Goal: Transaction & Acquisition: Purchase product/service

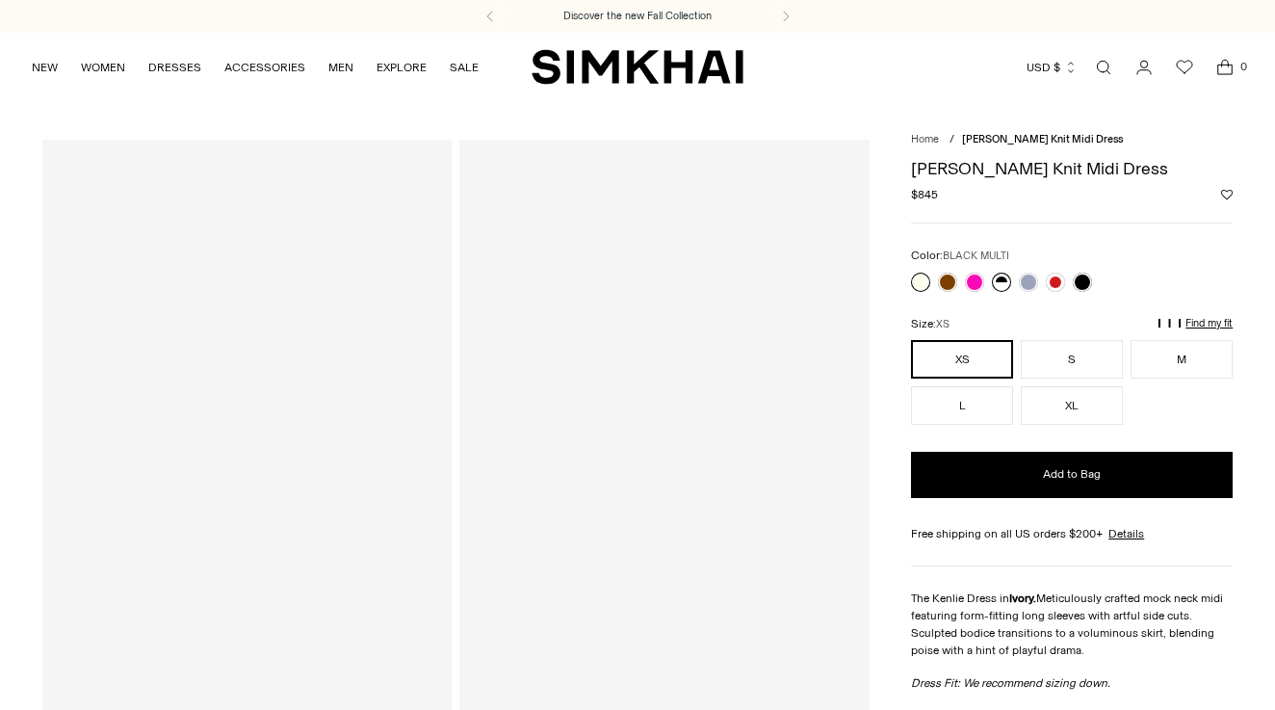
click at [995, 287] on link at bounding box center [1001, 281] width 19 height 19
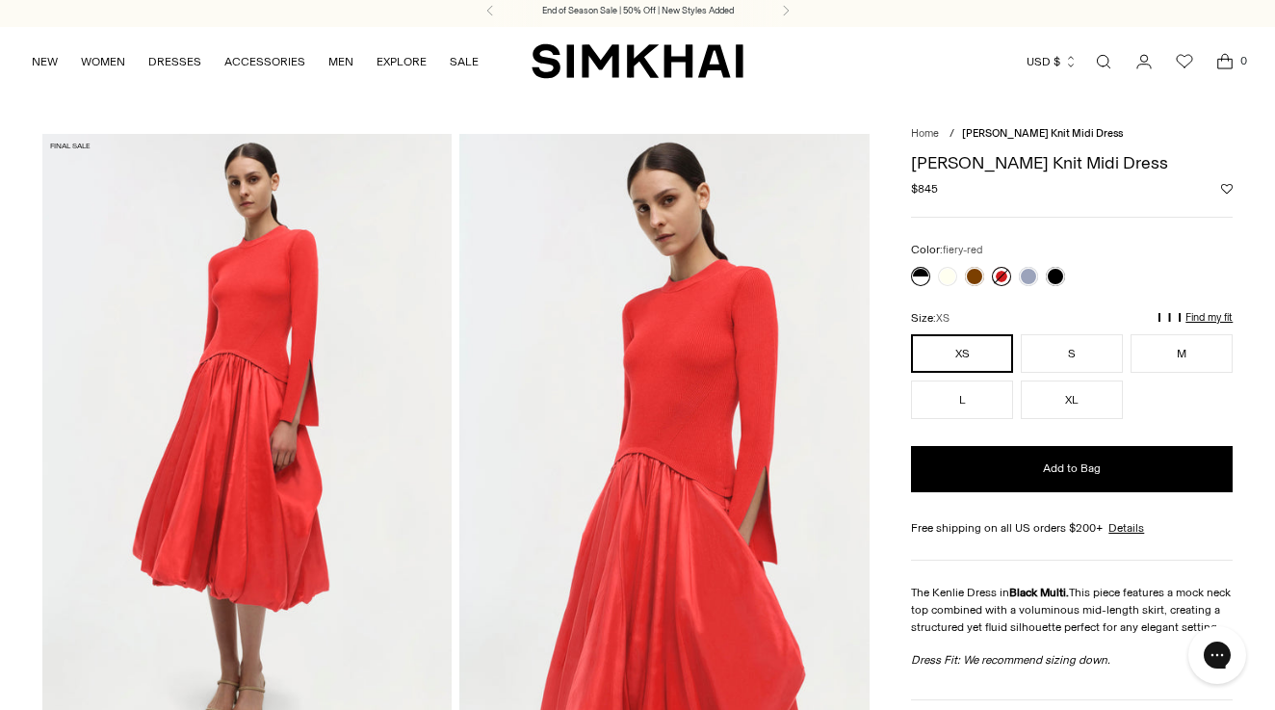
click at [994, 273] on link at bounding box center [1001, 276] width 19 height 19
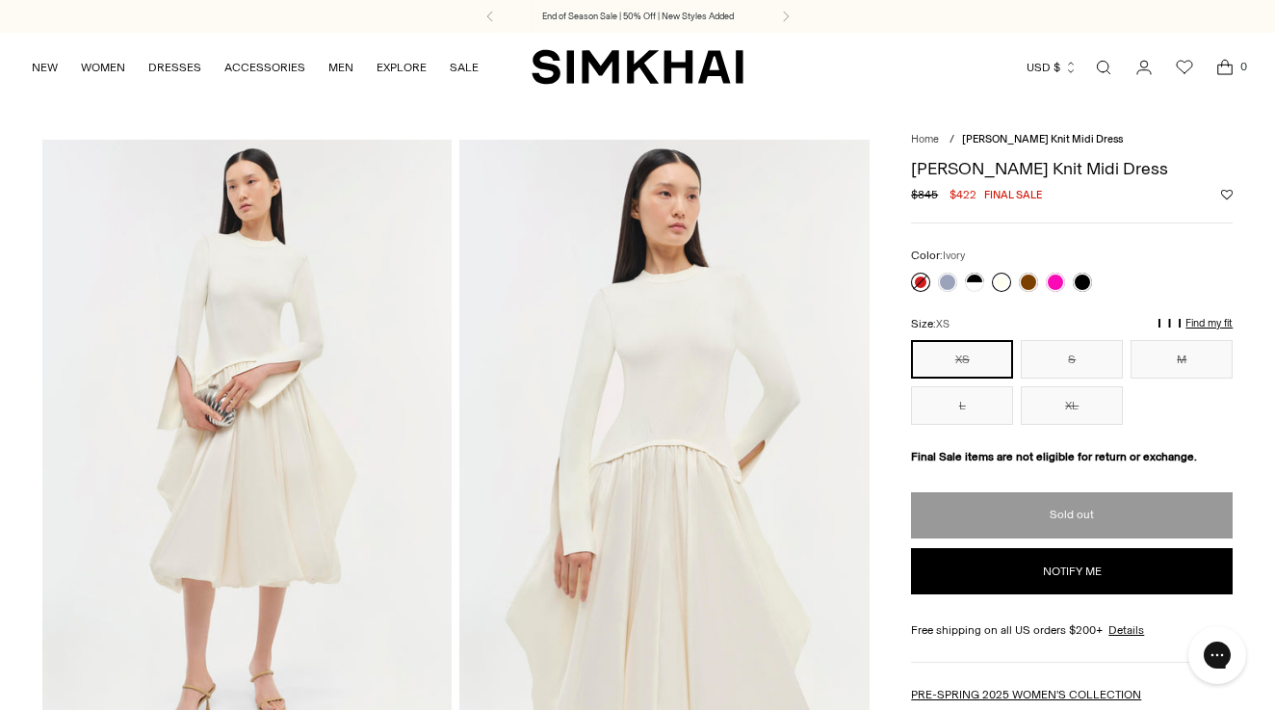
click at [999, 282] on link at bounding box center [1001, 281] width 19 height 19
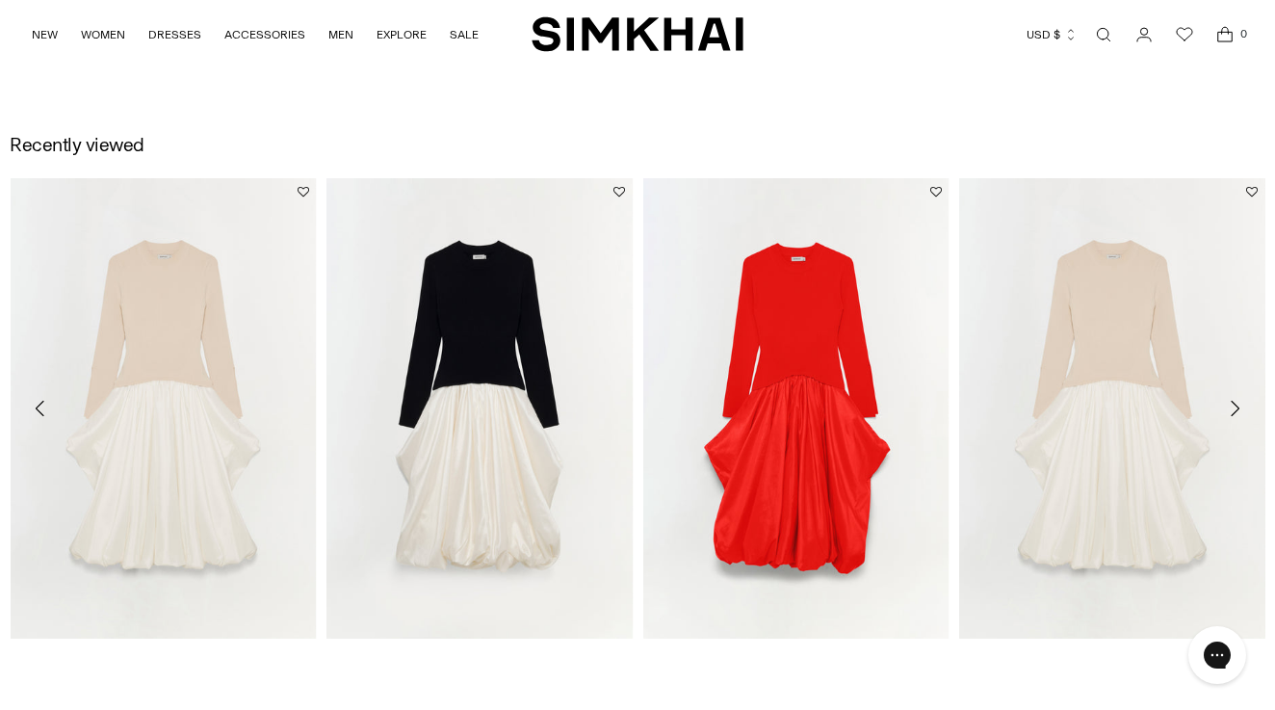
scroll to position [2108, 0]
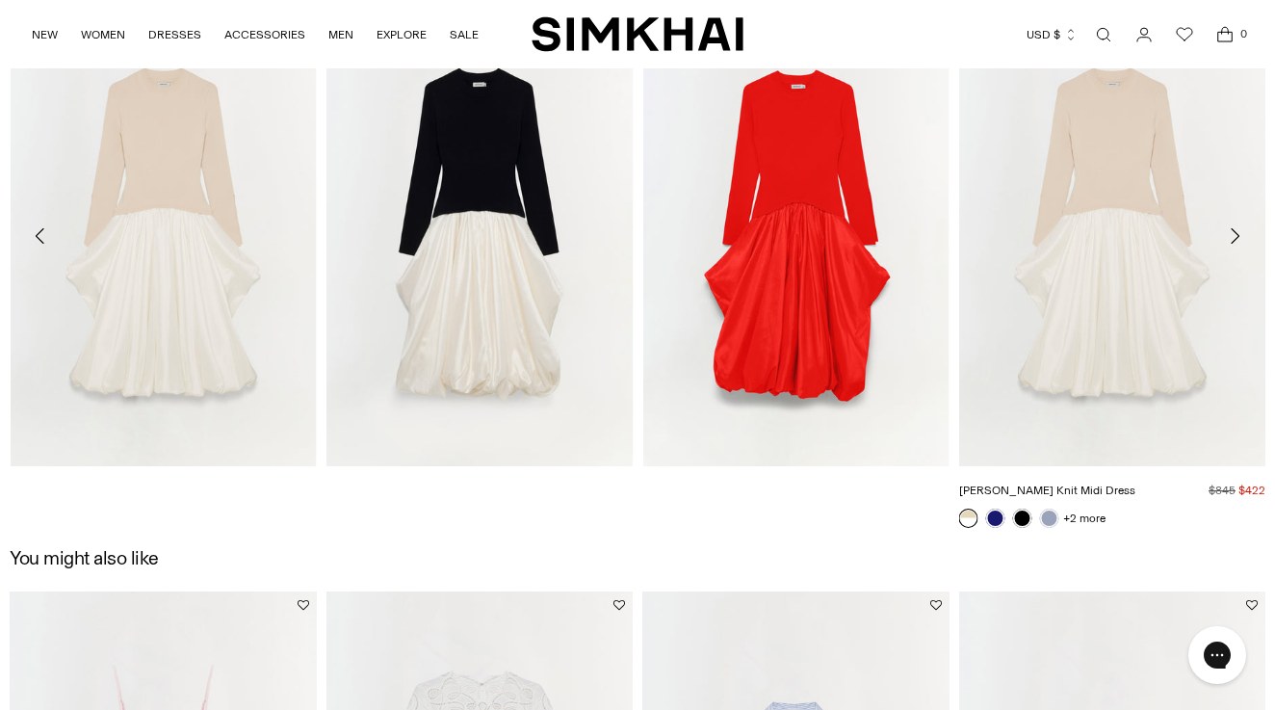
click at [0, 0] on img "Kenlie Taffeta Knit Midi Dress" at bounding box center [0, 0] width 0 height 0
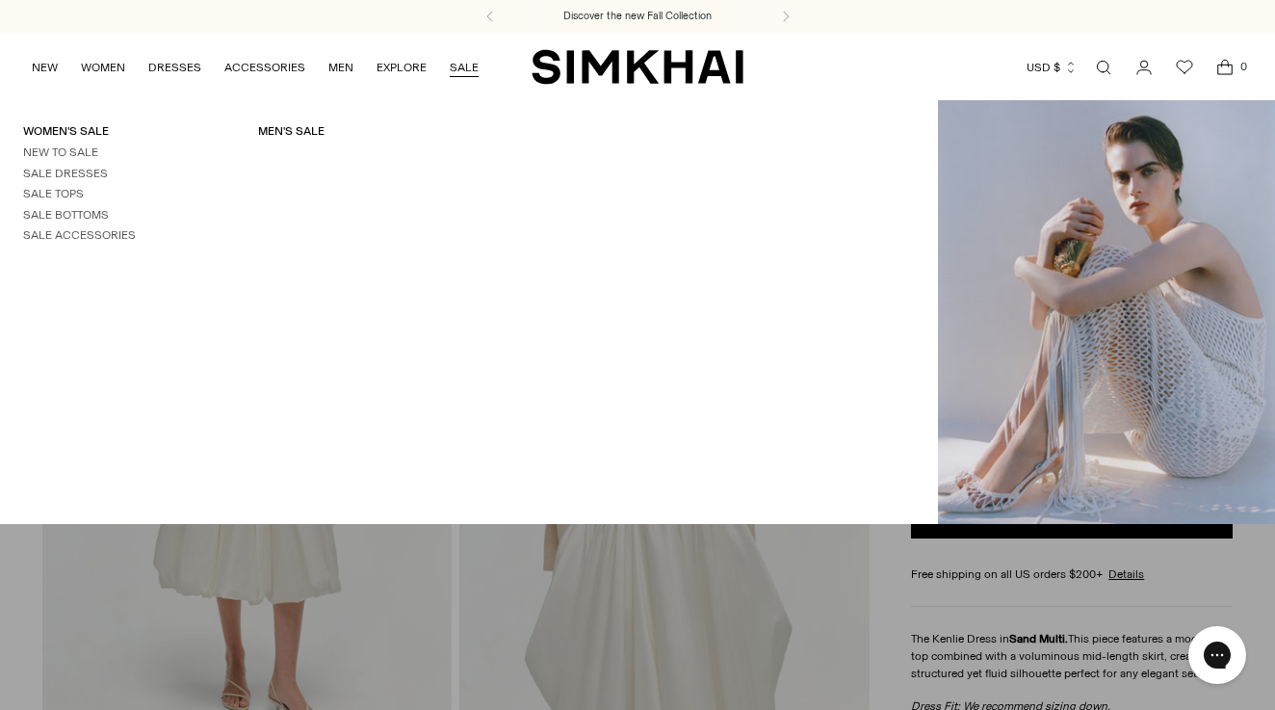
click at [460, 64] on link "SALE" at bounding box center [464, 67] width 29 height 42
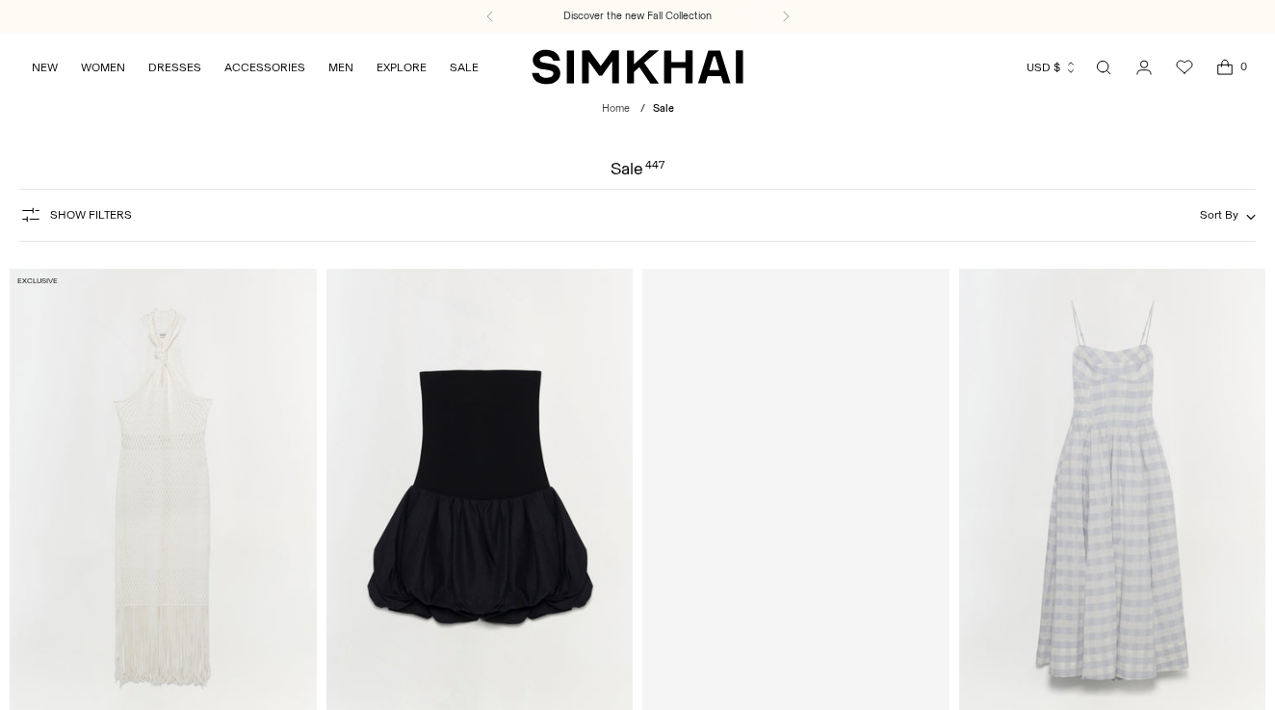
scroll to position [94, 0]
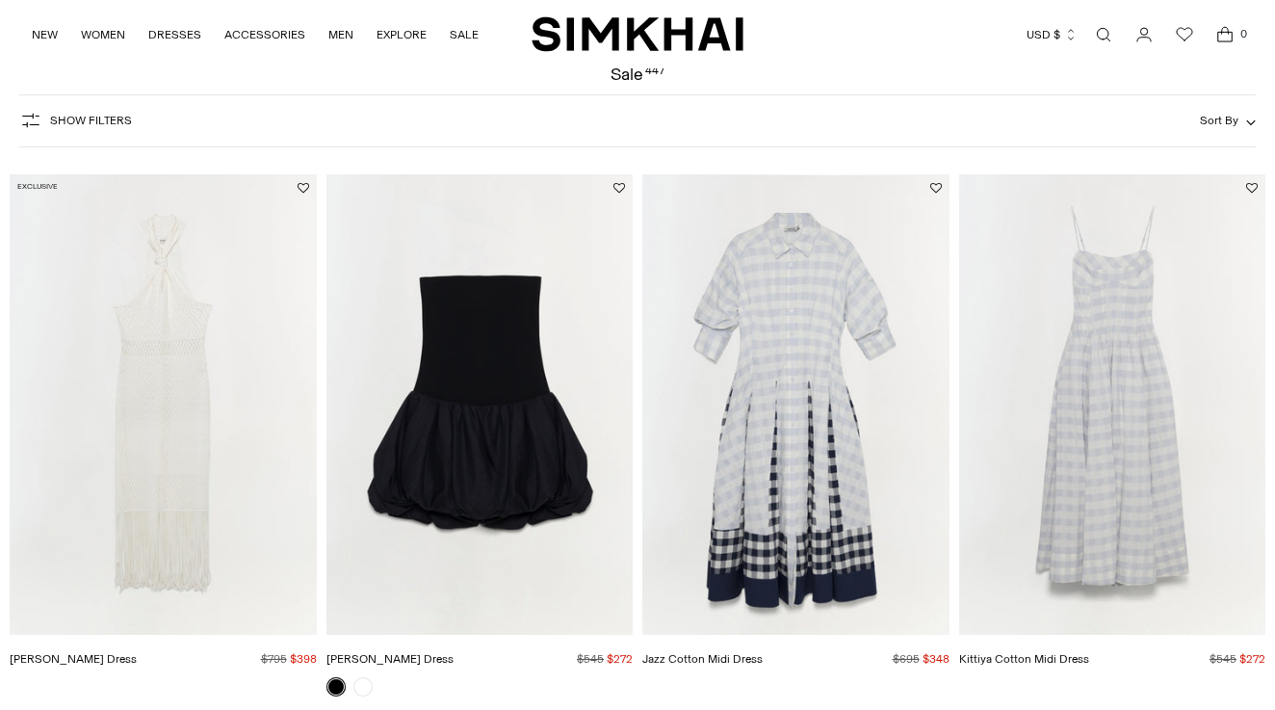
click at [113, 127] on span "Show Filters" at bounding box center [91, 120] width 82 height 13
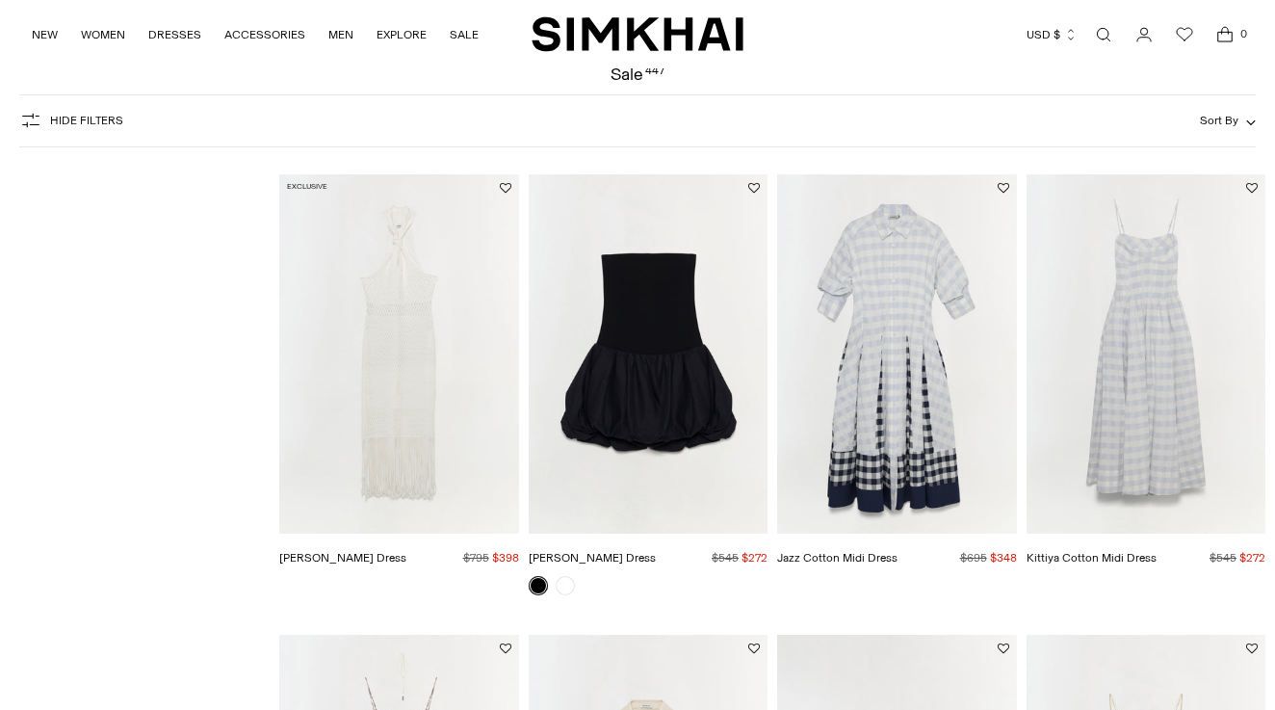
scroll to position [7, 0]
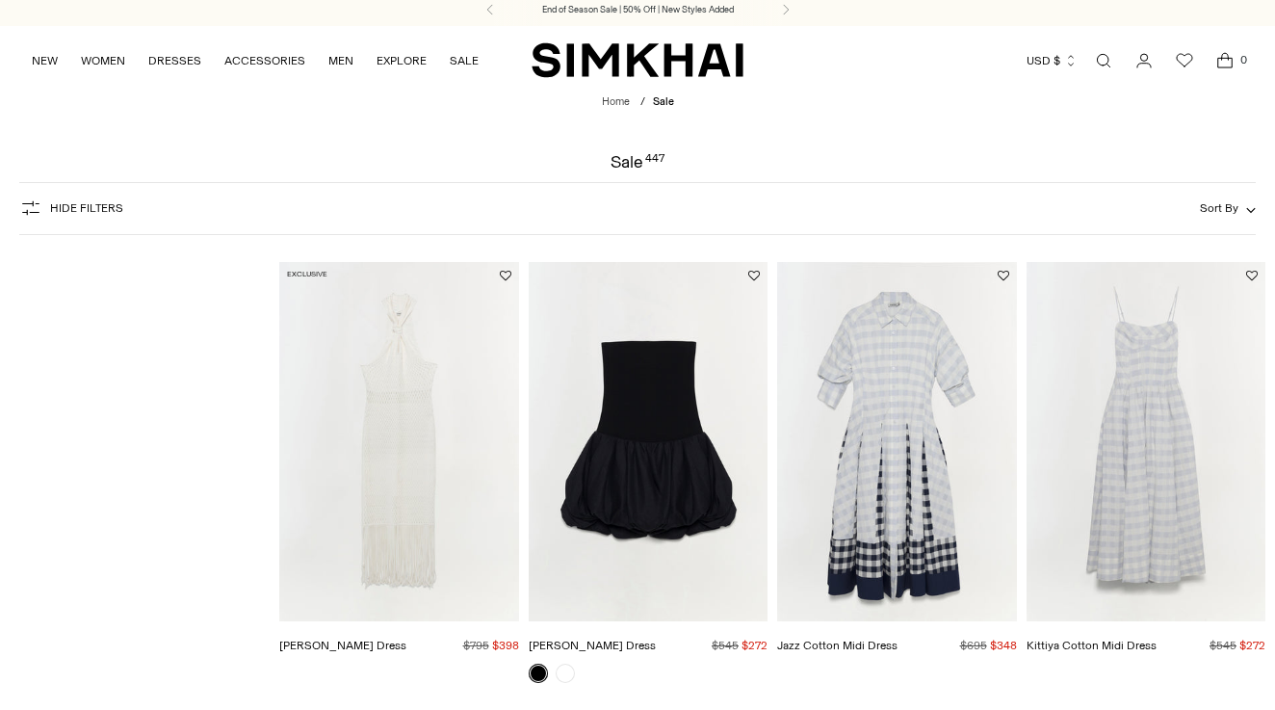
click at [32, 210] on icon "button" at bounding box center [30, 207] width 23 height 23
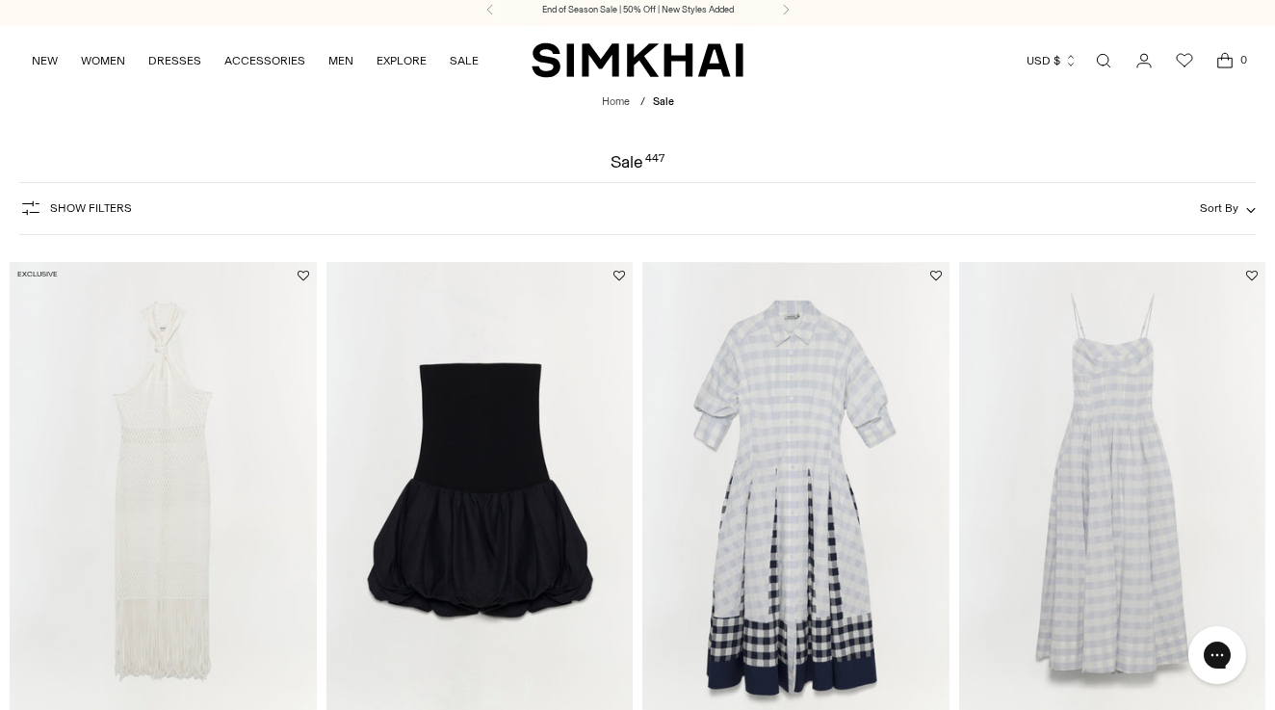
scroll to position [0, 0]
click at [1218, 215] on button "Sort By" at bounding box center [1228, 207] width 56 height 21
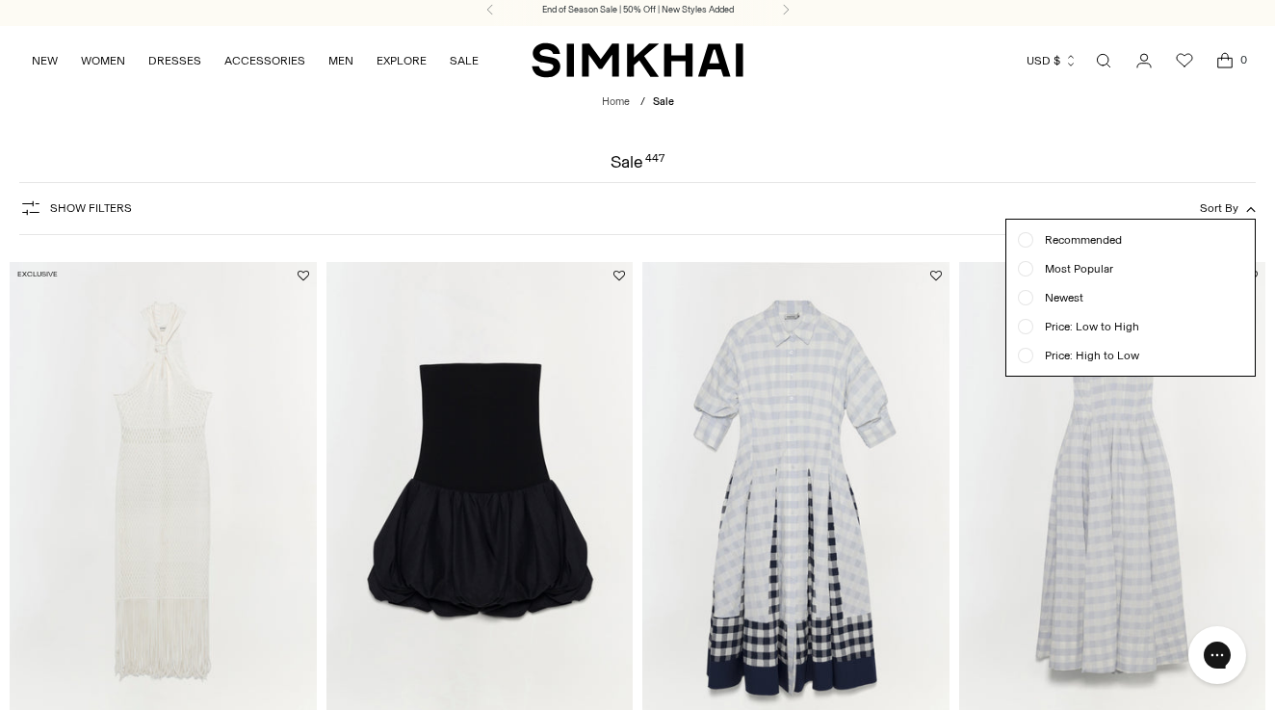
click at [938, 204] on div "Show Filters Show Filters Sort By Recommended Most Popular" at bounding box center [637, 208] width 1236 height 53
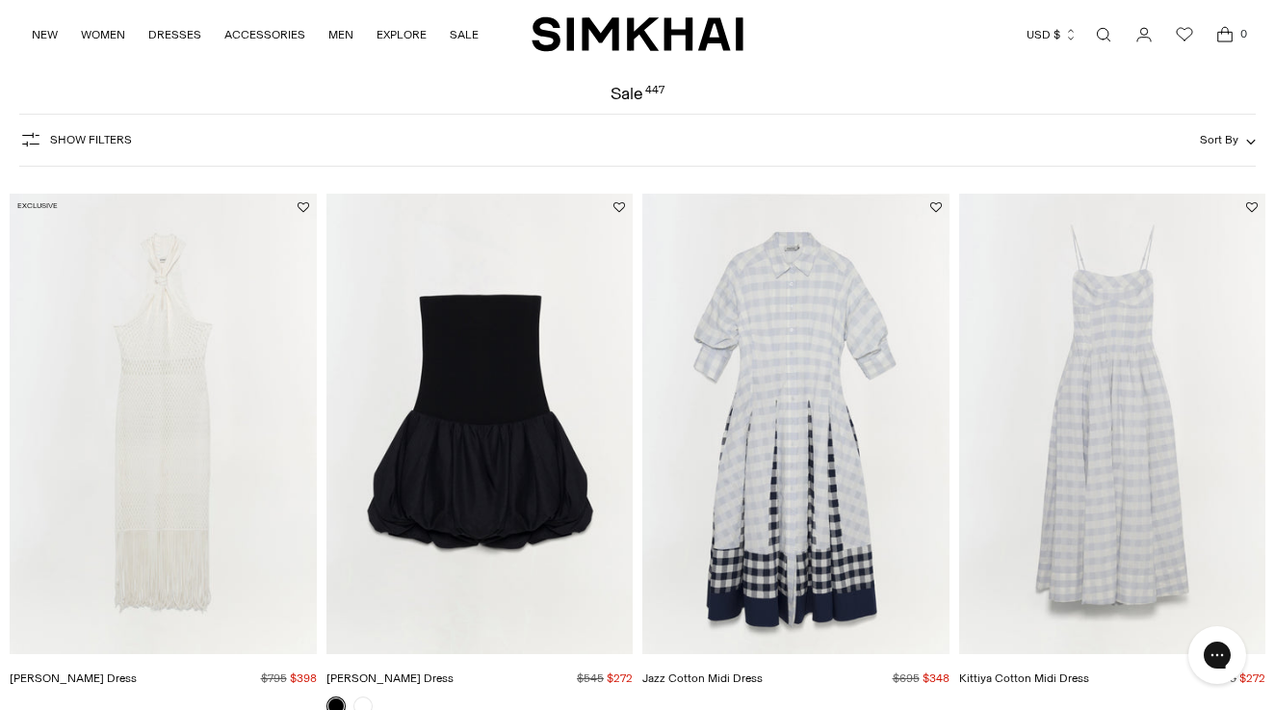
scroll to position [70, 0]
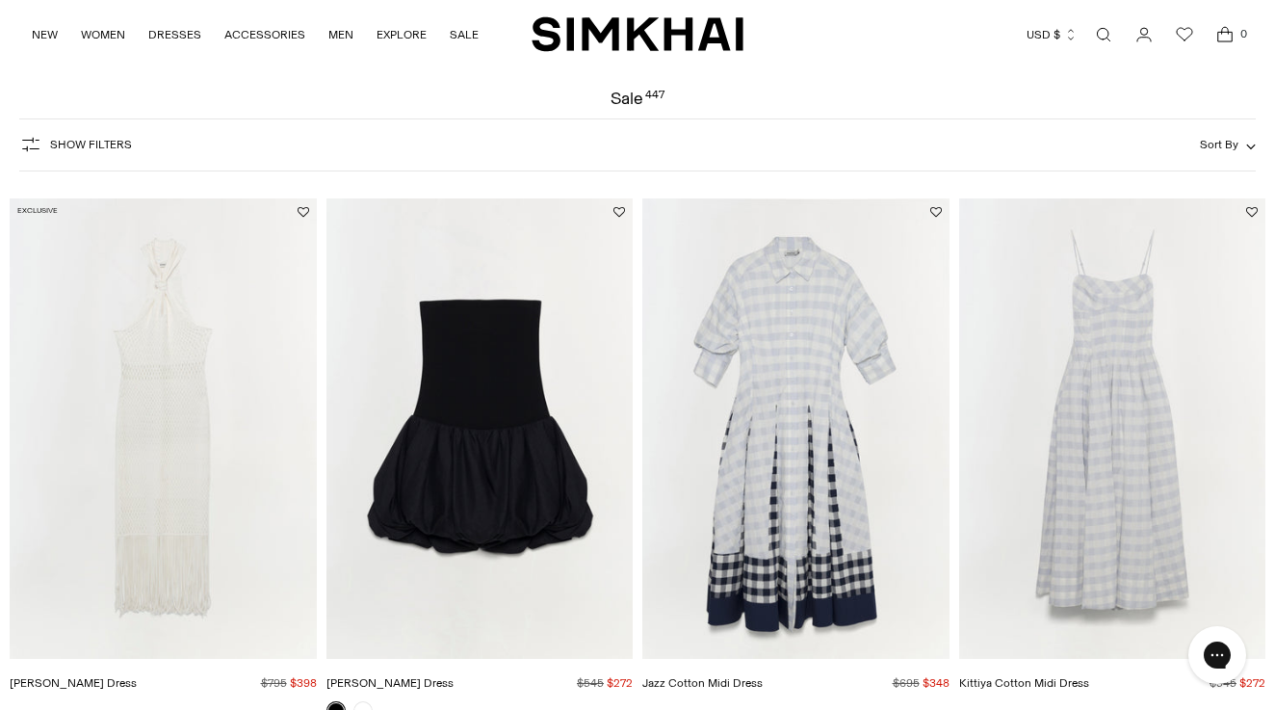
click at [34, 143] on icon "button" at bounding box center [30, 144] width 23 height 23
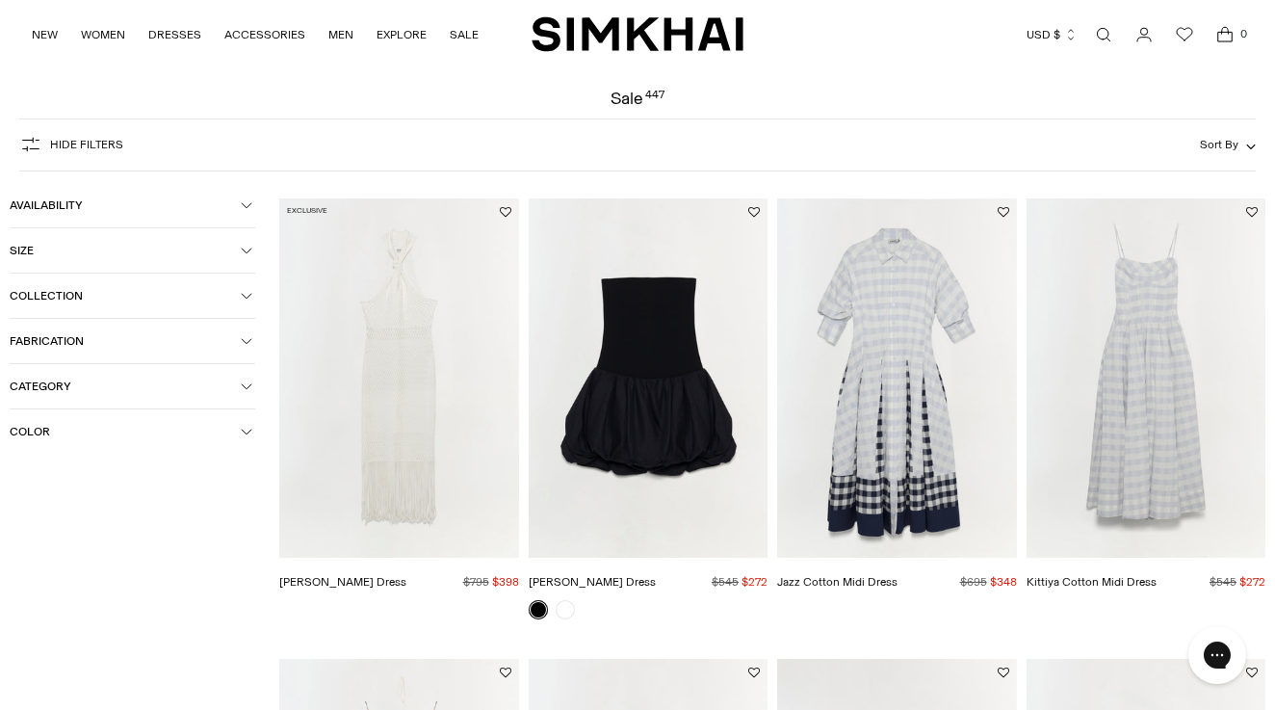
click at [176, 244] on span "Size" at bounding box center [125, 250] width 231 height 13
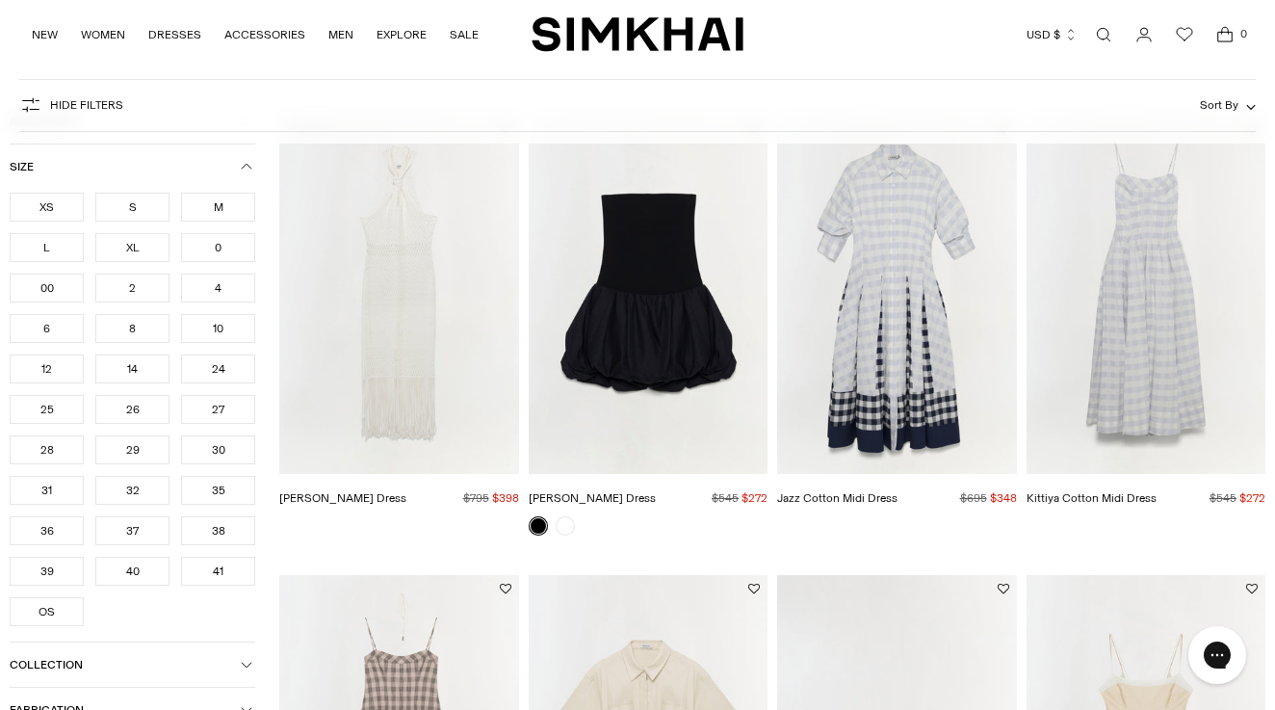
scroll to position [156, 0]
click at [148, 248] on div "XL" at bounding box center [132, 245] width 74 height 29
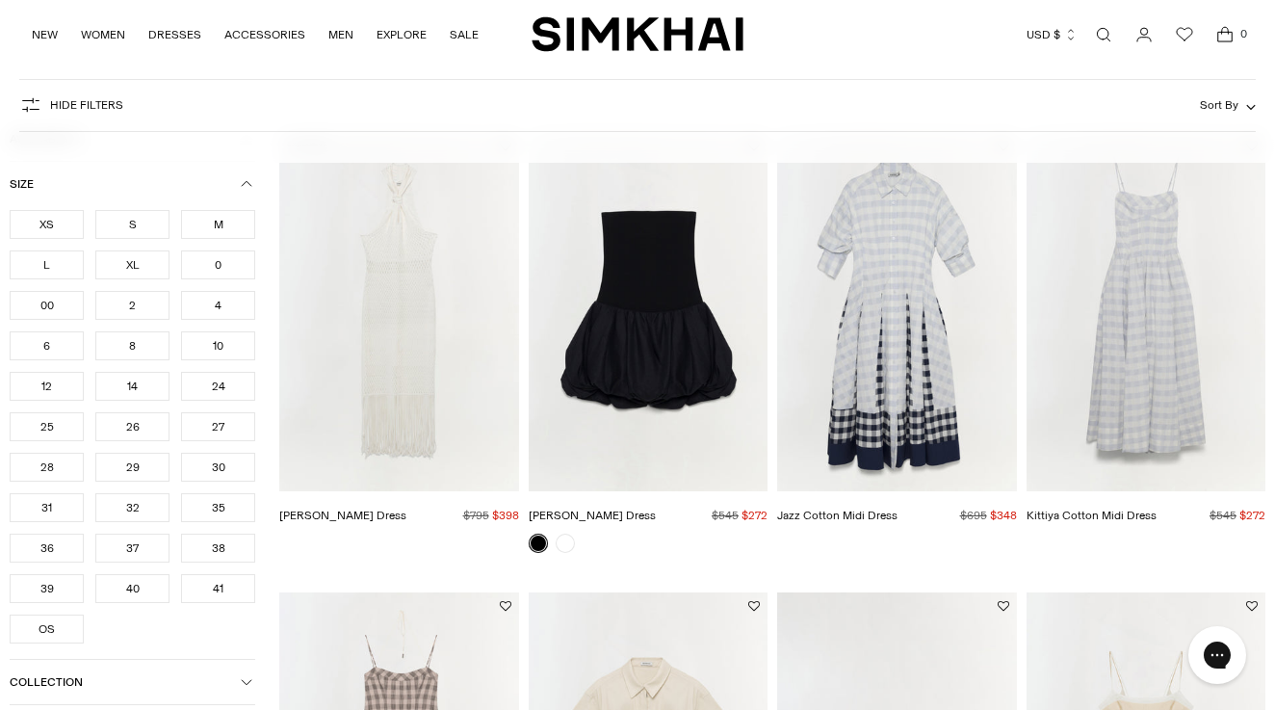
click at [122, 242] on ul "XS S M L XL 0 00 2 4 6 8 10 12 14 24 25 26 27 28 29 30" at bounding box center [132, 426] width 245 height 433
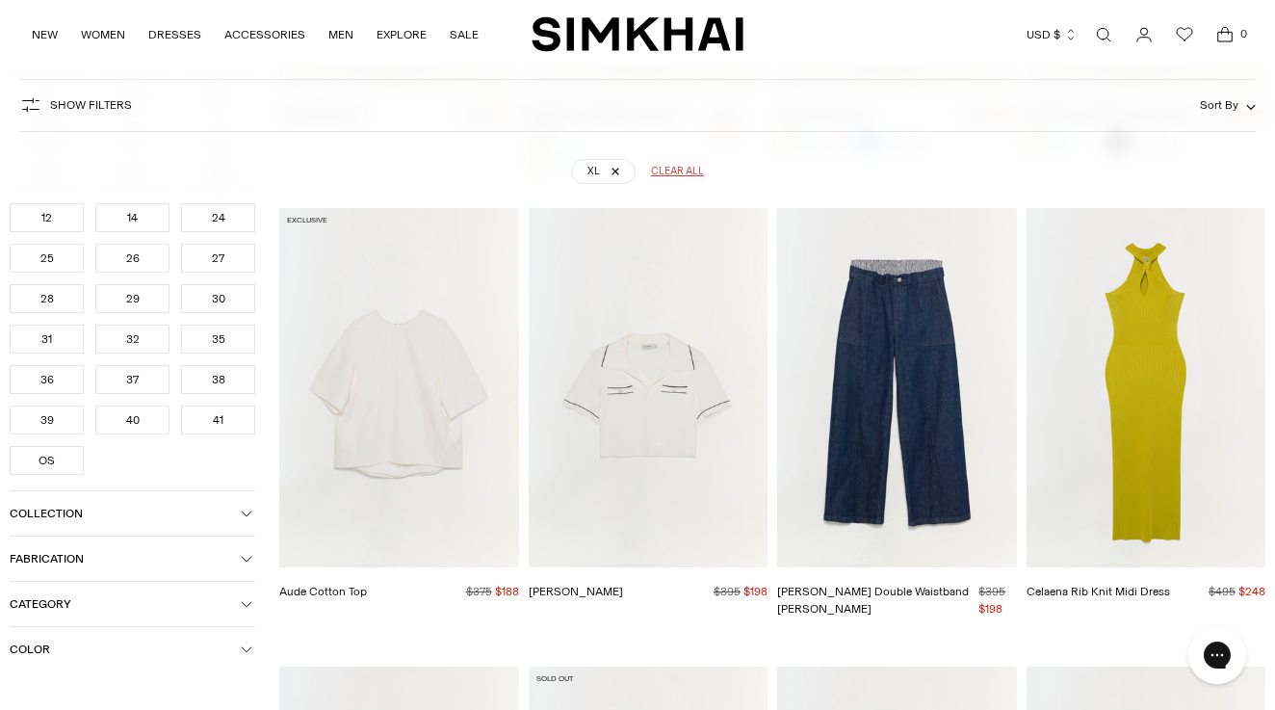
scroll to position [3765, 0]
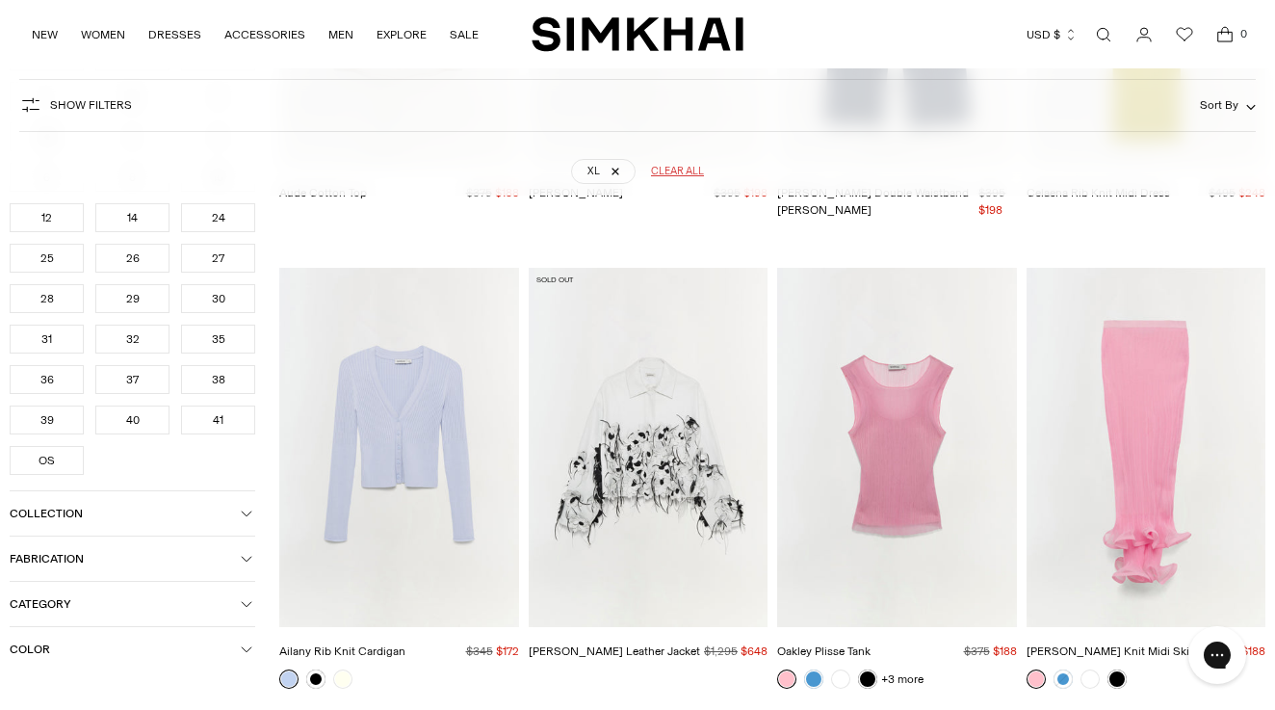
click at [0, 0] on img "Kenz Dress" at bounding box center [0, 0] width 0 height 0
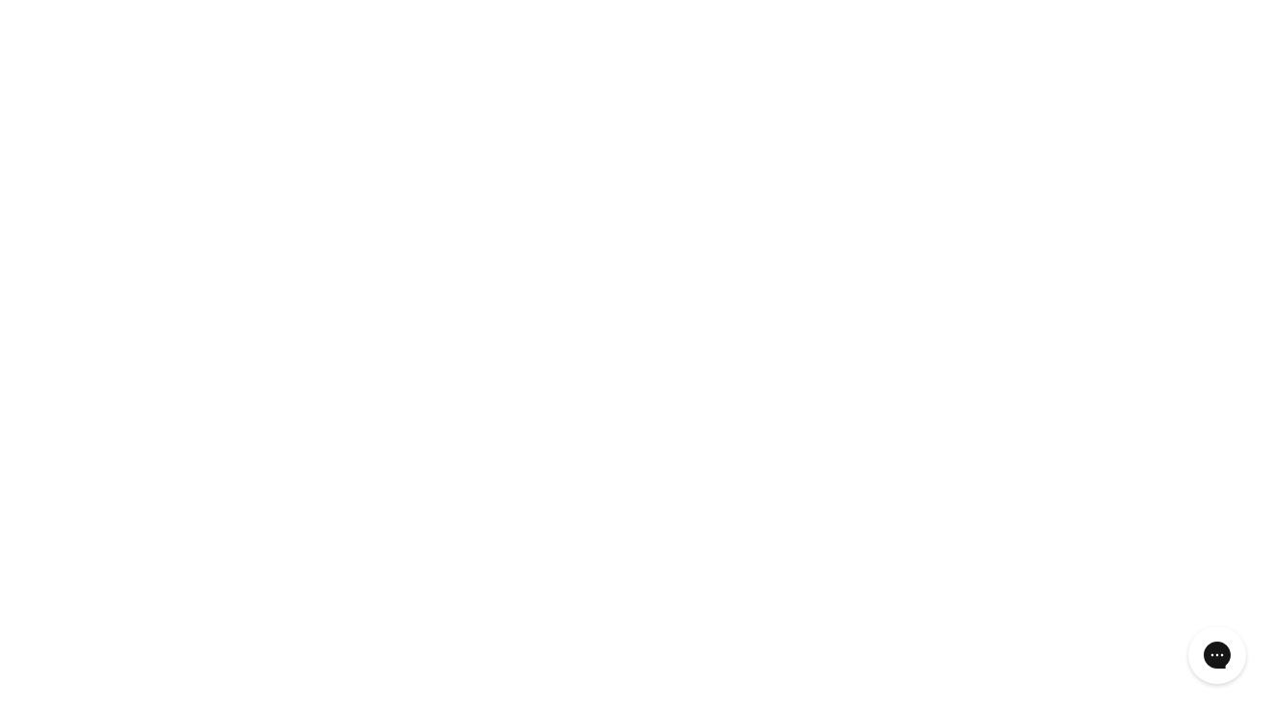
scroll to position [4443, 0]
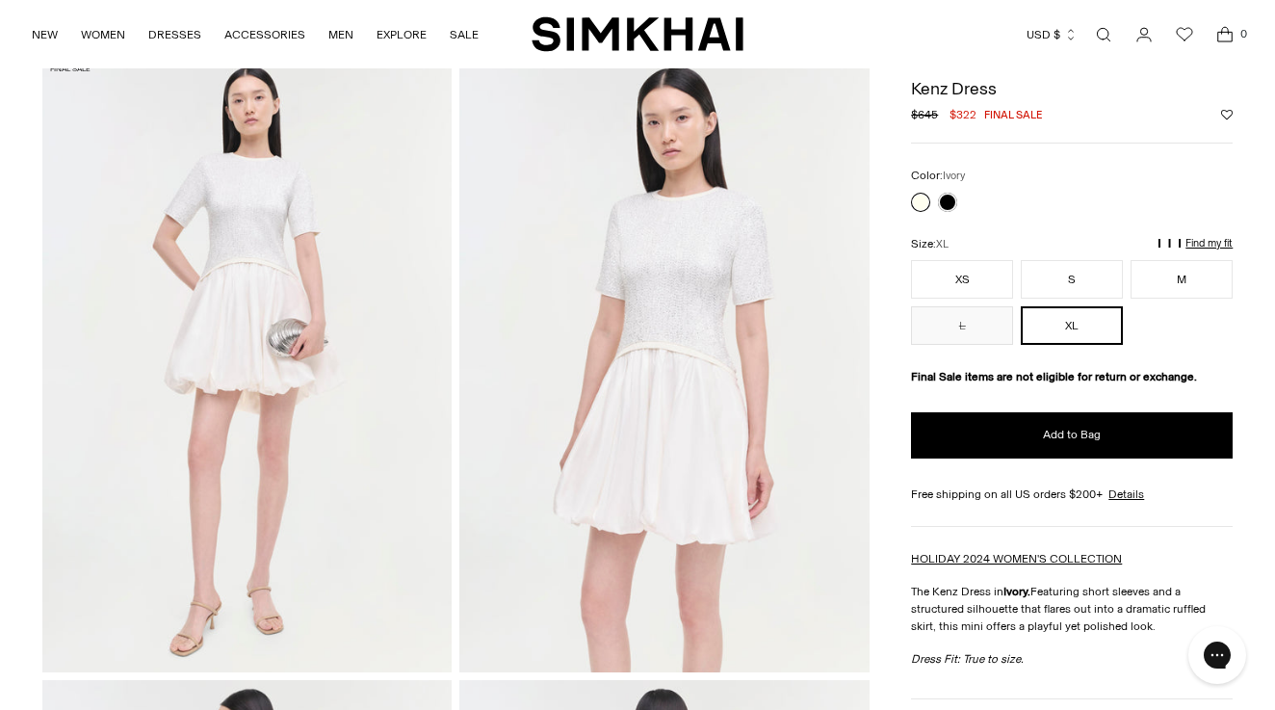
scroll to position [76, 0]
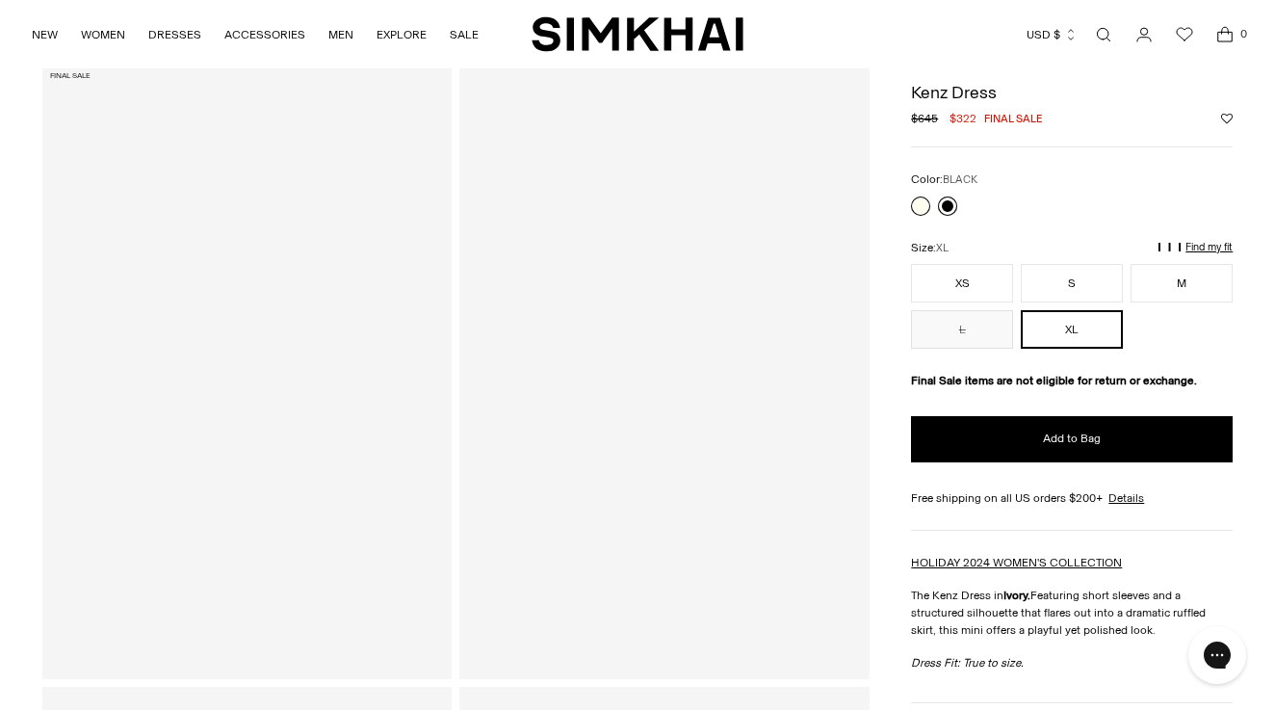
click at [950, 216] on link at bounding box center [947, 205] width 19 height 19
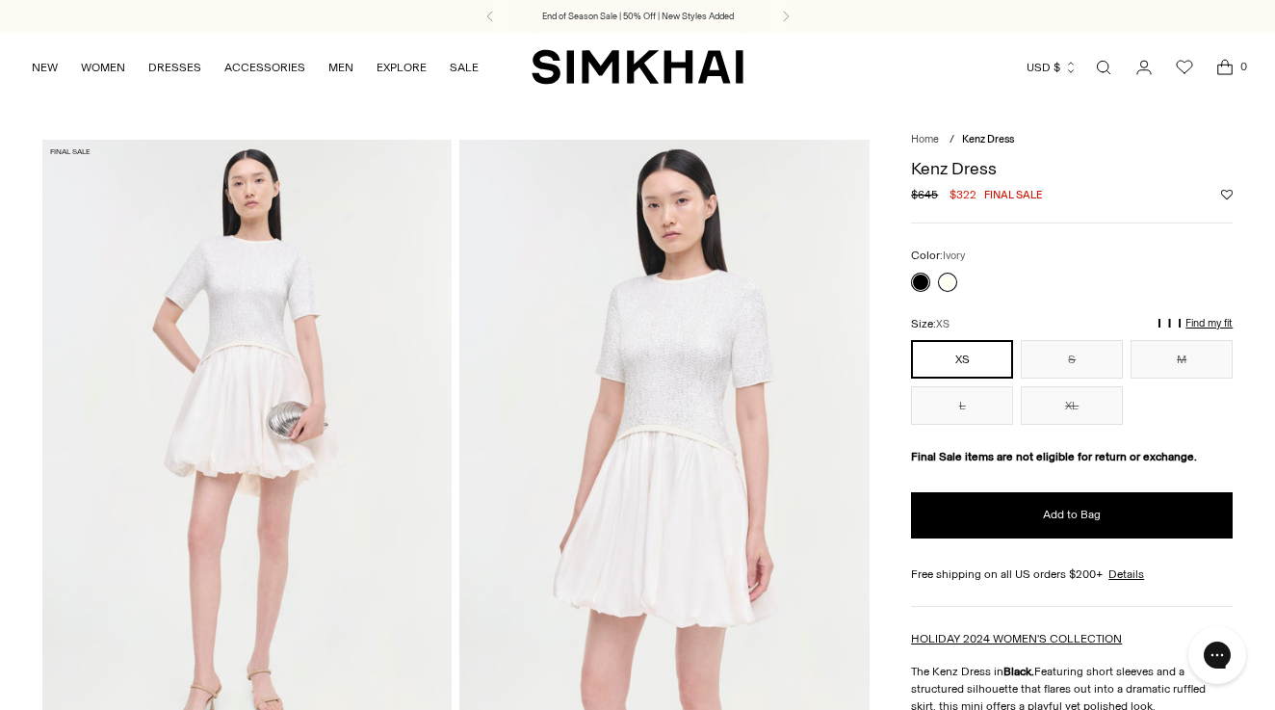
click at [947, 286] on link at bounding box center [947, 281] width 19 height 19
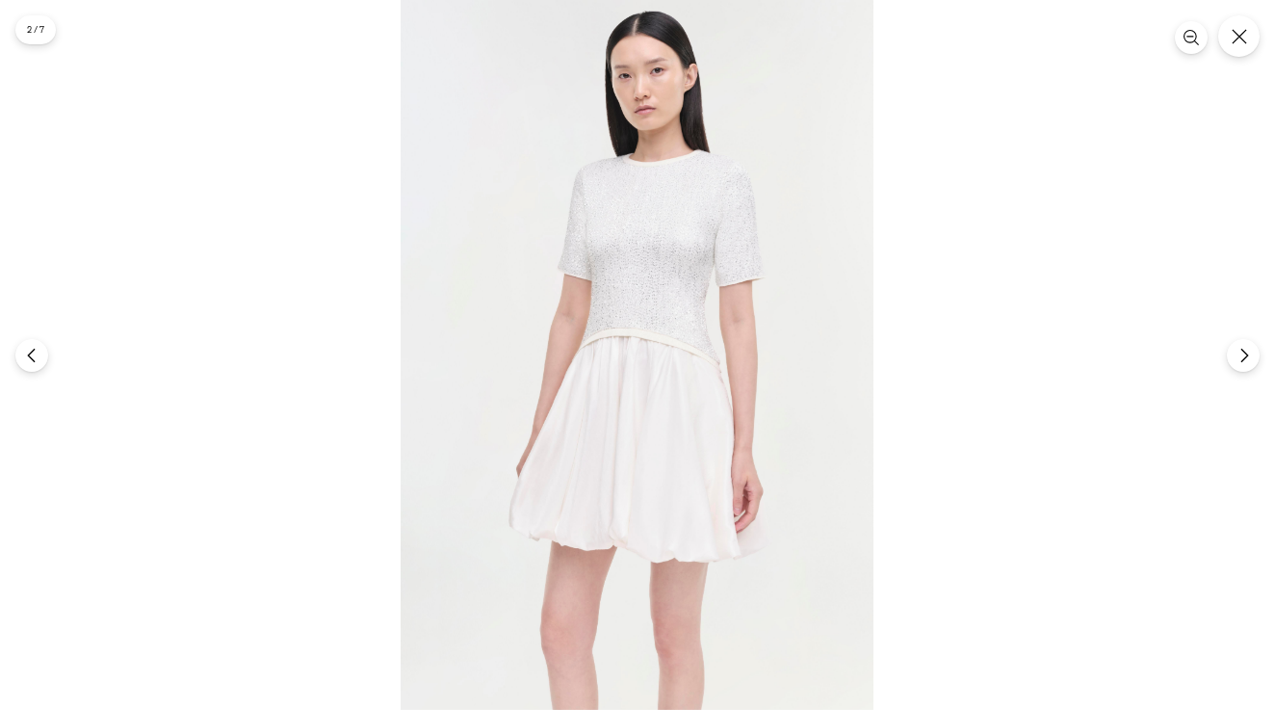
click at [723, 275] on img at bounding box center [636, 355] width 473 height 710
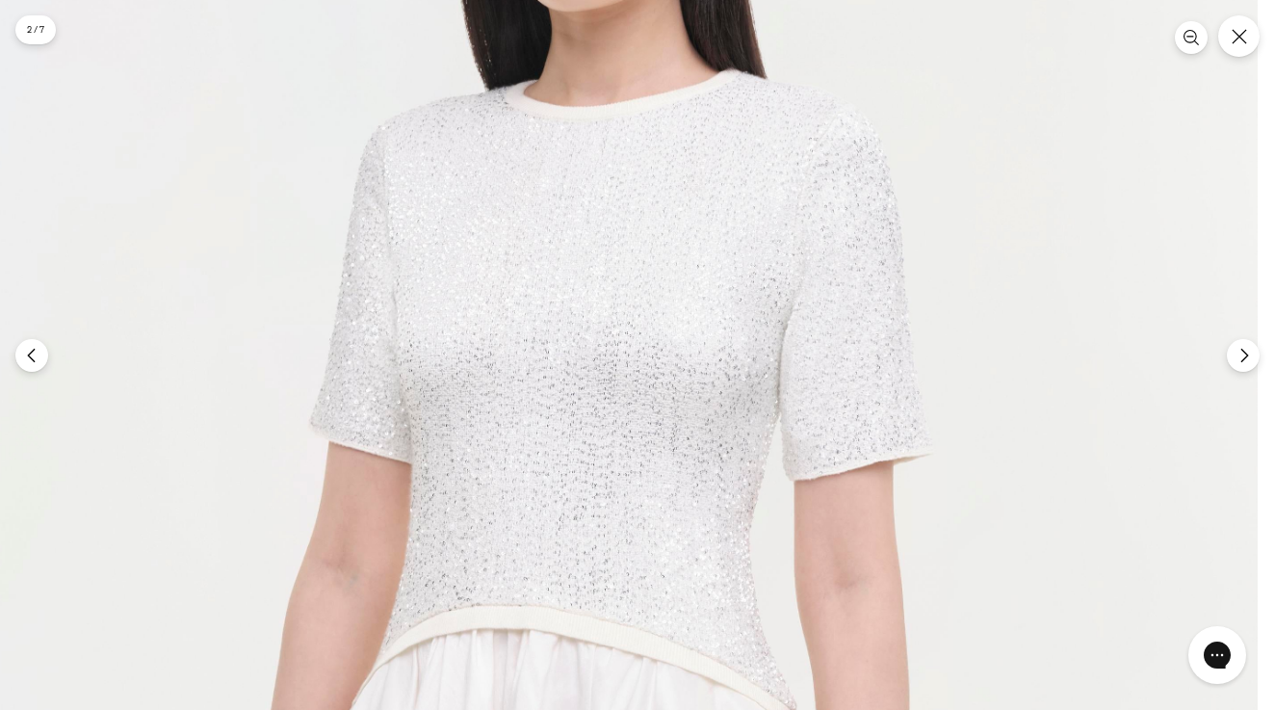
click at [668, 445] on img at bounding box center [547, 685] width 1419 height 2129
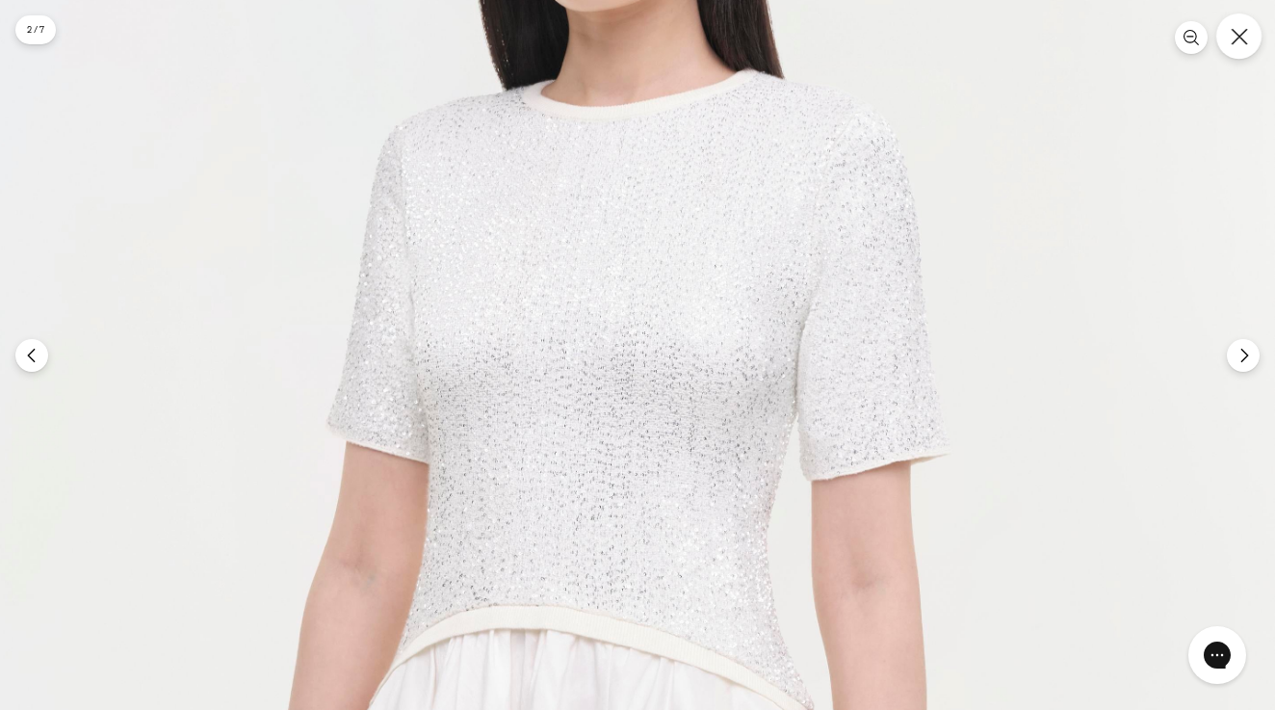
click at [1238, 51] on button "Close" at bounding box center [1238, 35] width 45 height 45
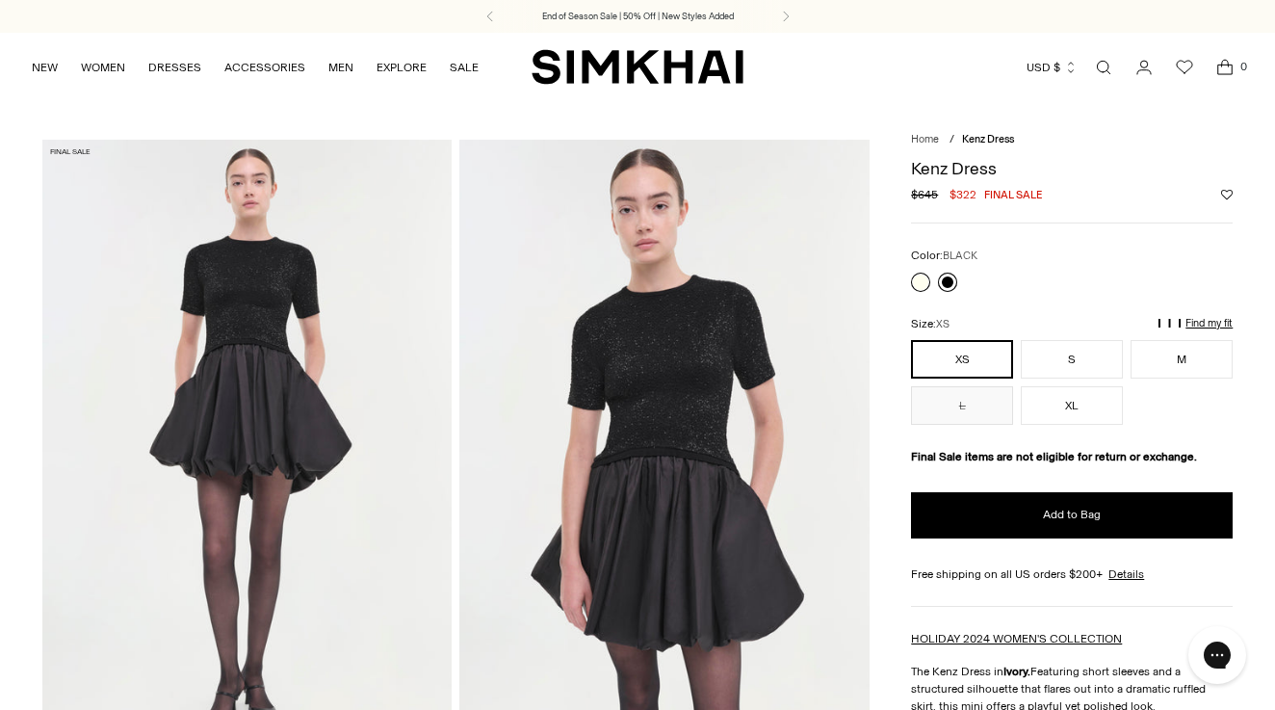
click at [950, 285] on link at bounding box center [947, 281] width 19 height 19
click at [694, 381] on img at bounding box center [663, 447] width 409 height 614
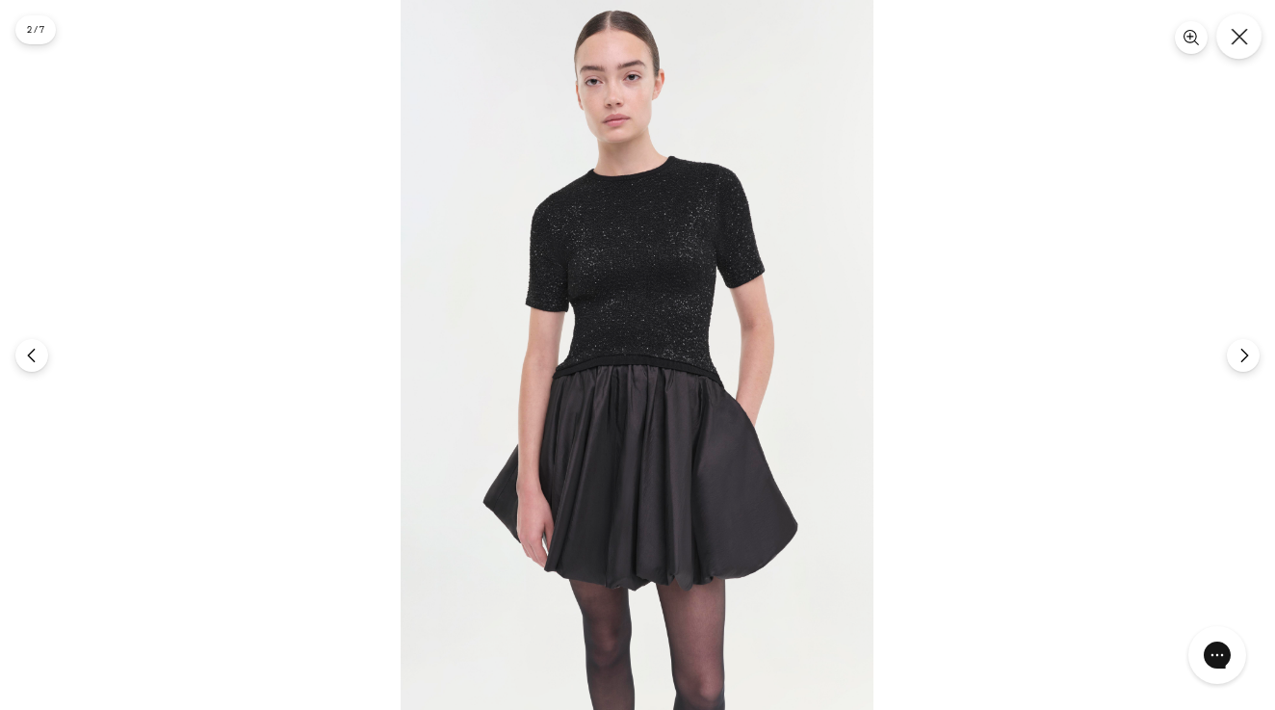
click at [1245, 50] on button "Close" at bounding box center [1238, 35] width 45 height 45
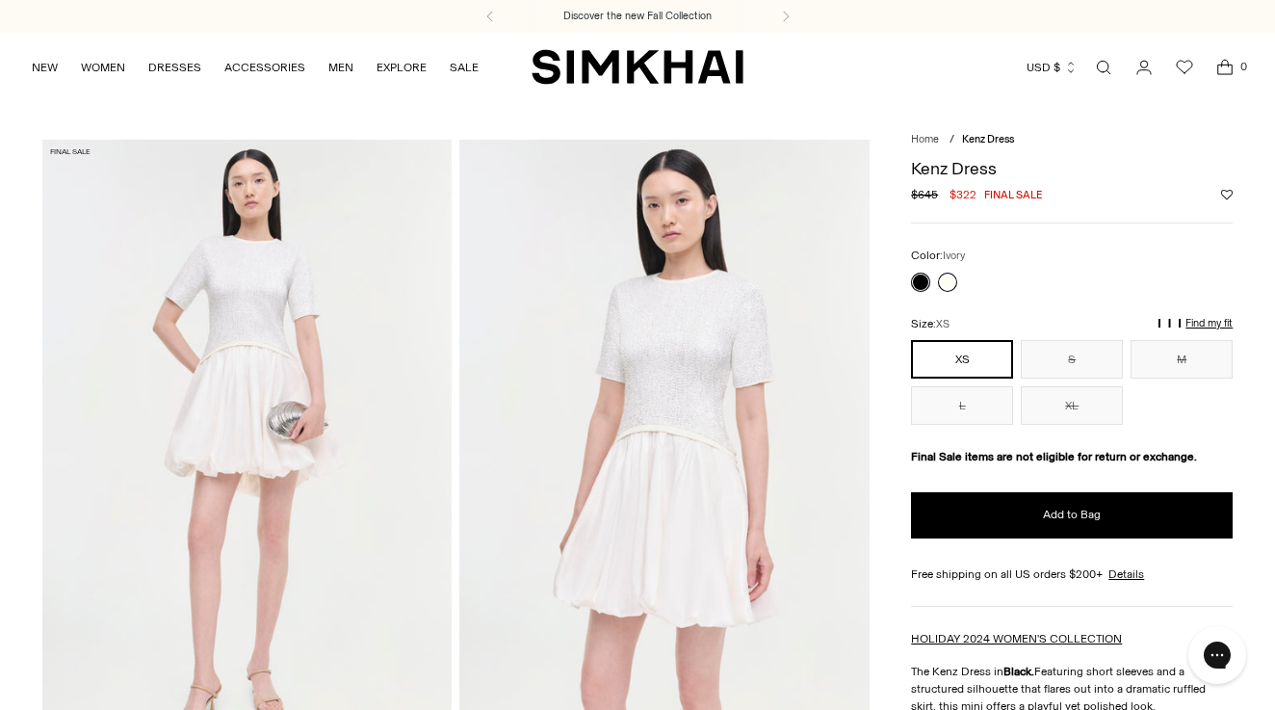
click at [947, 276] on link at bounding box center [947, 281] width 19 height 19
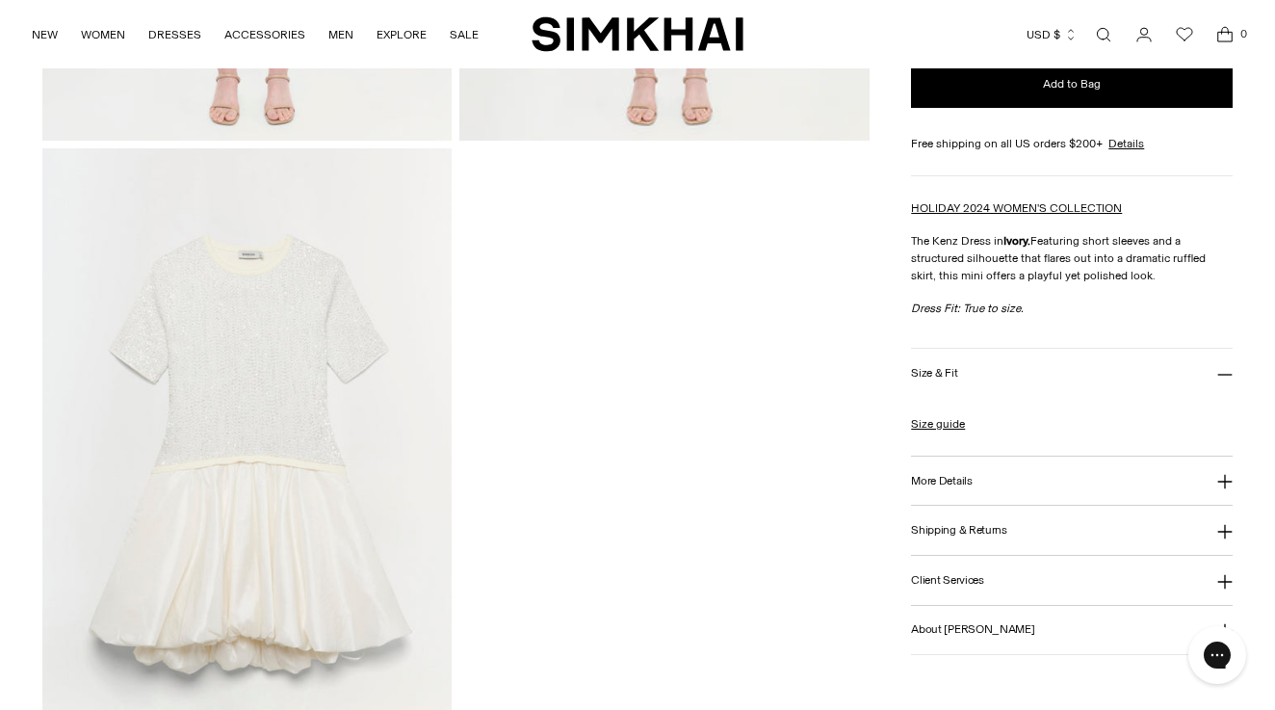
click at [293, 333] on img at bounding box center [246, 455] width 409 height 614
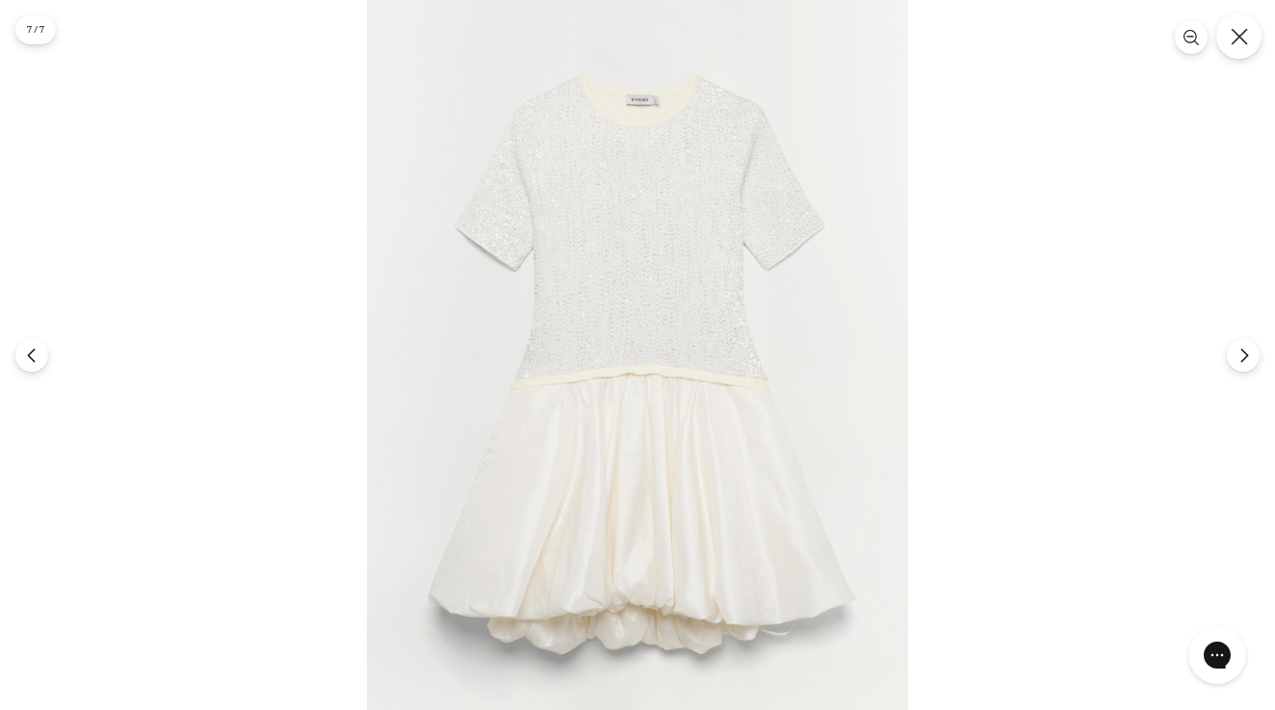
click at [1251, 36] on button "Close" at bounding box center [1238, 35] width 45 height 45
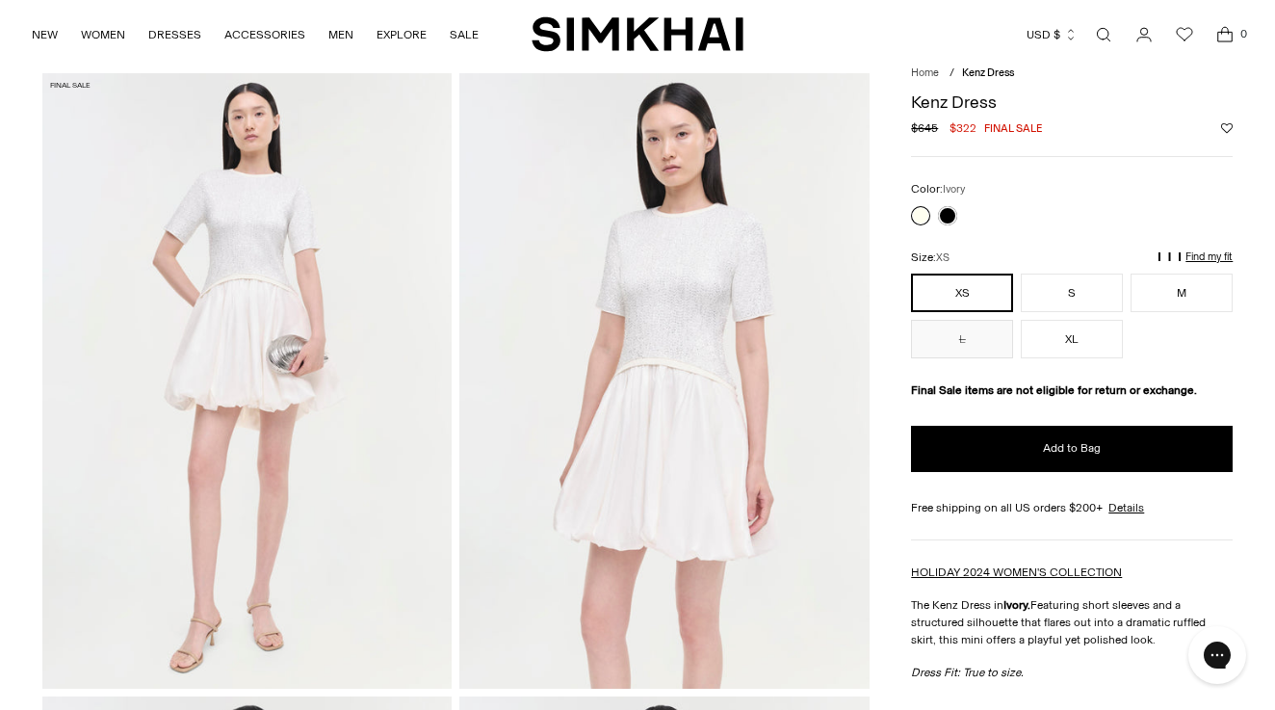
scroll to position [66, 0]
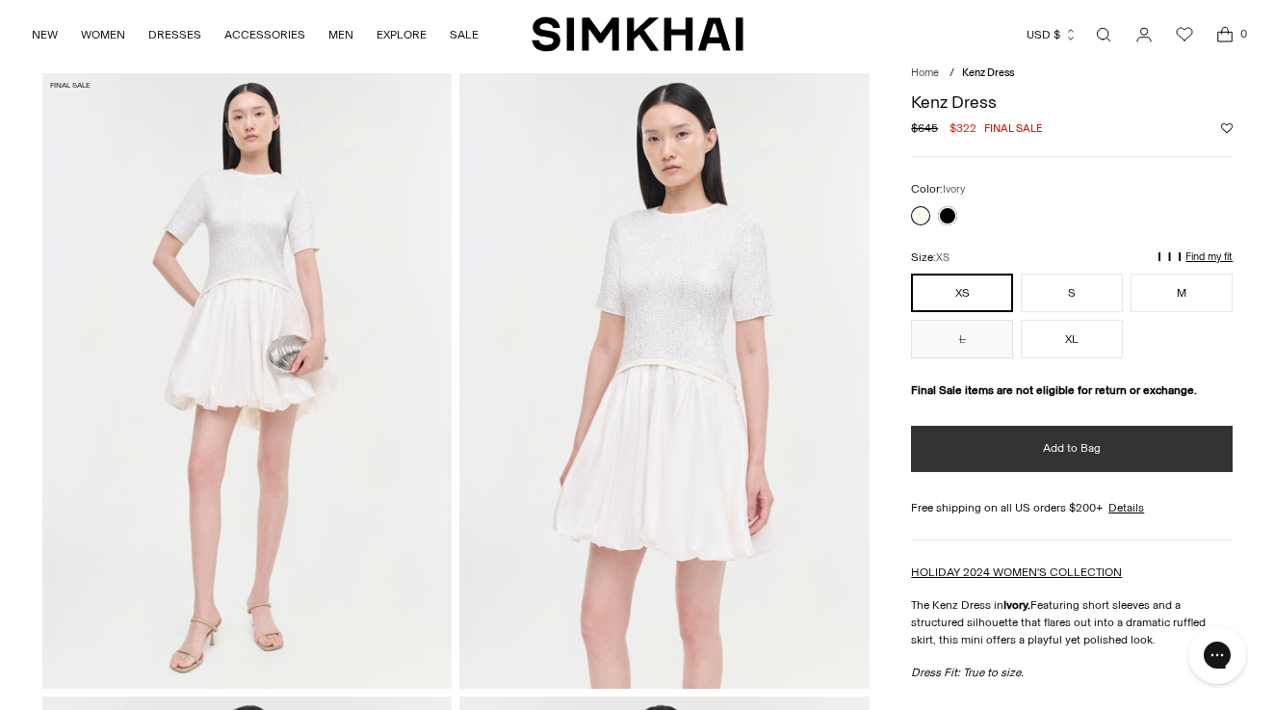
click at [1045, 472] on button "Add to Bag" at bounding box center [1072, 449] width 322 height 46
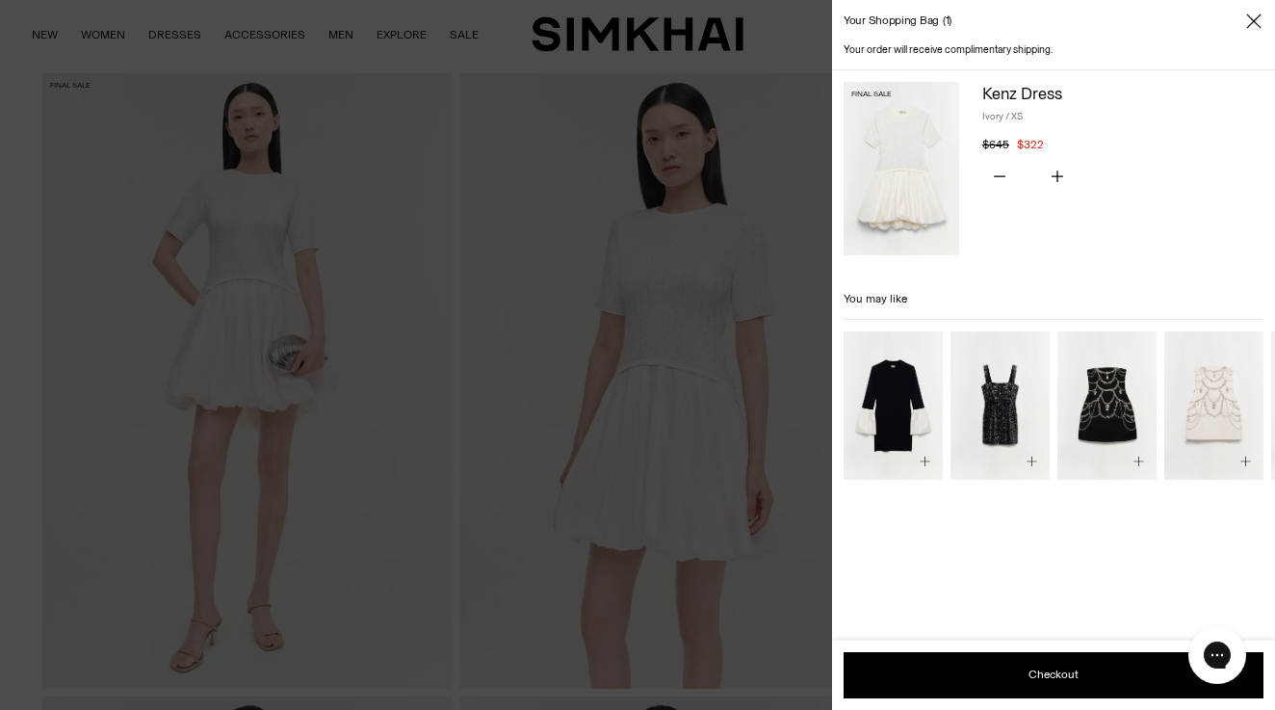
click at [1255, 21] on icon "Close" at bounding box center [1253, 21] width 15 height 19
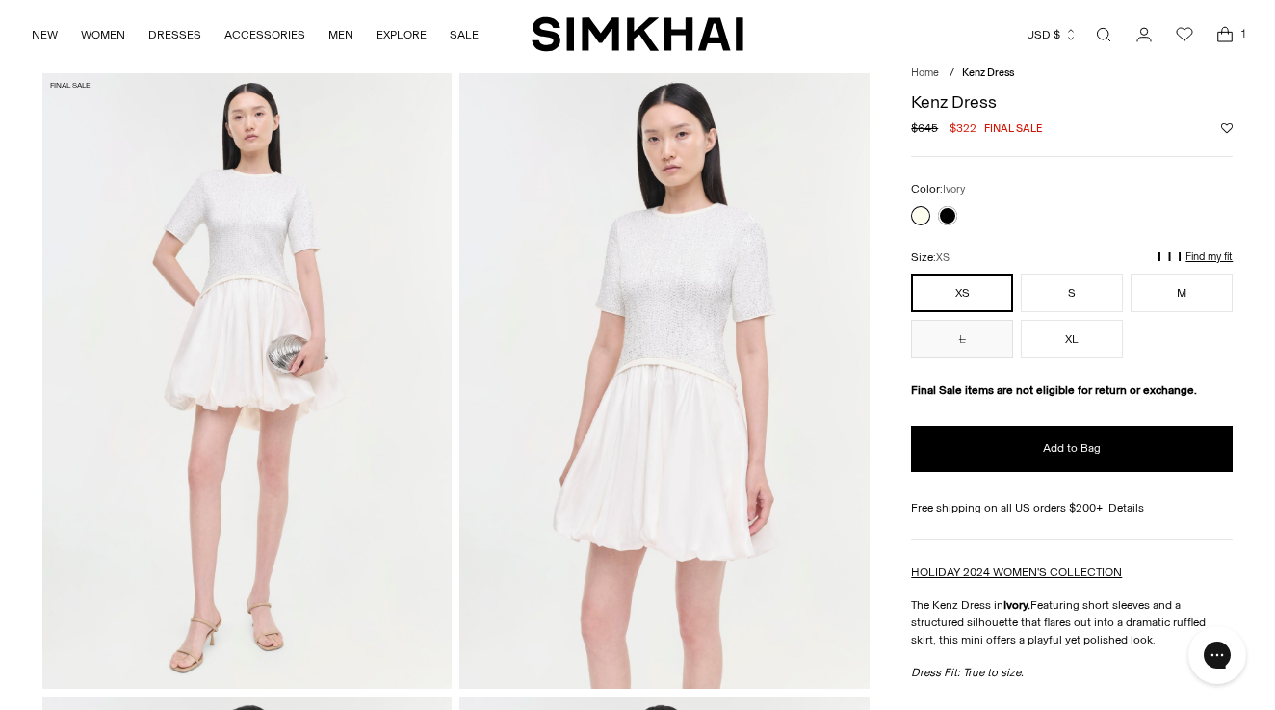
click at [922, 225] on link at bounding box center [920, 215] width 19 height 19
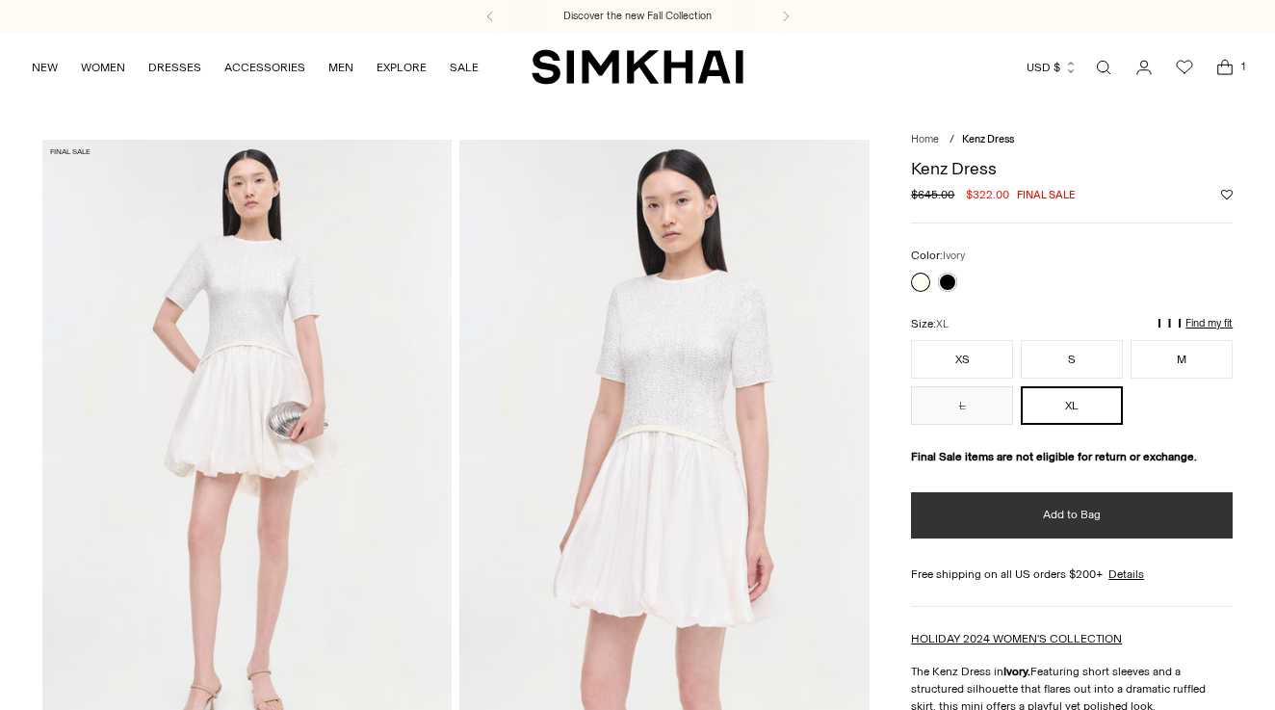
click at [1090, 538] on button "Add to Bag" at bounding box center [1072, 515] width 322 height 46
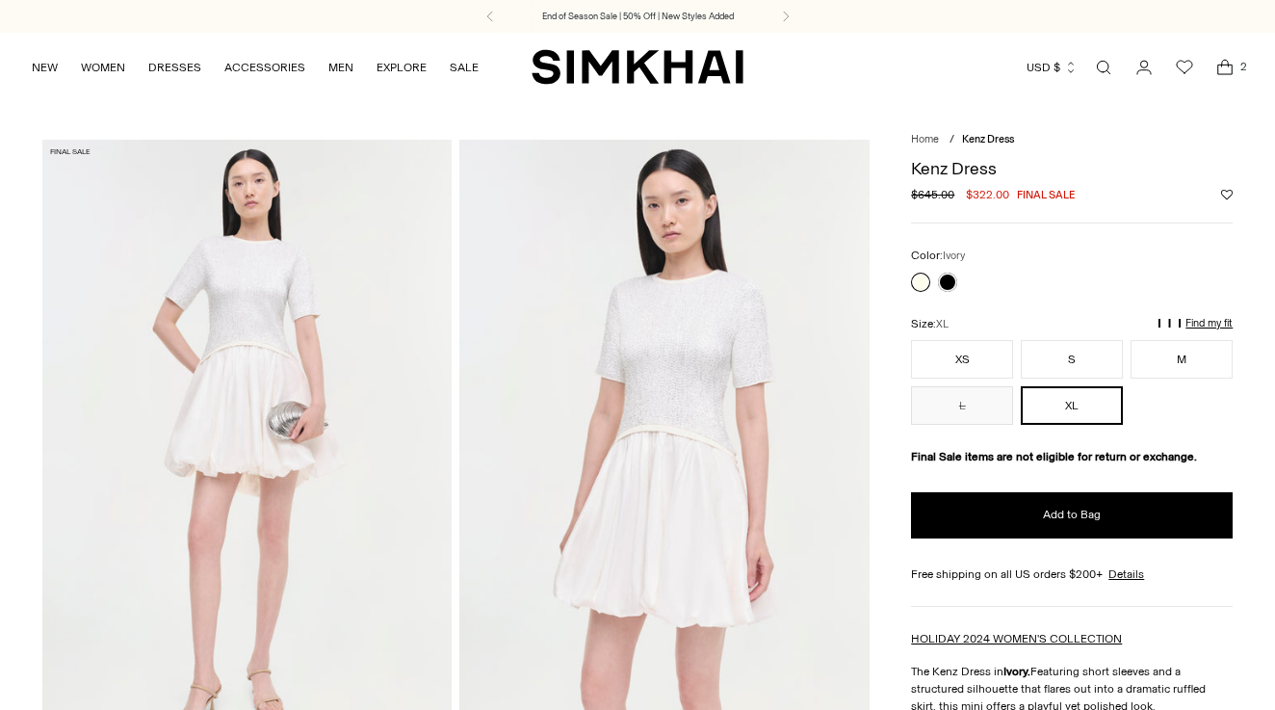
click at [1225, 71] on icon "Open cart modal" at bounding box center [1224, 67] width 27 height 19
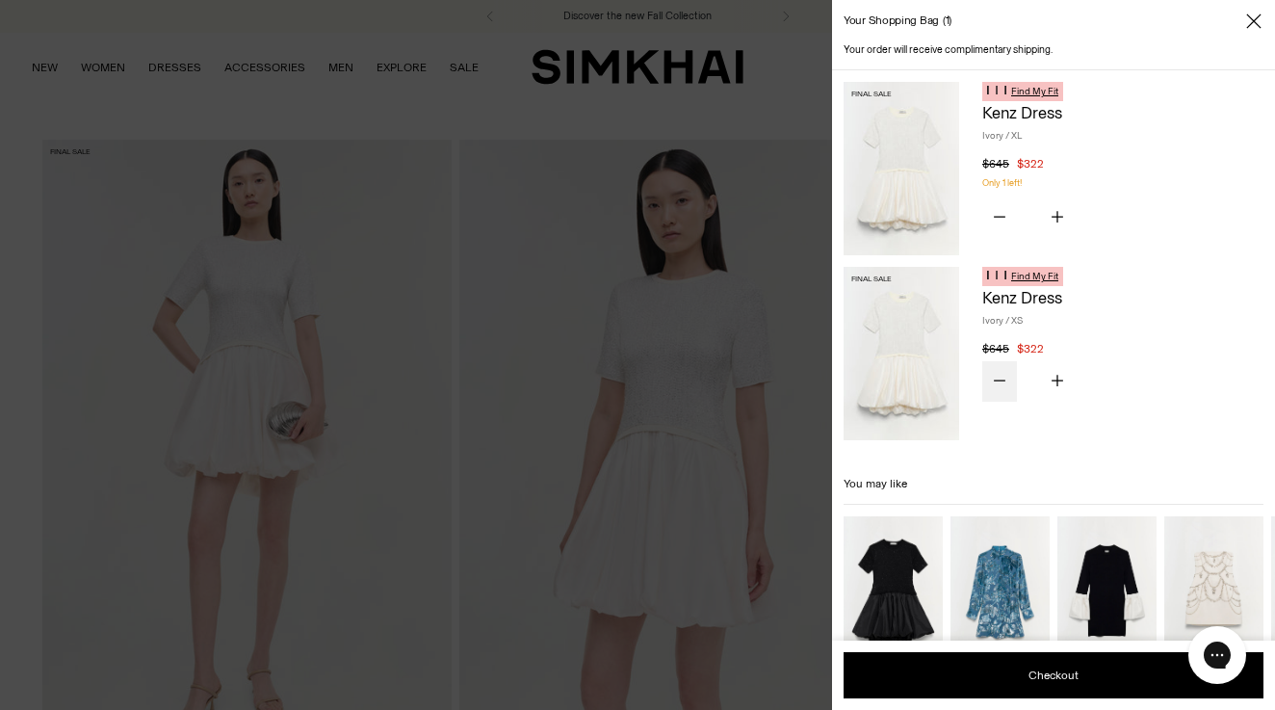
click at [1003, 377] on icon "Subtract product quantity" at bounding box center [999, 380] width 12 height 12
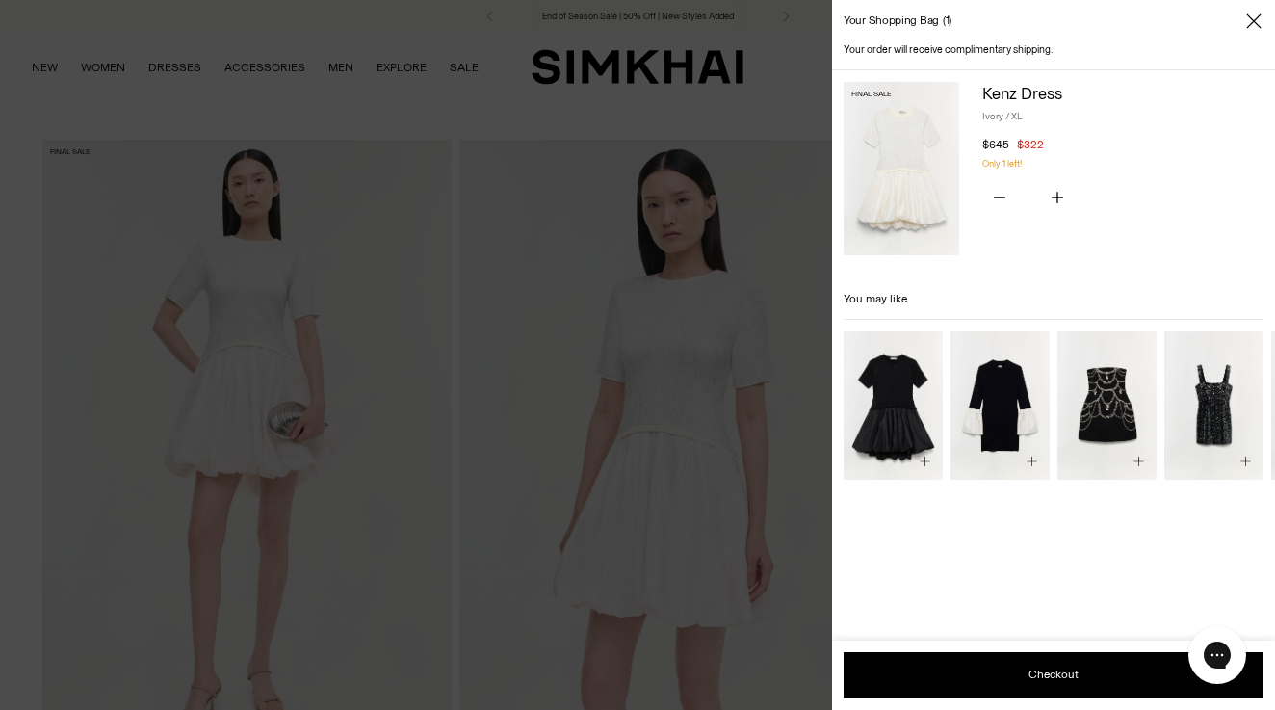
click at [1259, 29] on icon "Close" at bounding box center [1253, 21] width 15 height 19
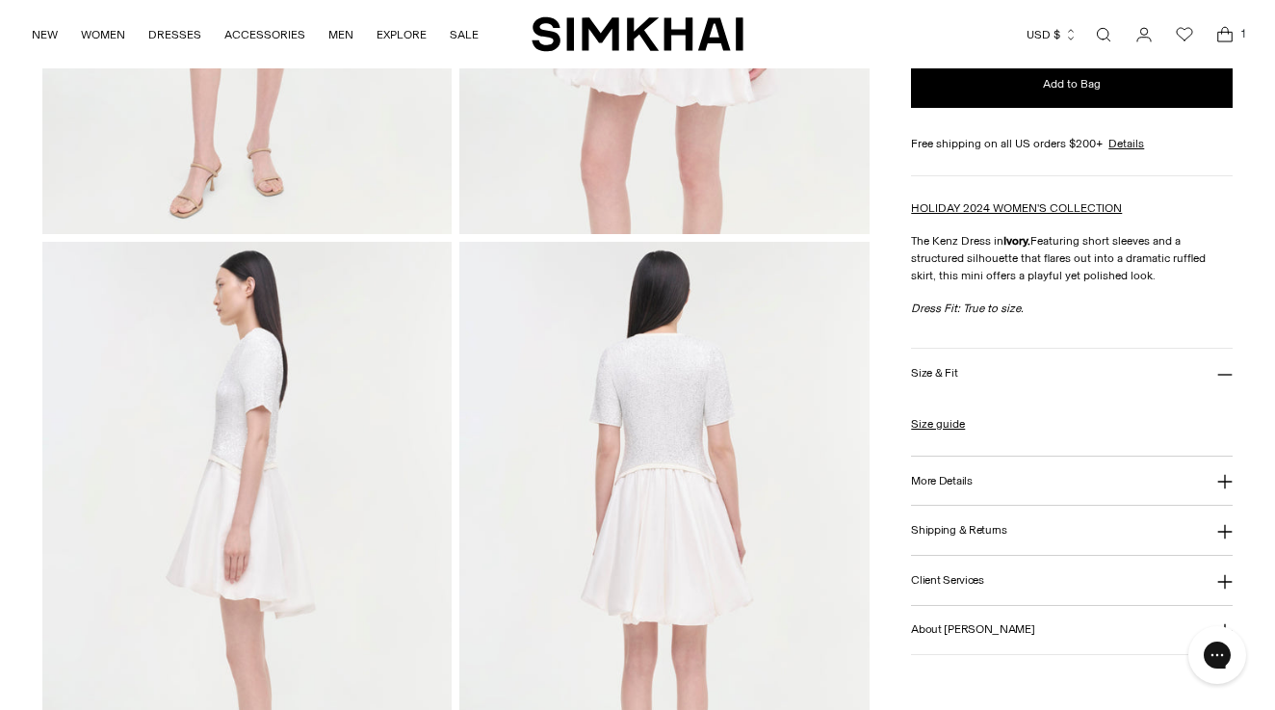
scroll to position [535, 0]
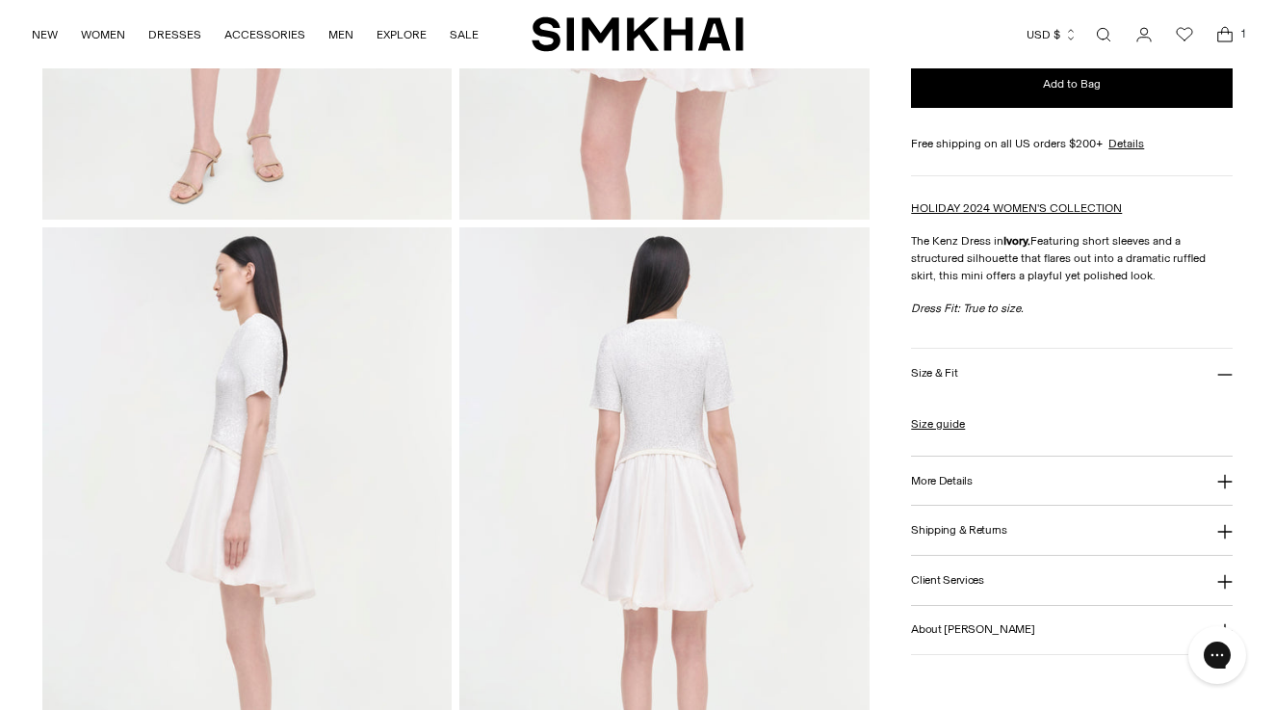
click at [653, 373] on img at bounding box center [663, 534] width 409 height 614
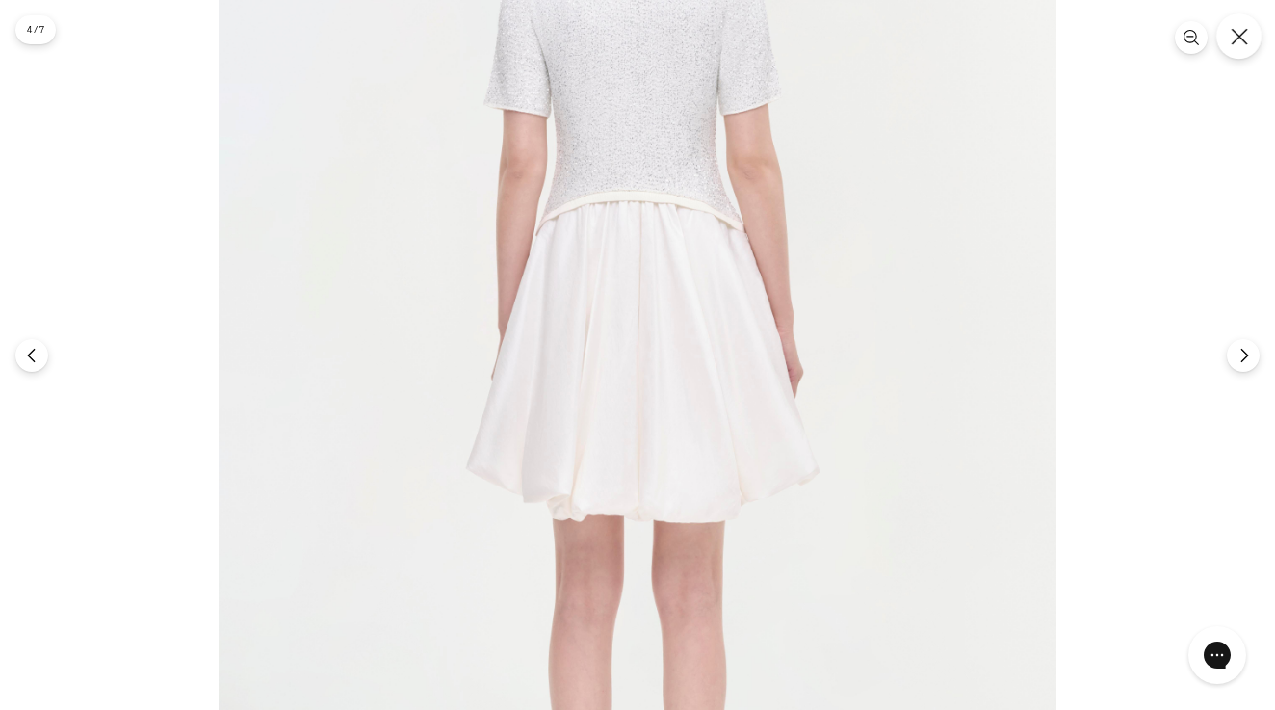
click at [1241, 34] on icon "Close" at bounding box center [1238, 36] width 16 height 16
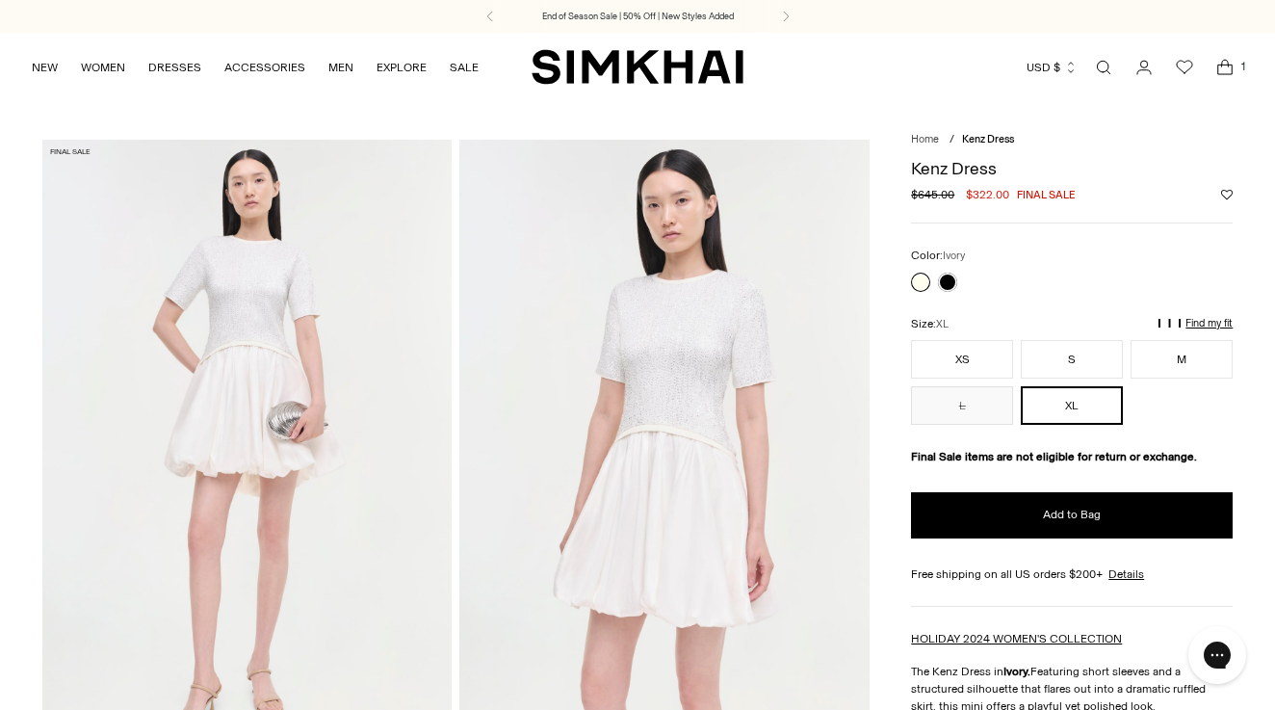
scroll to position [0, 0]
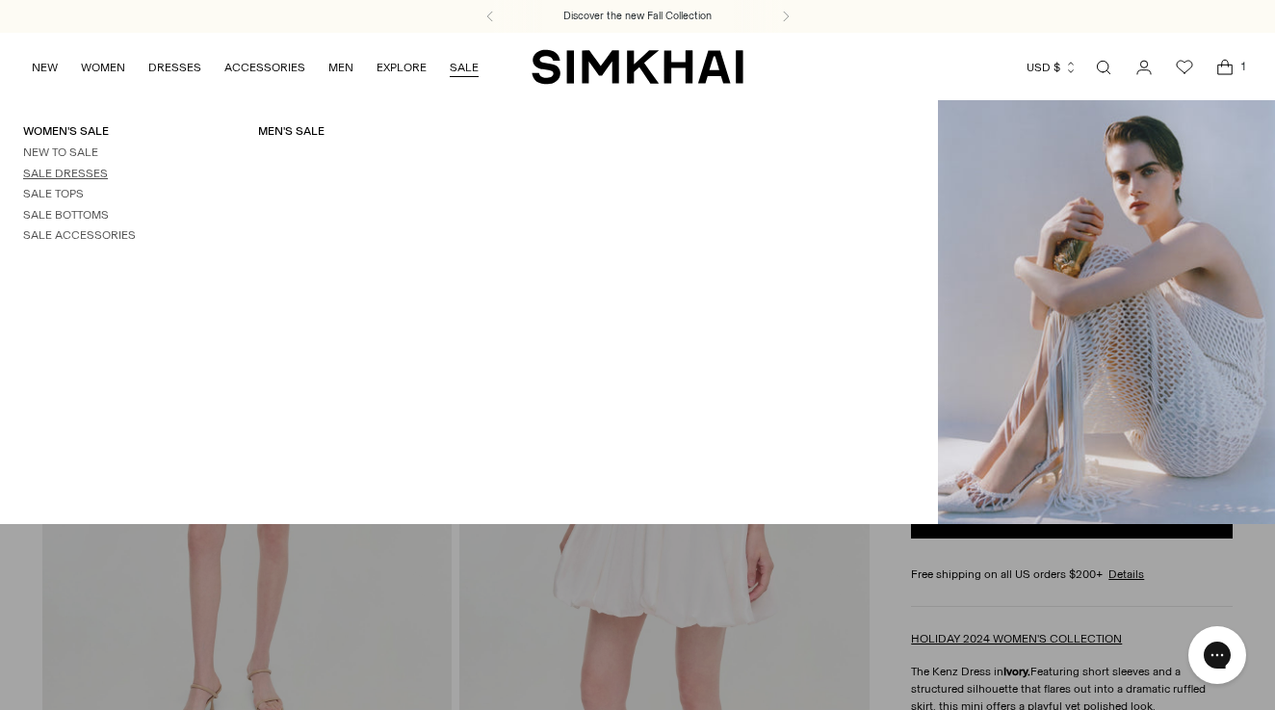
click at [92, 172] on link "Sale Dresses" at bounding box center [65, 173] width 85 height 13
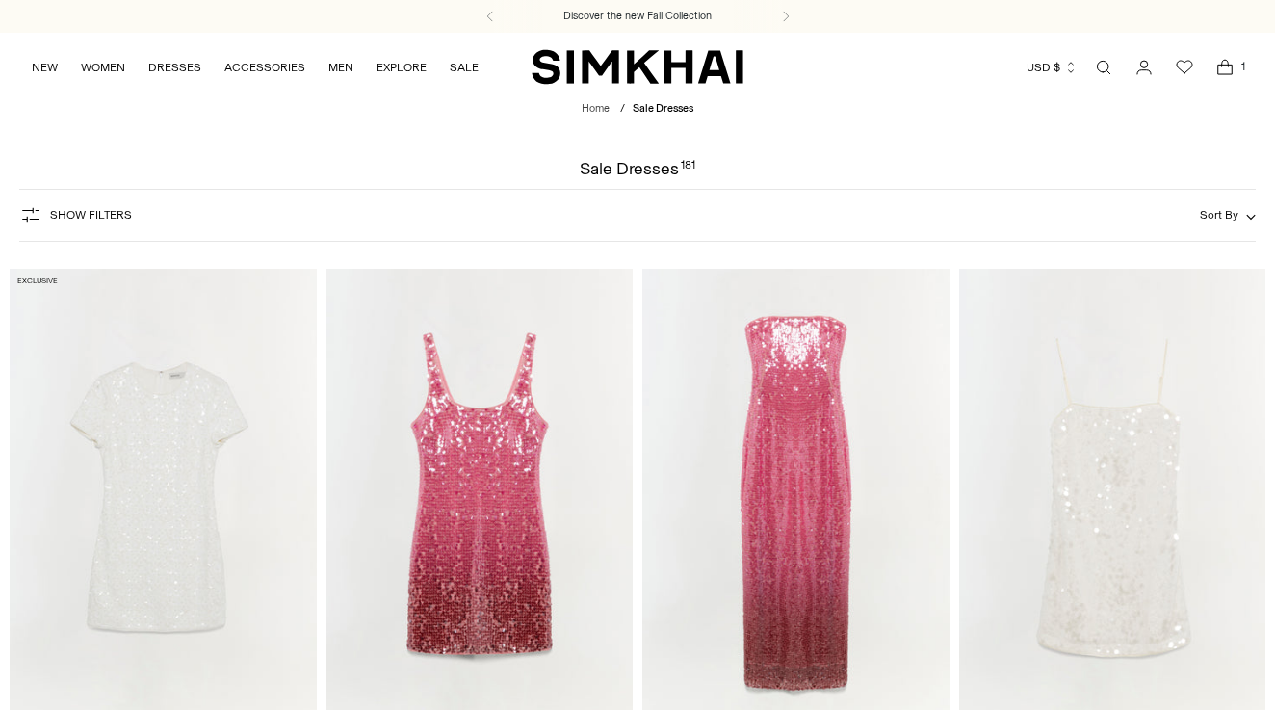
scroll to position [477, 1]
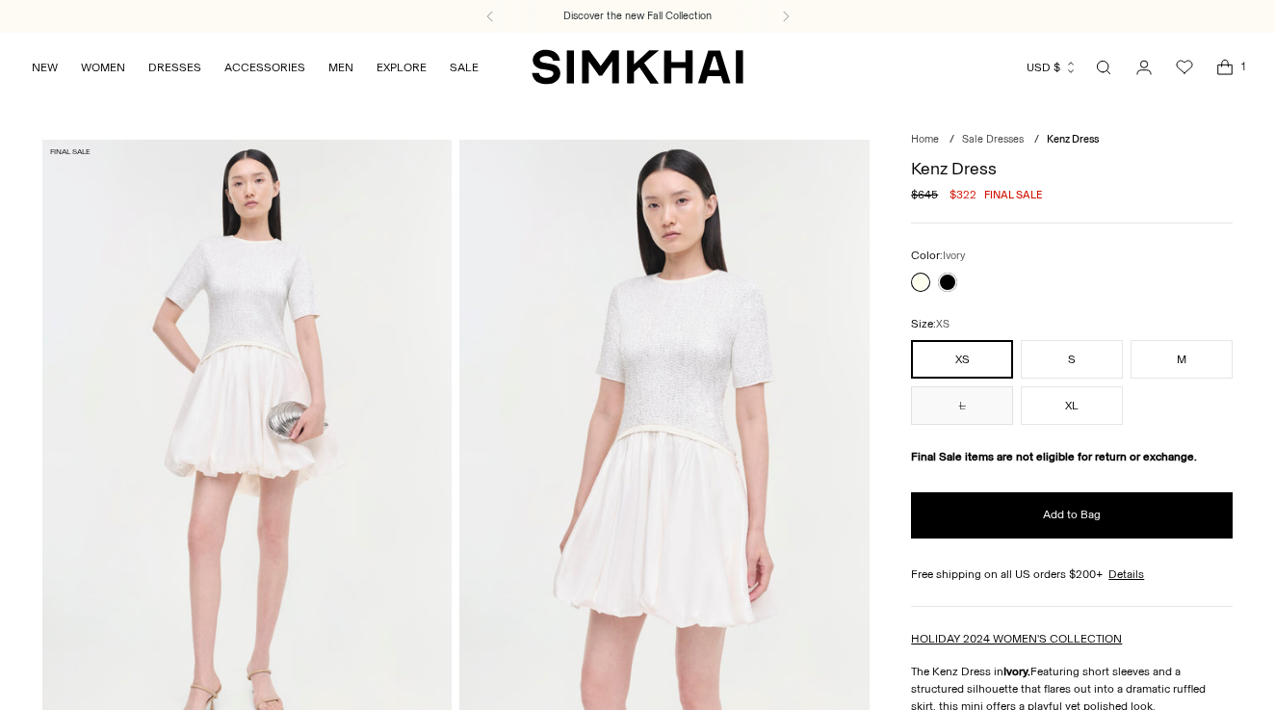
scroll to position [520, 0]
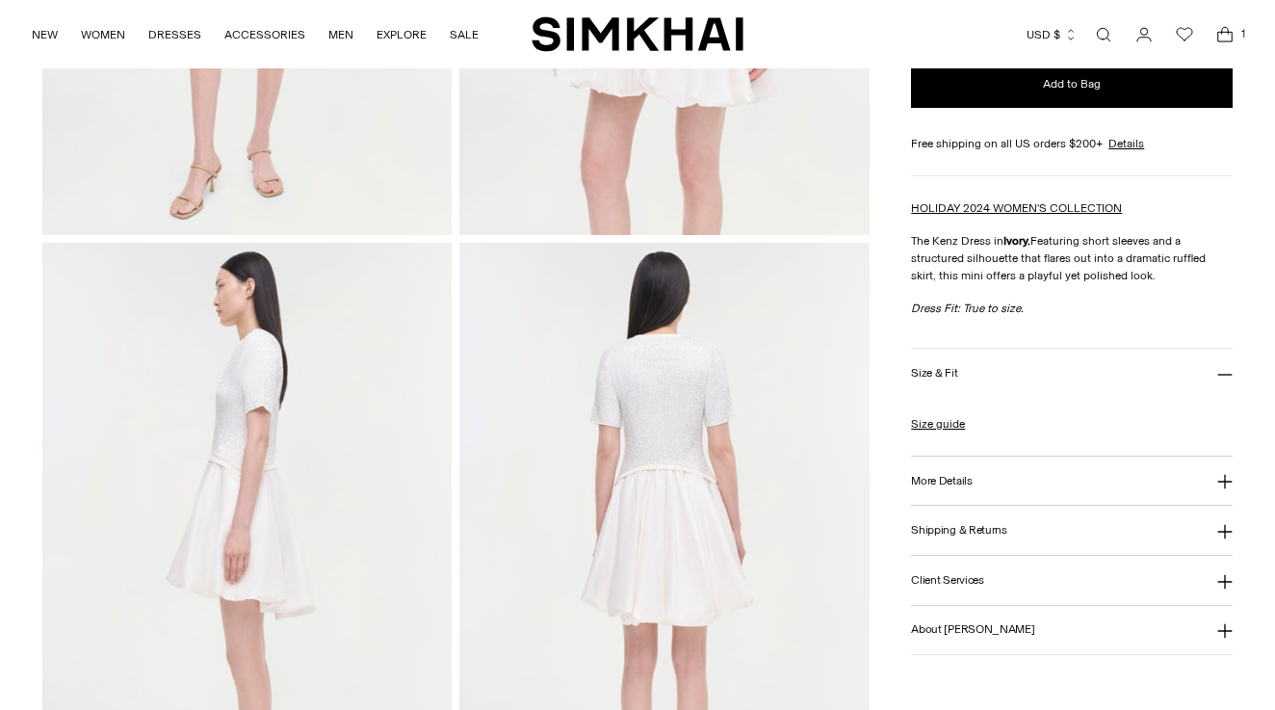
drag, startPoint x: 1227, startPoint y: 299, endPoint x: 1228, endPoint y: 353, distance: 53.9
click at [1227, 374] on icon at bounding box center [1225, 374] width 14 height 0
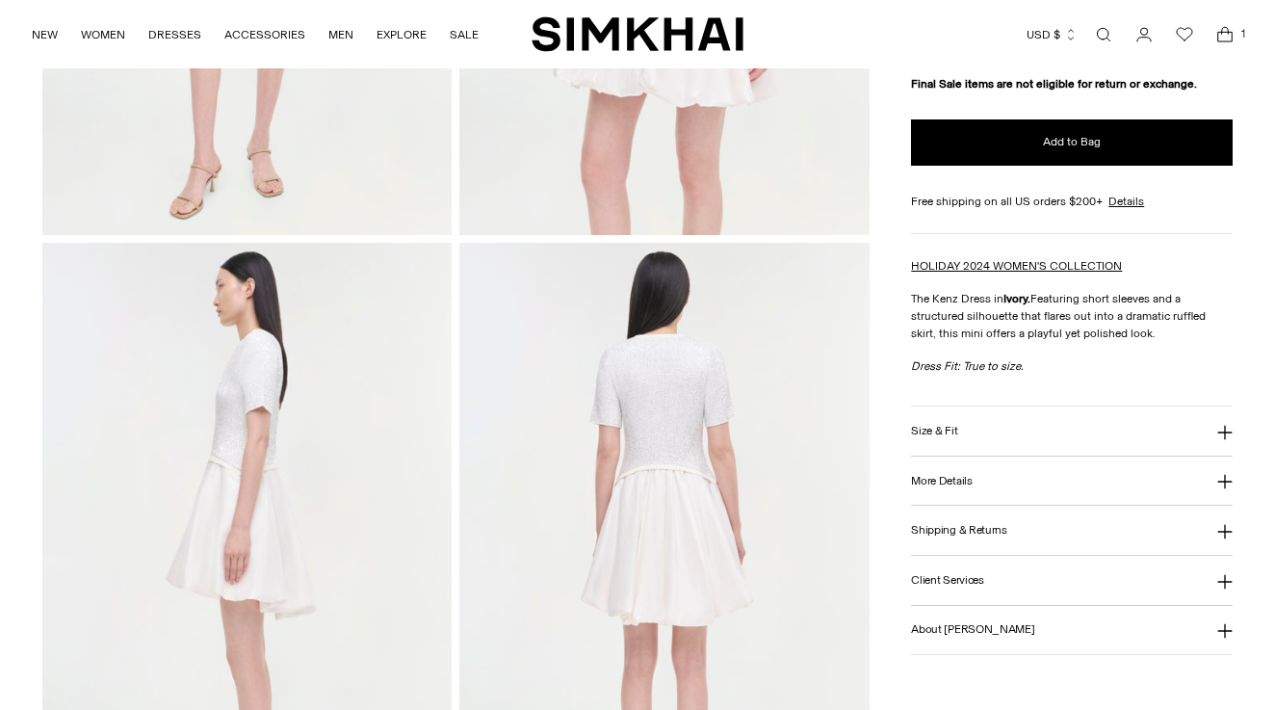
click at [1226, 425] on icon at bounding box center [1224, 432] width 15 height 15
click at [942, 473] on link "Size guide" at bounding box center [938, 481] width 54 height 17
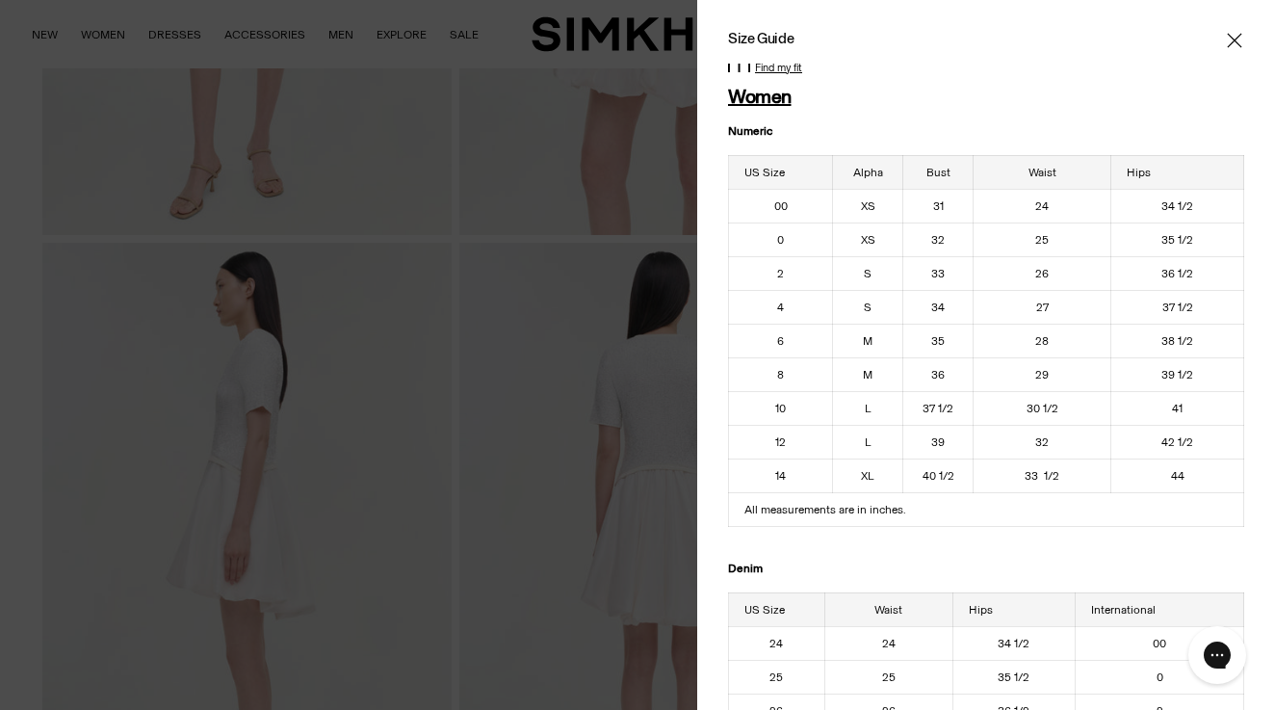
scroll to position [0, 0]
click at [1231, 39] on icon "Close" at bounding box center [1233, 40] width 15 height 19
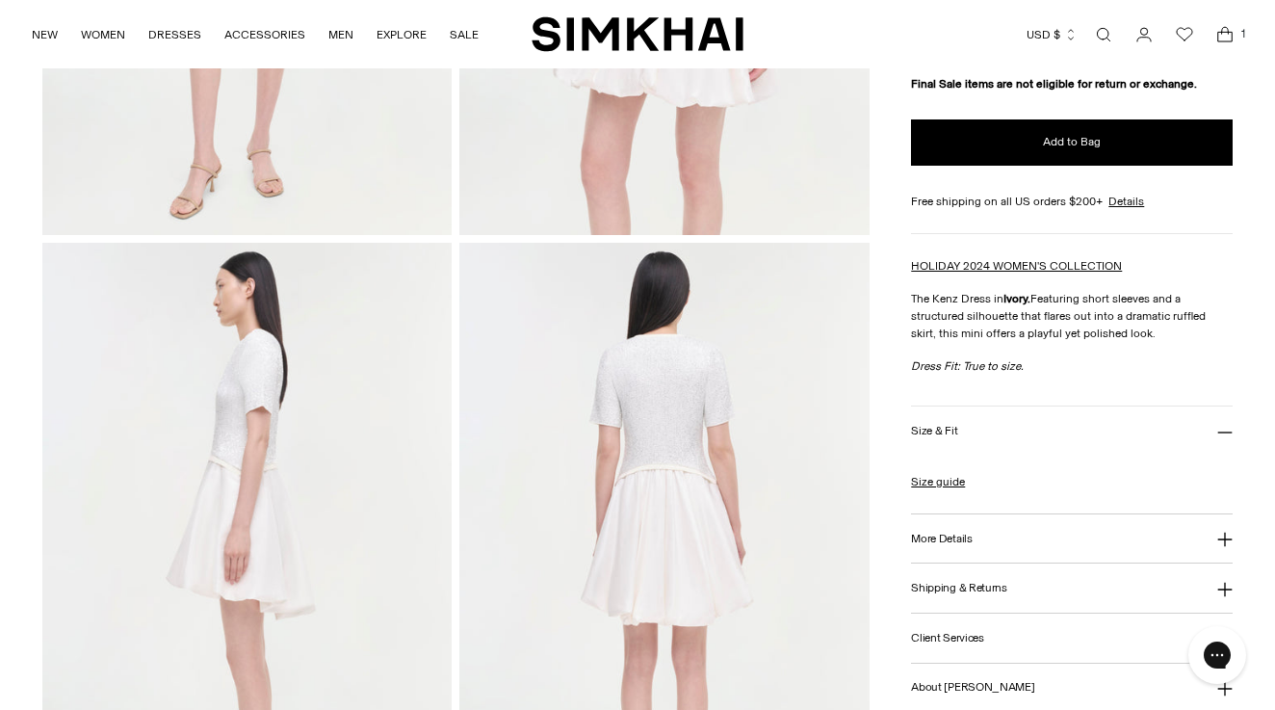
click at [1229, 532] on icon at bounding box center [1225, 539] width 14 height 14
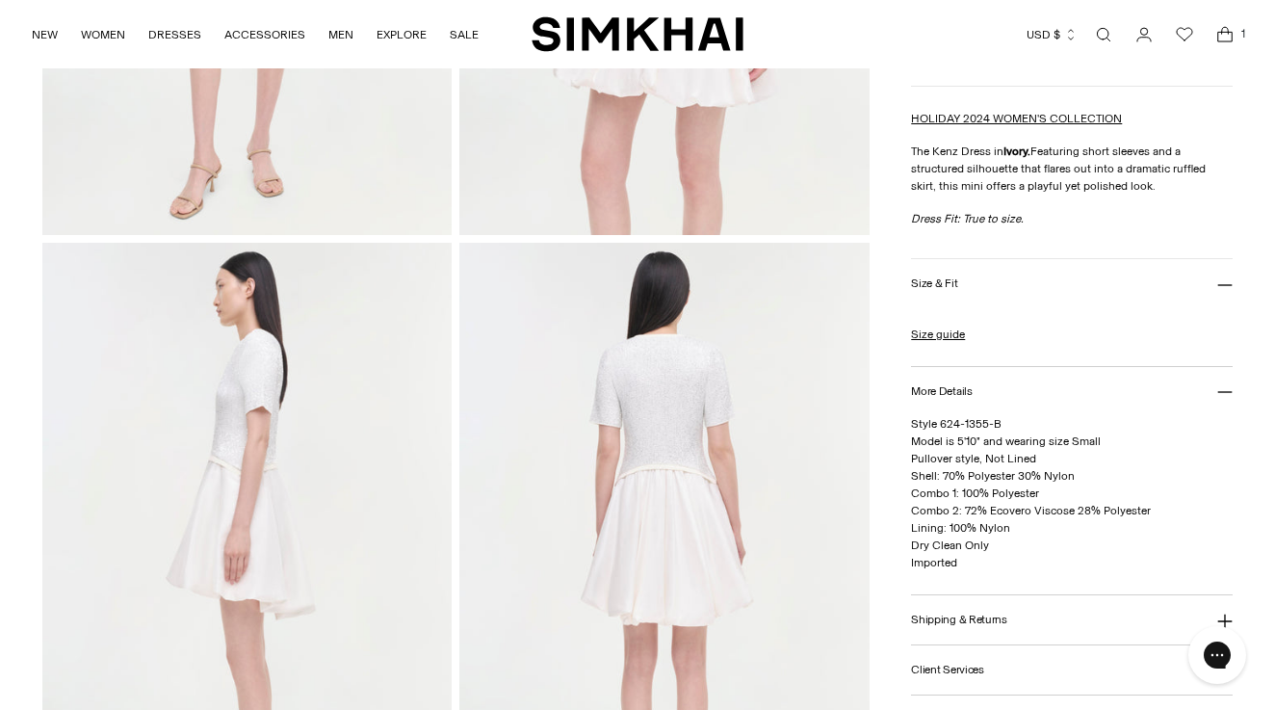
scroll to position [702, 0]
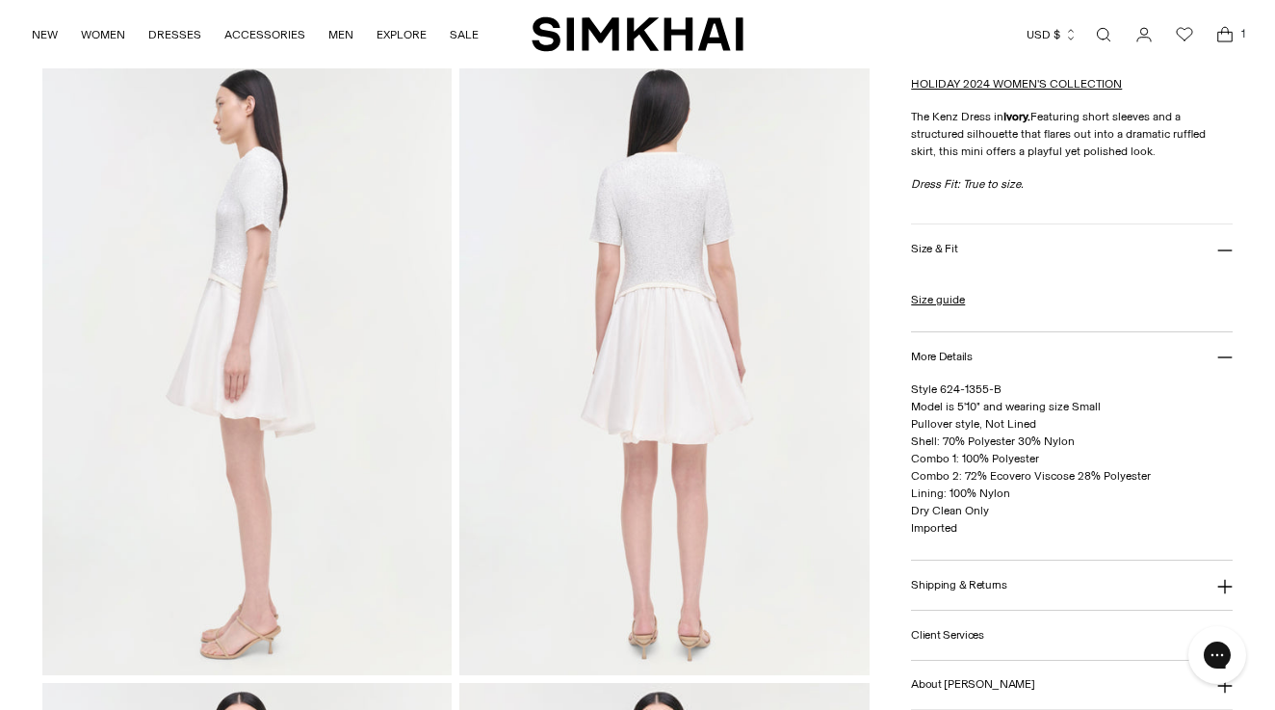
click at [1220, 629] on icon at bounding box center [1224, 636] width 15 height 15
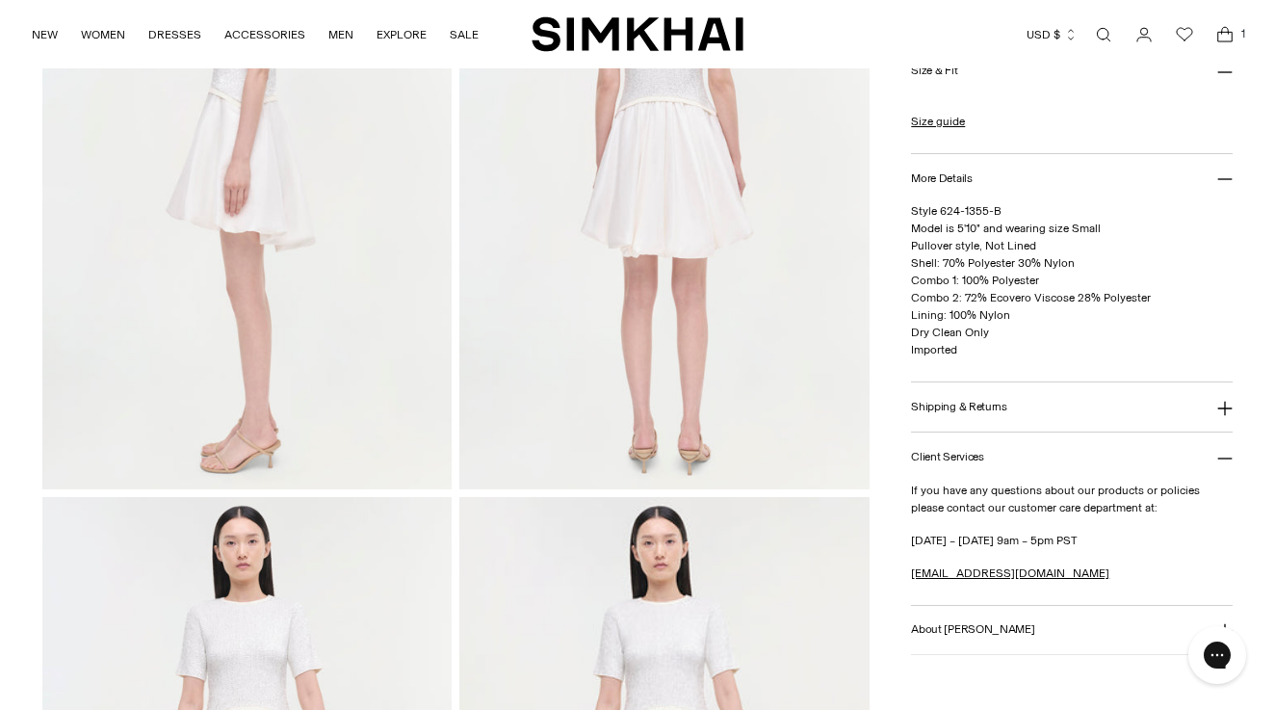
scroll to position [898, 0]
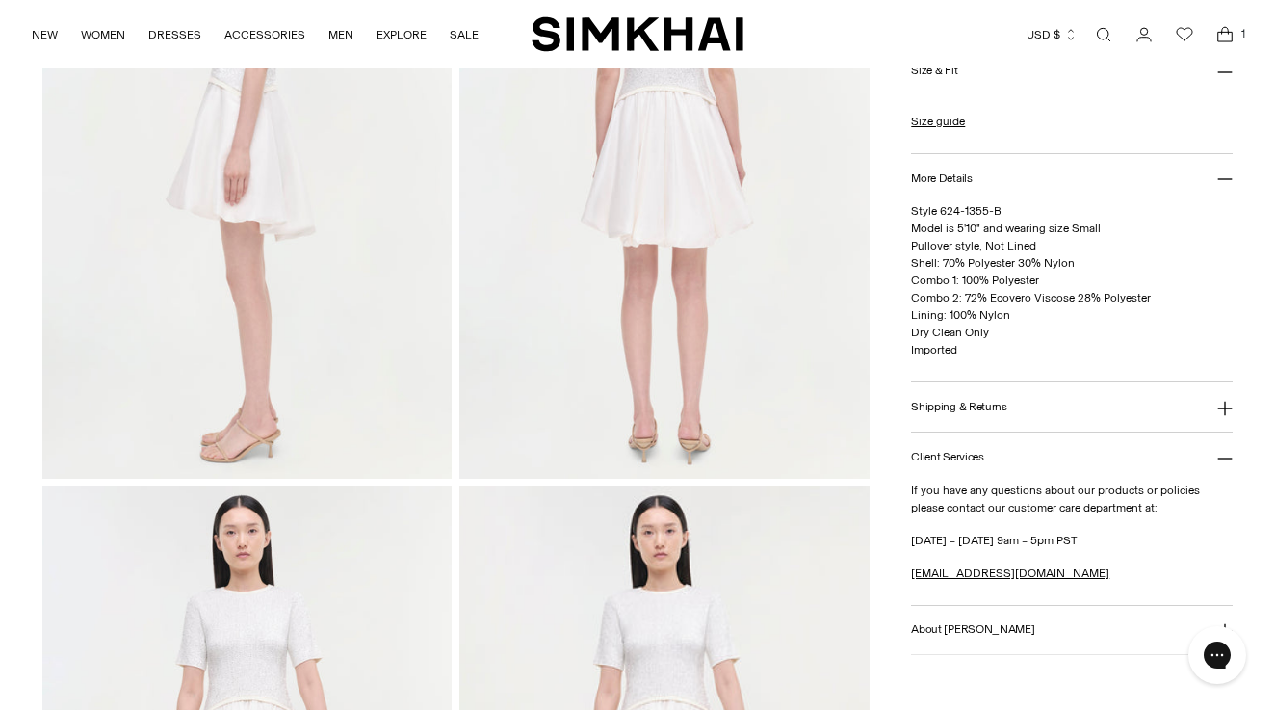
click at [1222, 624] on icon at bounding box center [1225, 631] width 14 height 14
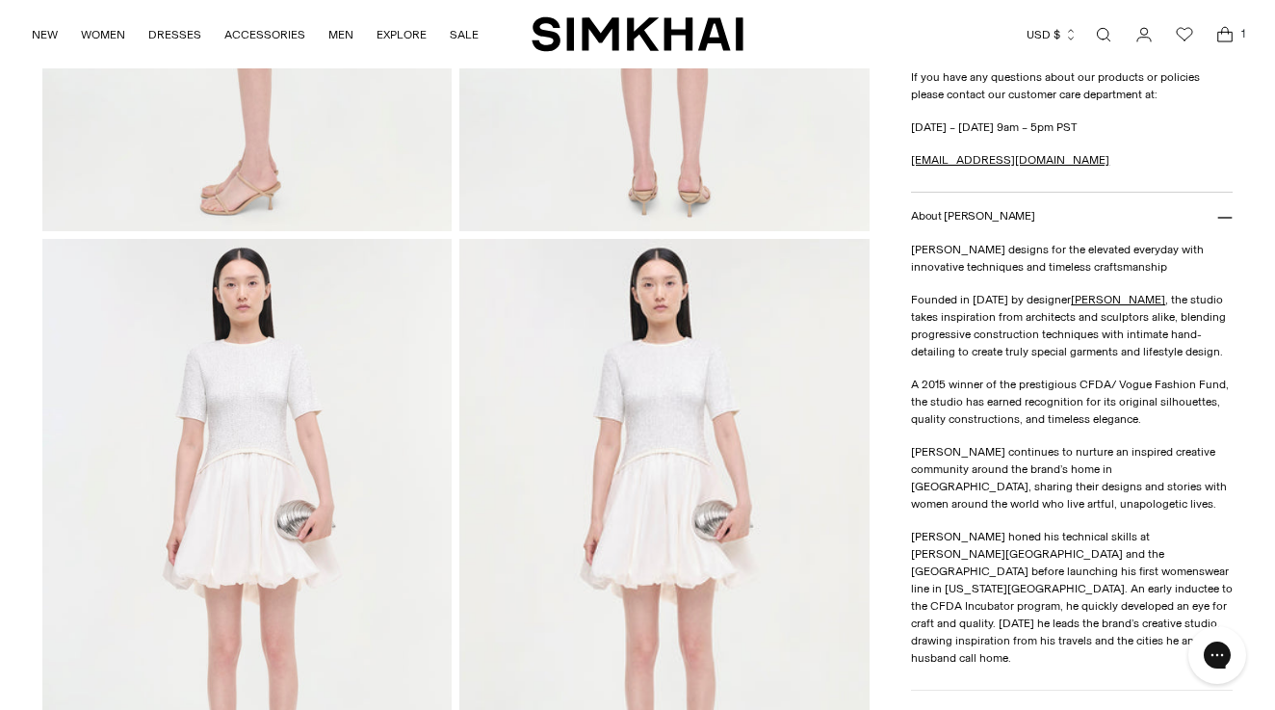
scroll to position [1146, 0]
click at [1225, 225] on icon at bounding box center [1224, 217] width 15 height 15
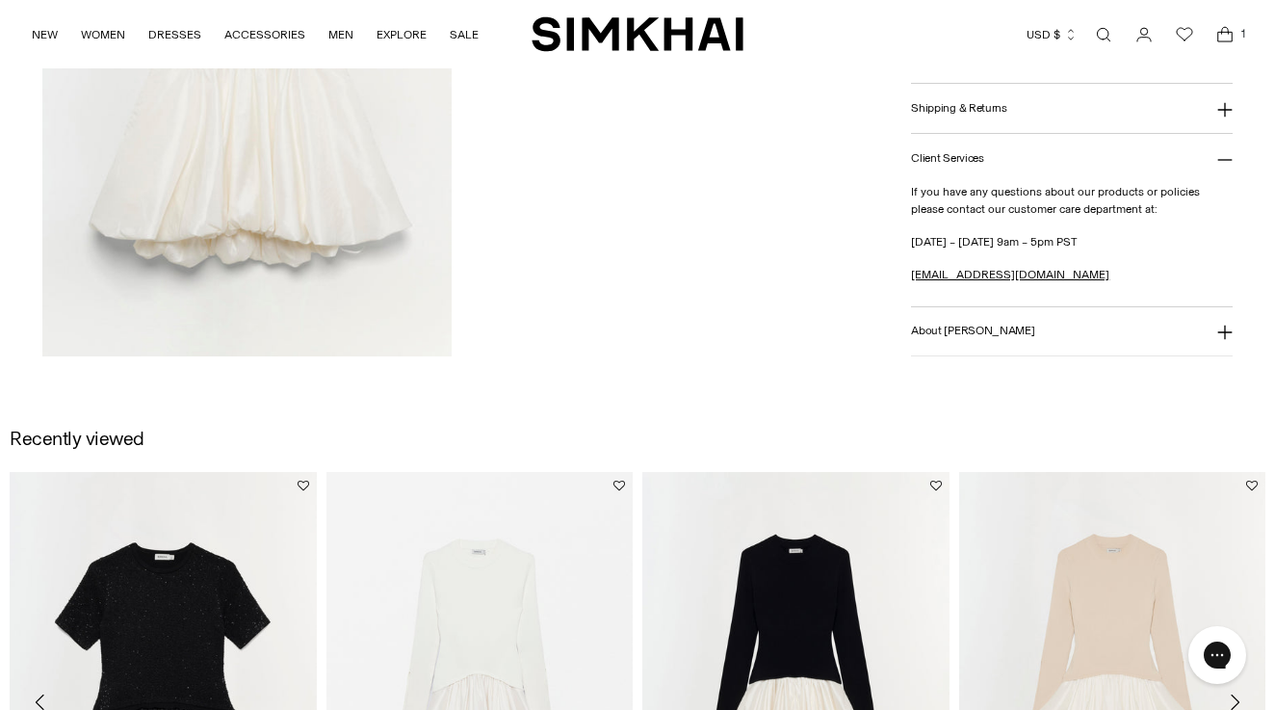
scroll to position [2004, 0]
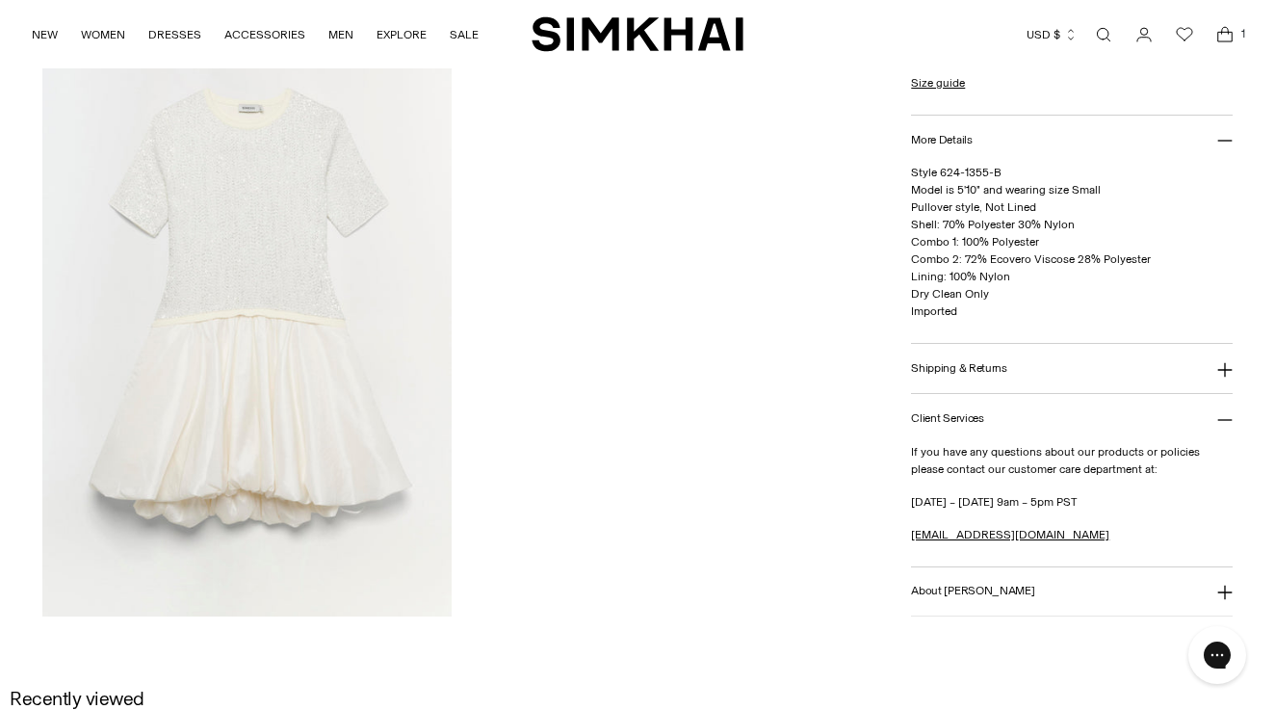
click at [302, 298] on img at bounding box center [246, 309] width 409 height 614
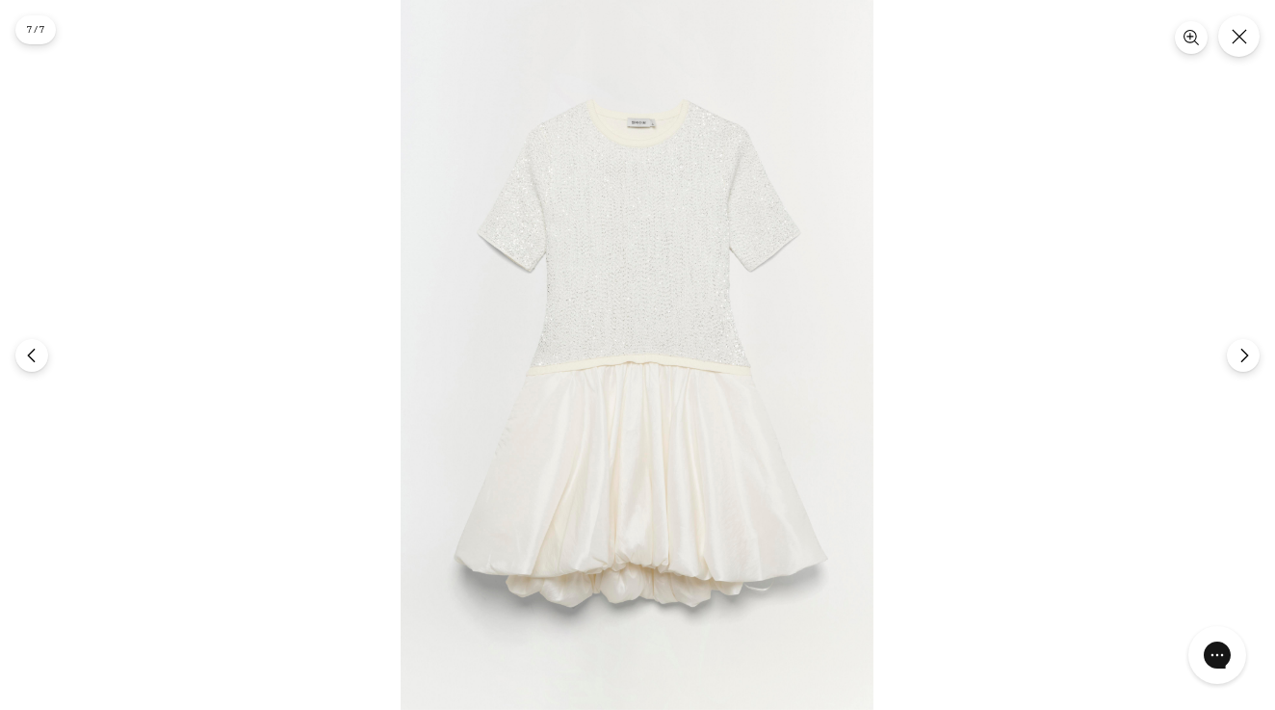
click at [633, 267] on img at bounding box center [636, 355] width 473 height 710
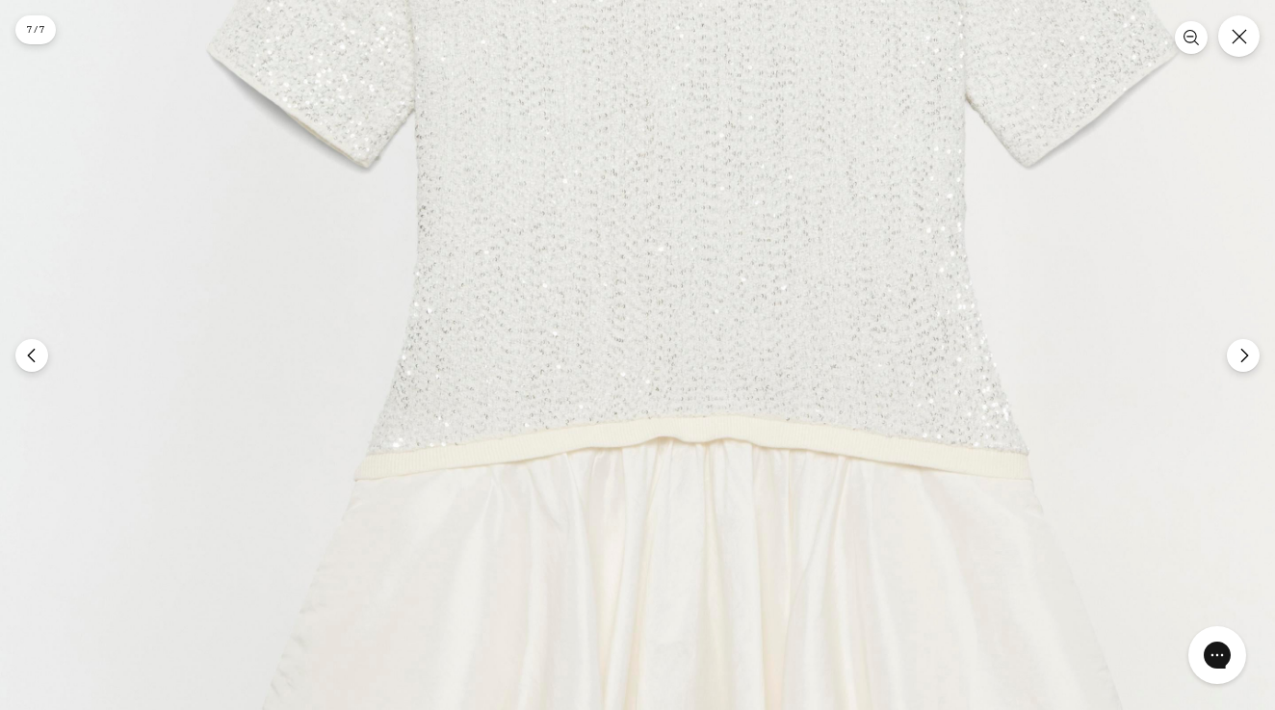
click at [858, 59] on img at bounding box center [687, 417] width 1419 height 2129
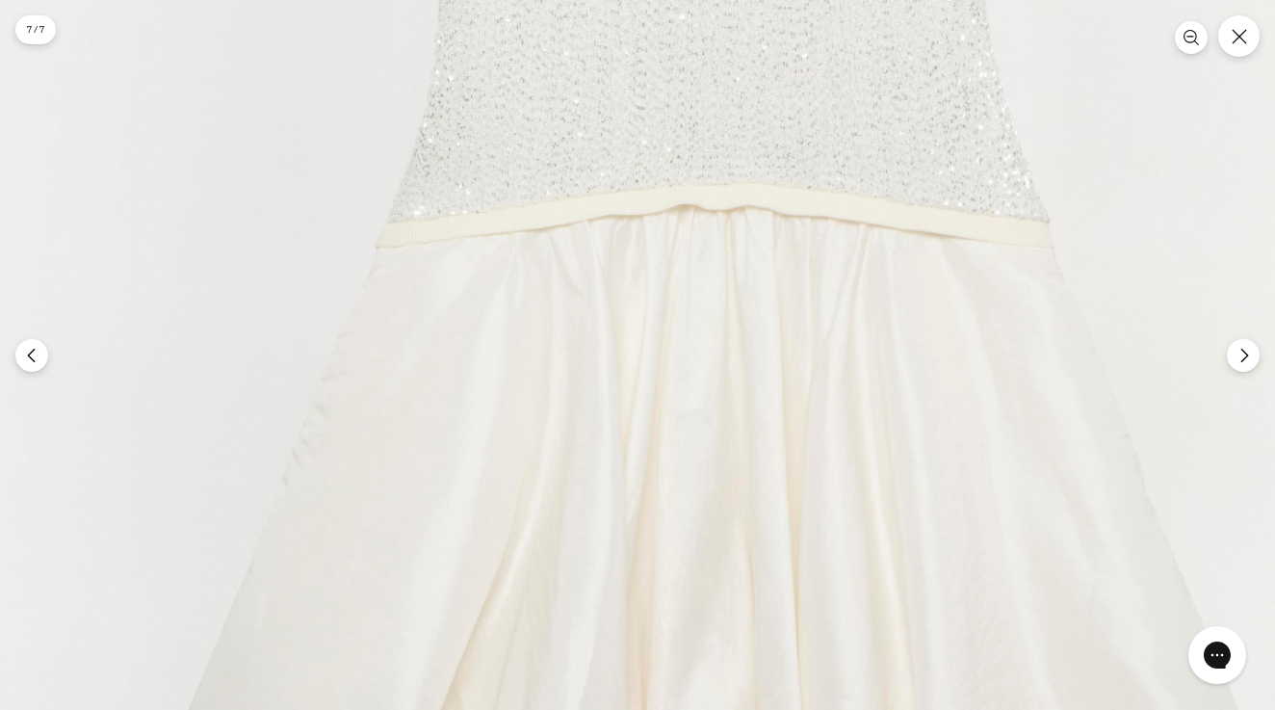
click at [847, 57] on img at bounding box center [708, 185] width 1419 height 2129
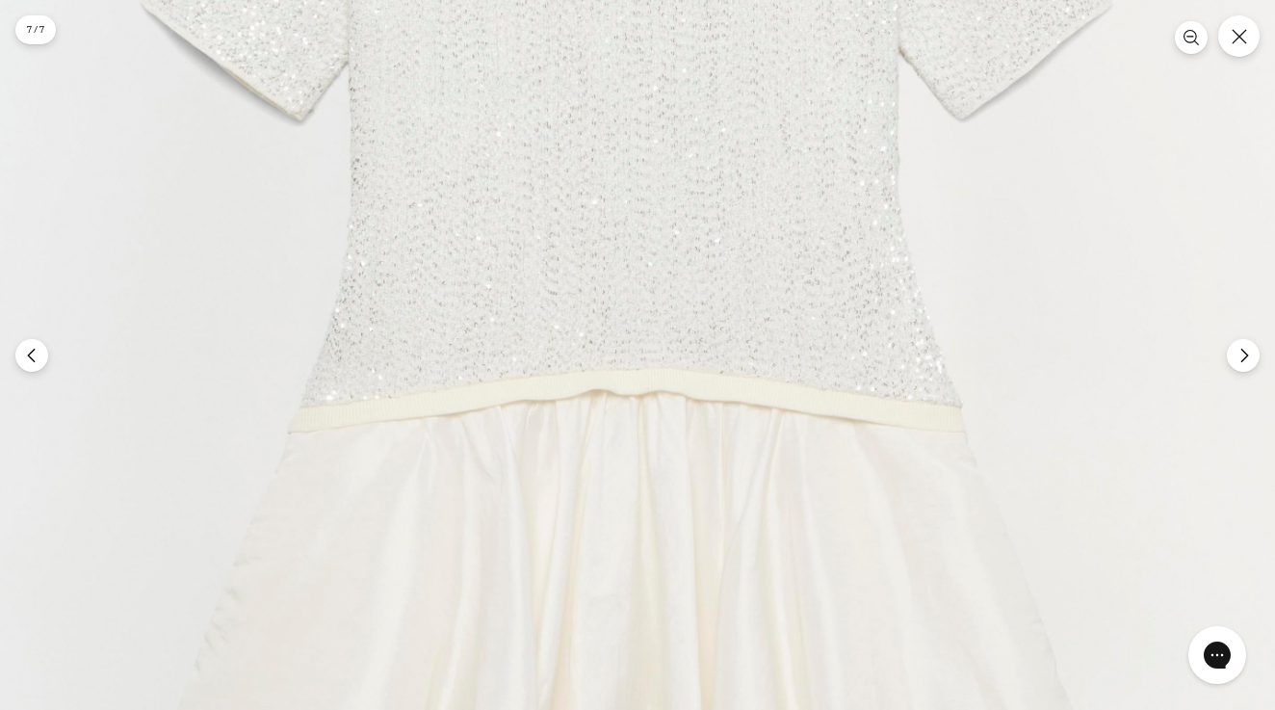
click at [777, 425] on img at bounding box center [620, 370] width 1419 height 2129
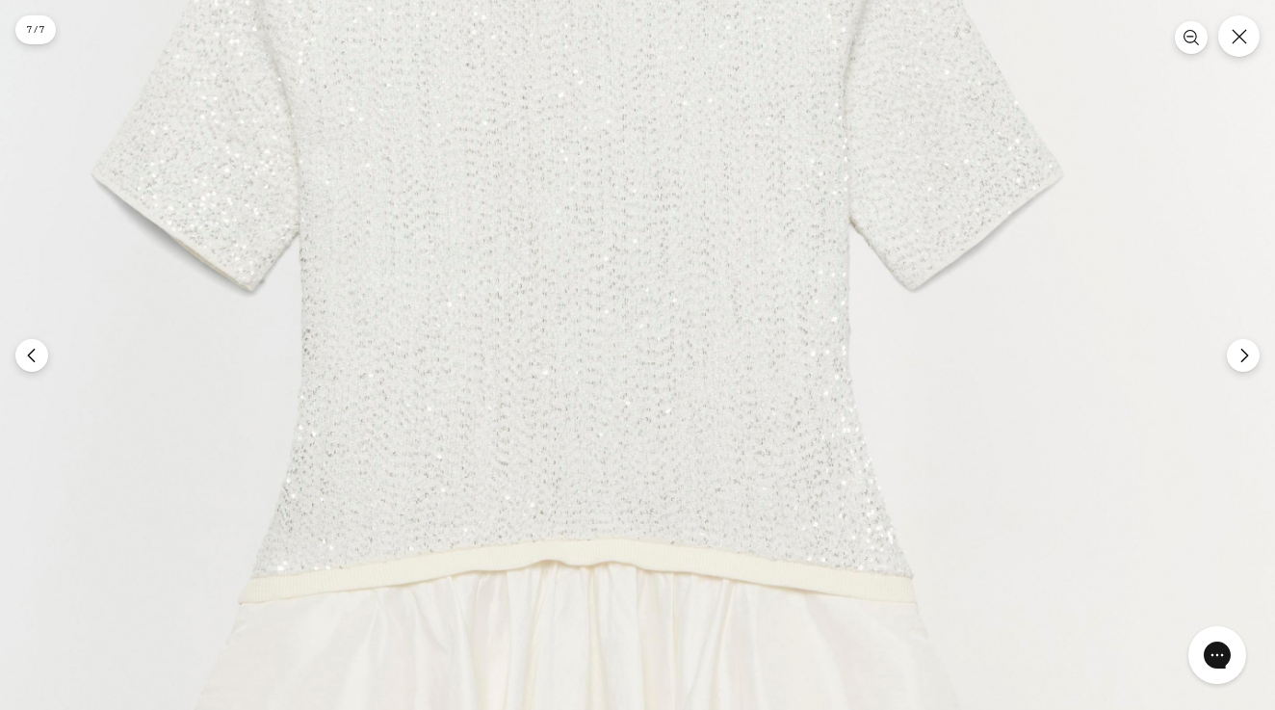
click at [721, 624] on img at bounding box center [571, 540] width 1419 height 2129
click at [1249, 51] on button "Close" at bounding box center [1238, 35] width 45 height 45
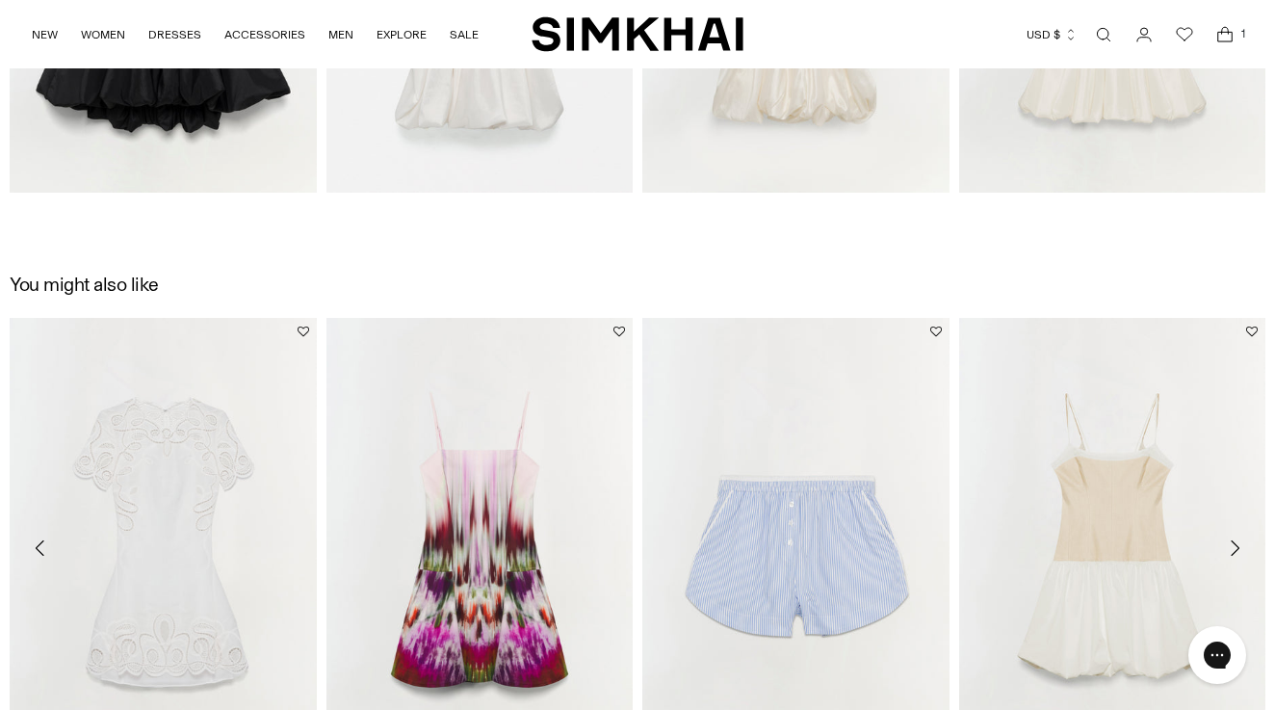
scroll to position [2998, 0]
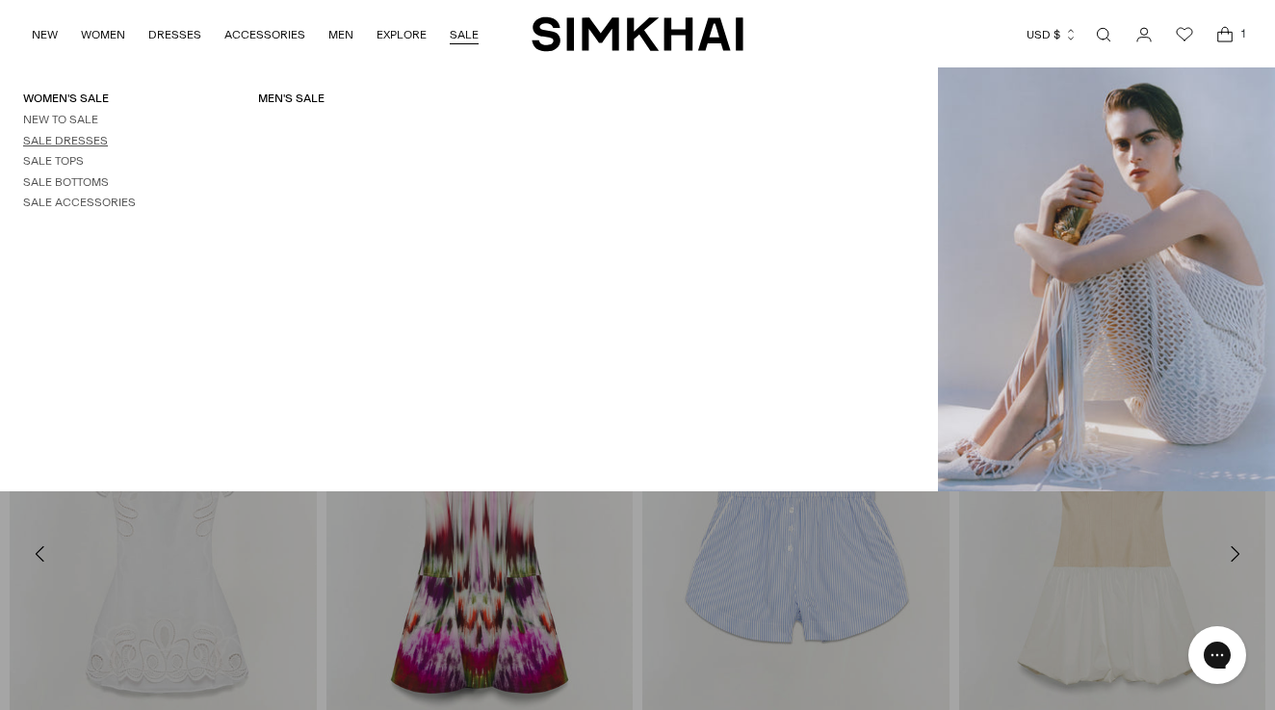
click at [92, 143] on link "Sale Dresses" at bounding box center [65, 140] width 85 height 13
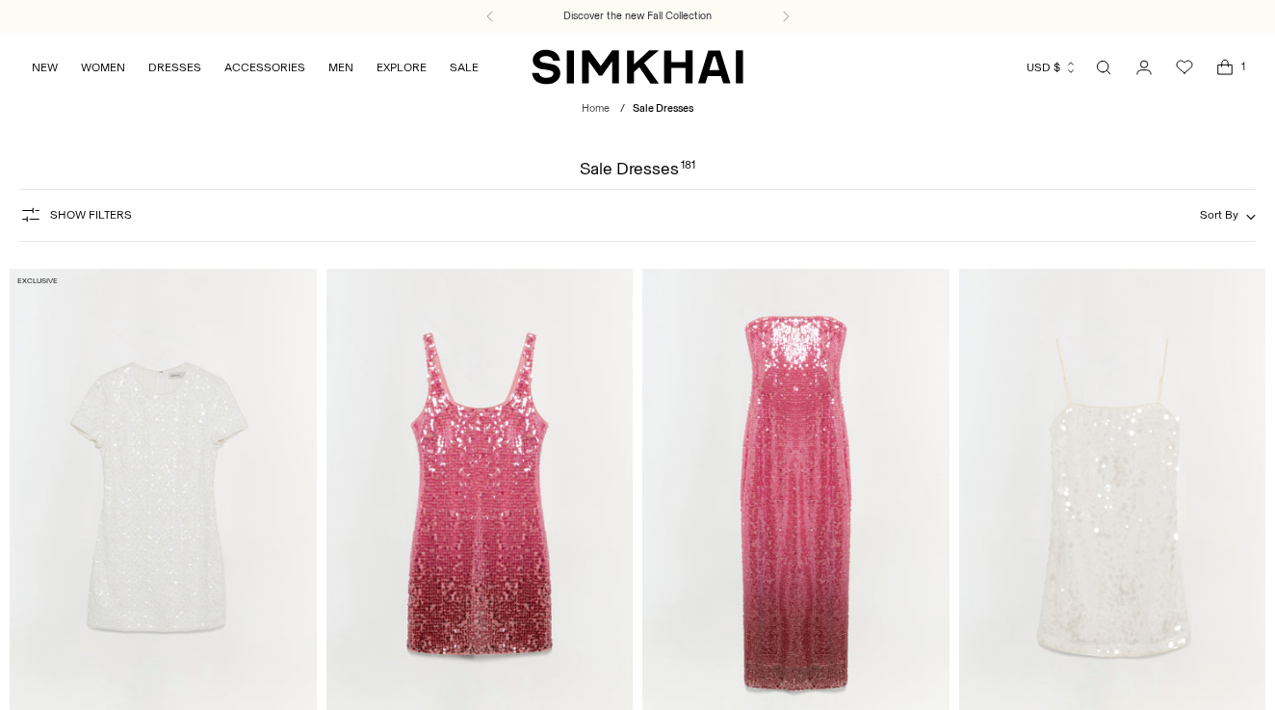
scroll to position [95, 0]
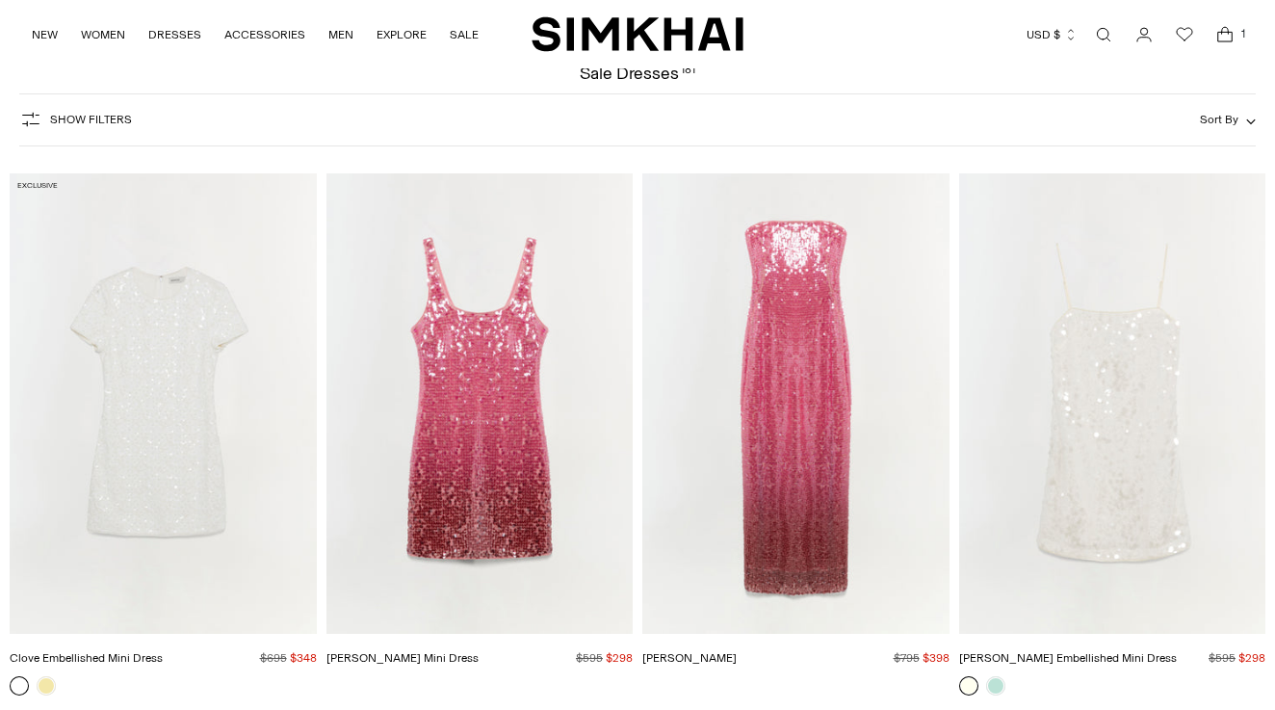
click at [34, 131] on icon "button" at bounding box center [30, 119] width 23 height 23
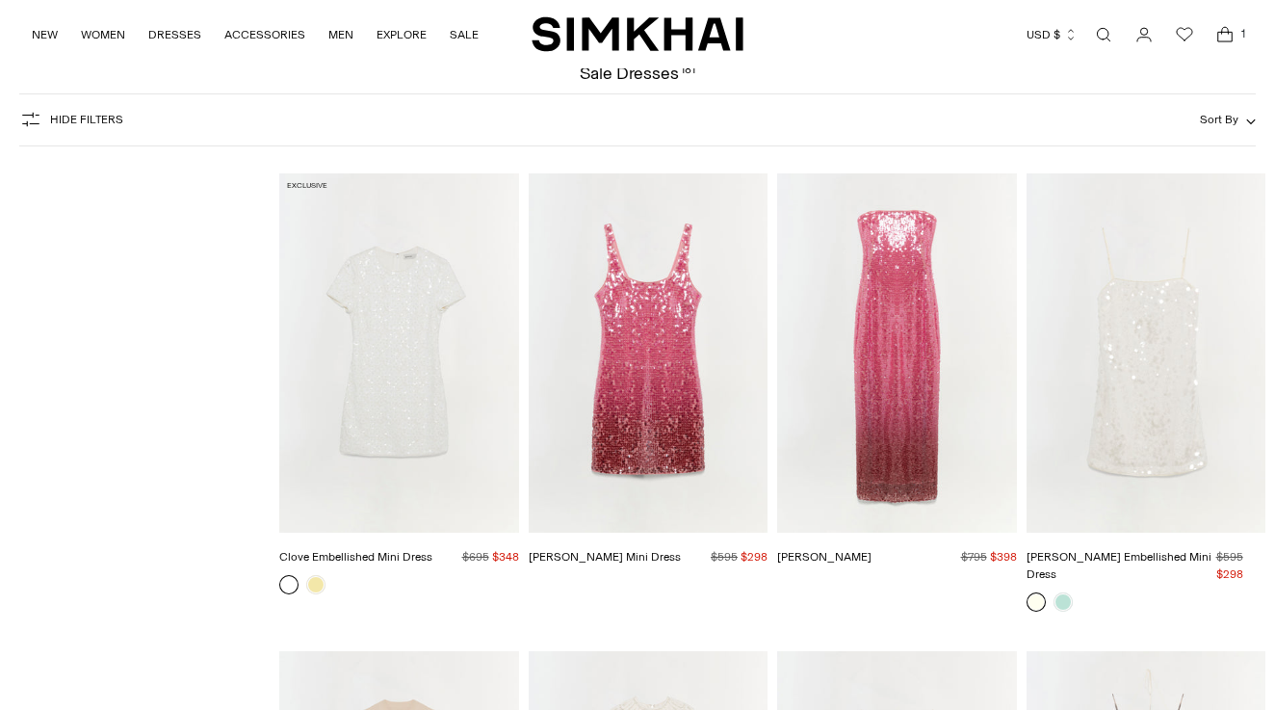
scroll to position [142, 0]
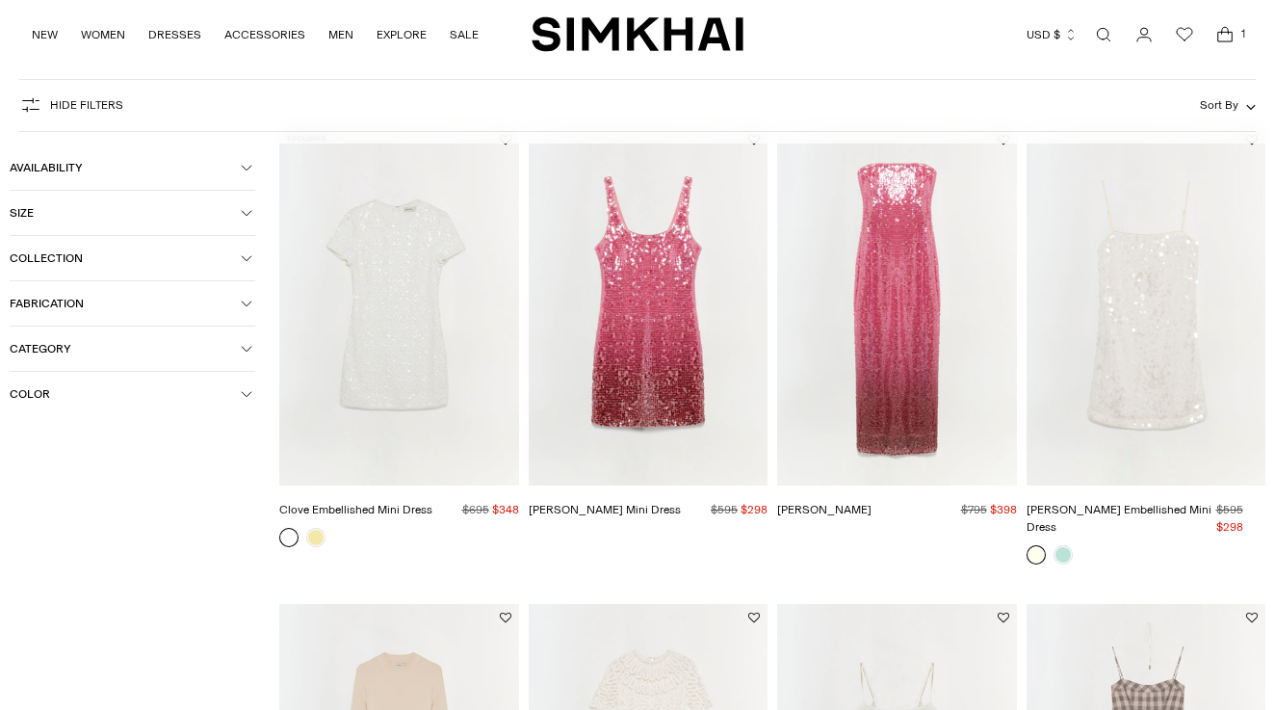
click at [243, 219] on button "Size" at bounding box center [132, 213] width 245 height 44
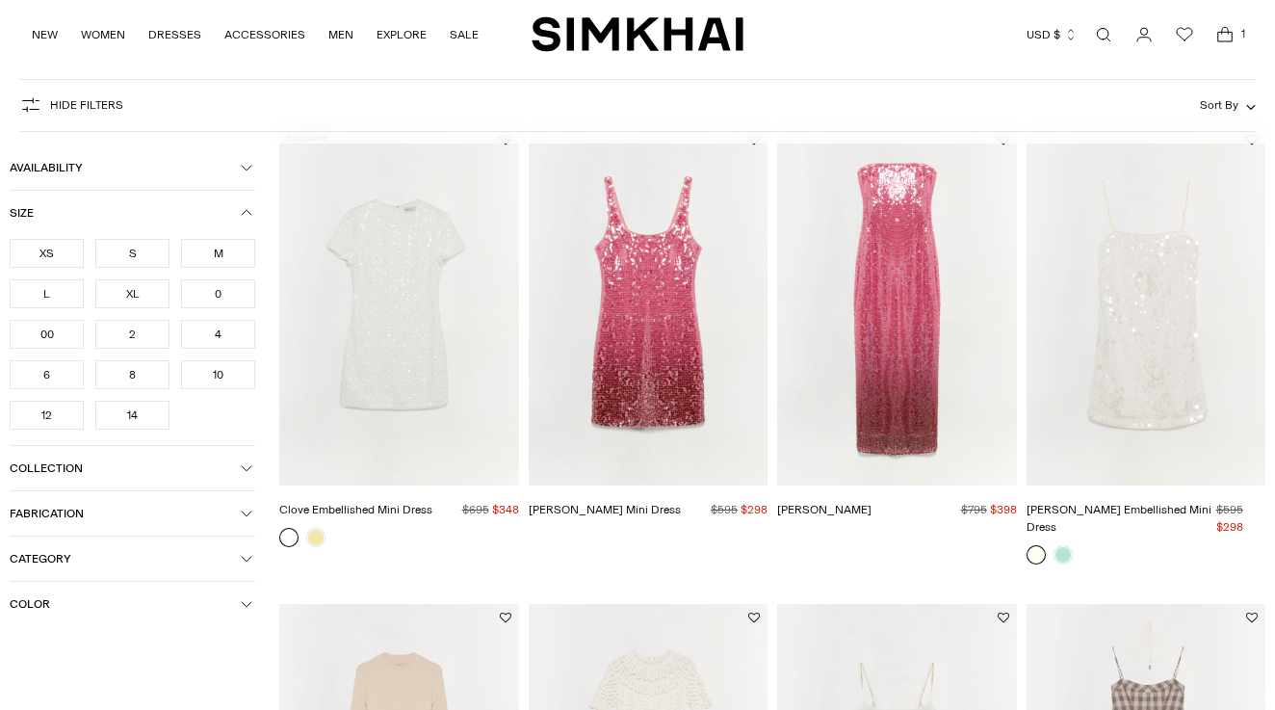
click at [252, 212] on button "Size" at bounding box center [132, 213] width 245 height 44
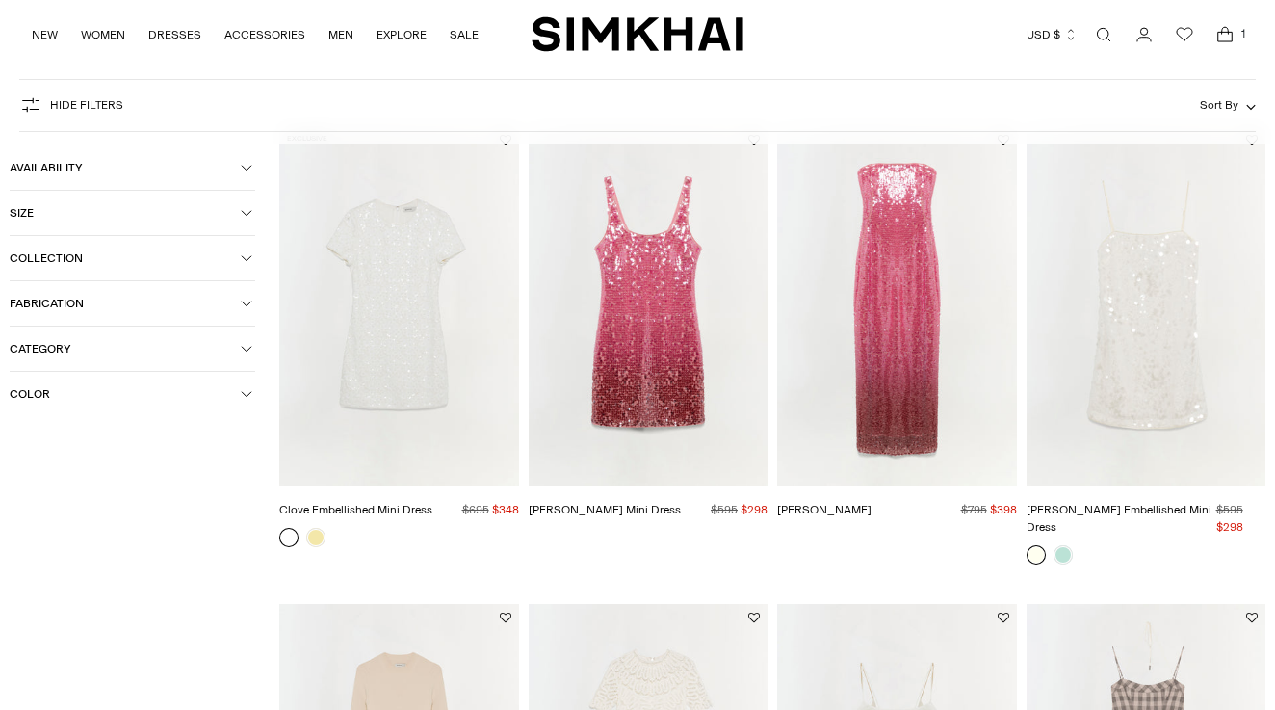
click at [244, 213] on icon "button" at bounding box center [247, 213] width 10 height 5
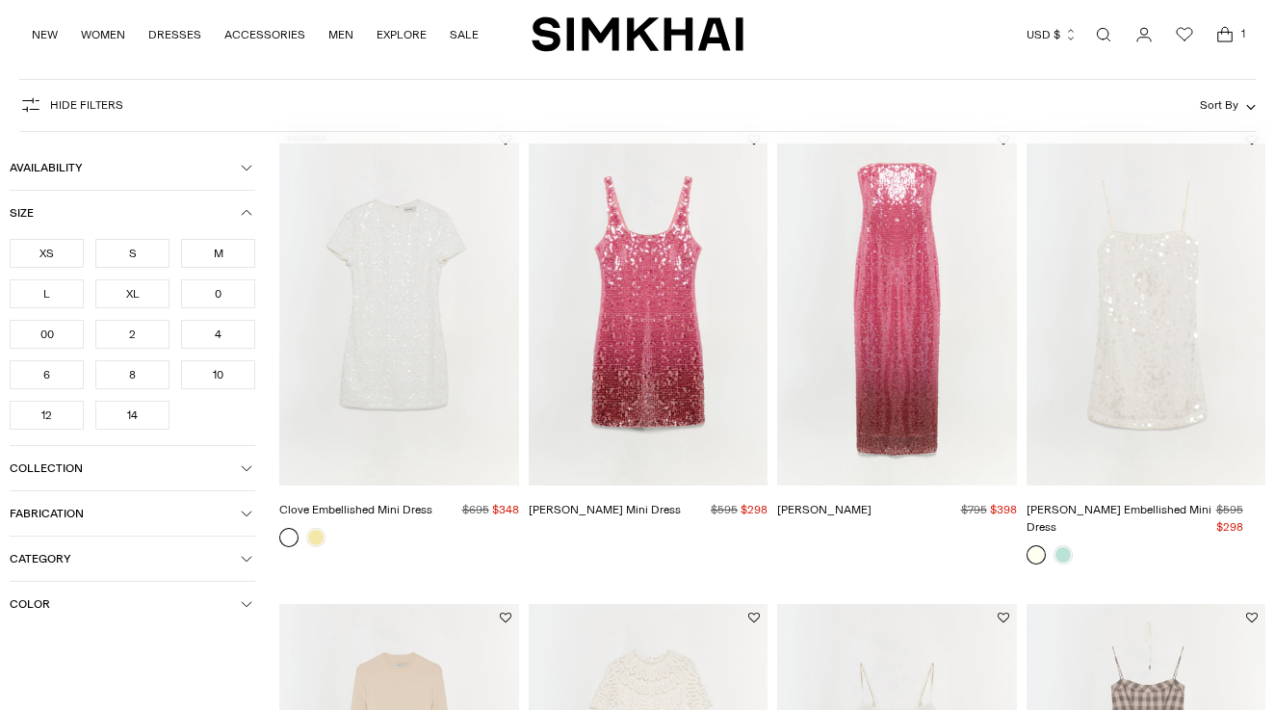
click at [140, 297] on div "XL" at bounding box center [132, 293] width 74 height 29
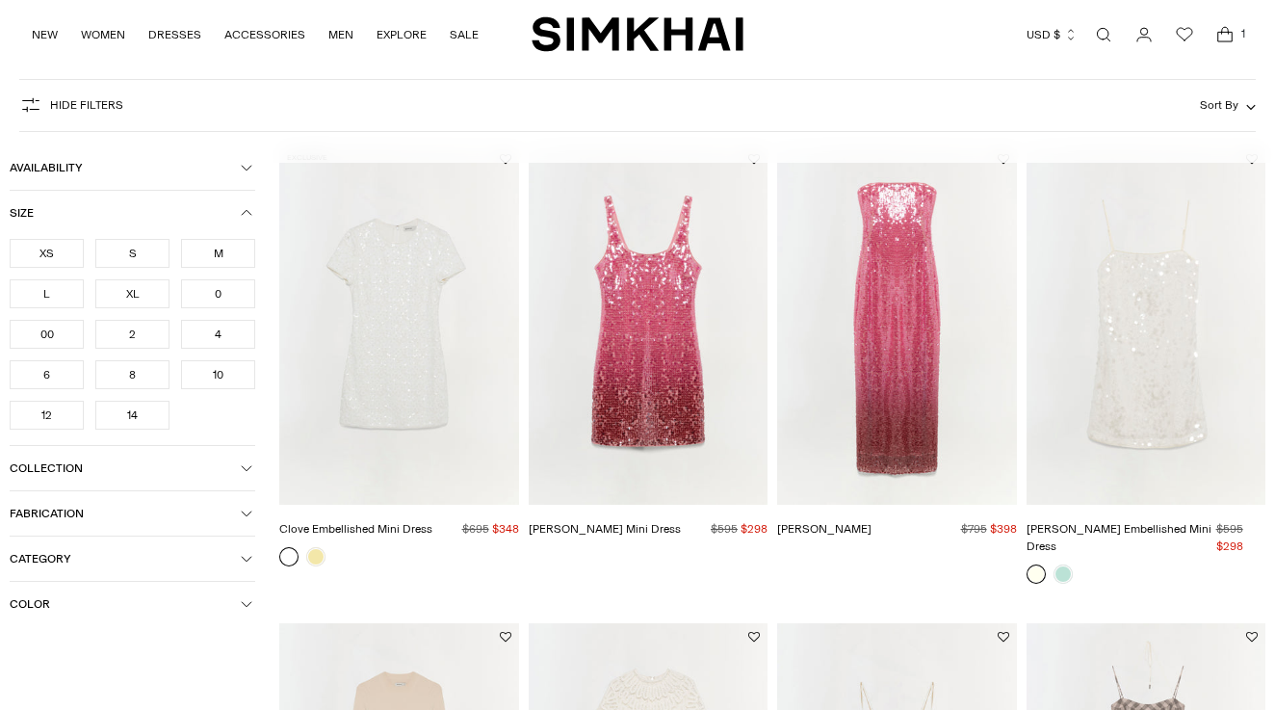
click at [143, 300] on div "XL" at bounding box center [132, 293] width 74 height 29
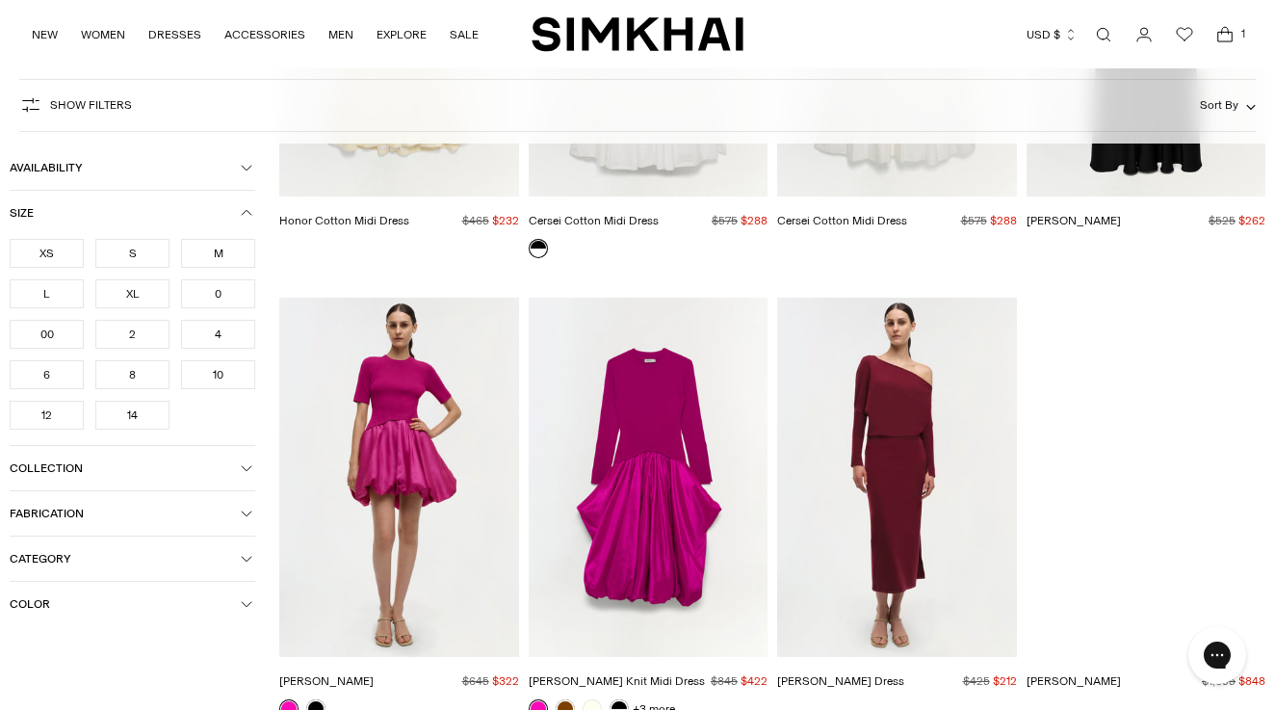
scroll to position [18308, 0]
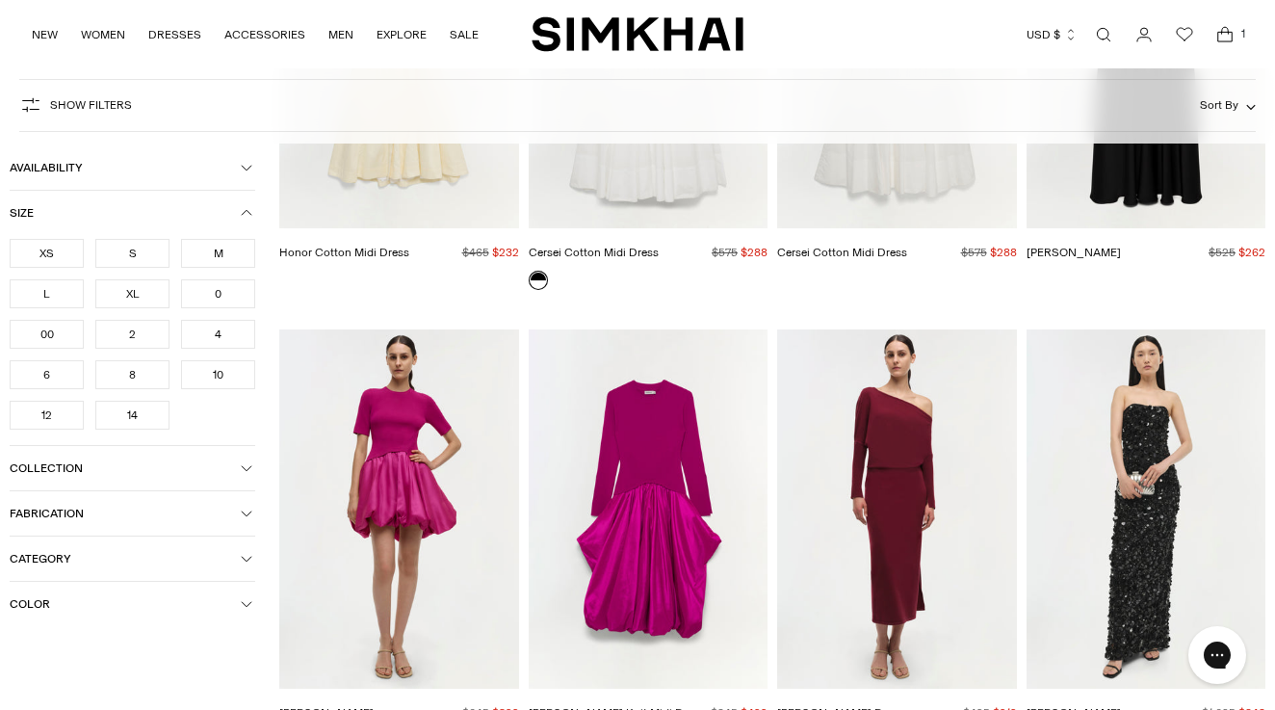
click at [0, 0] on img "Kenny Dress" at bounding box center [0, 0] width 0 height 0
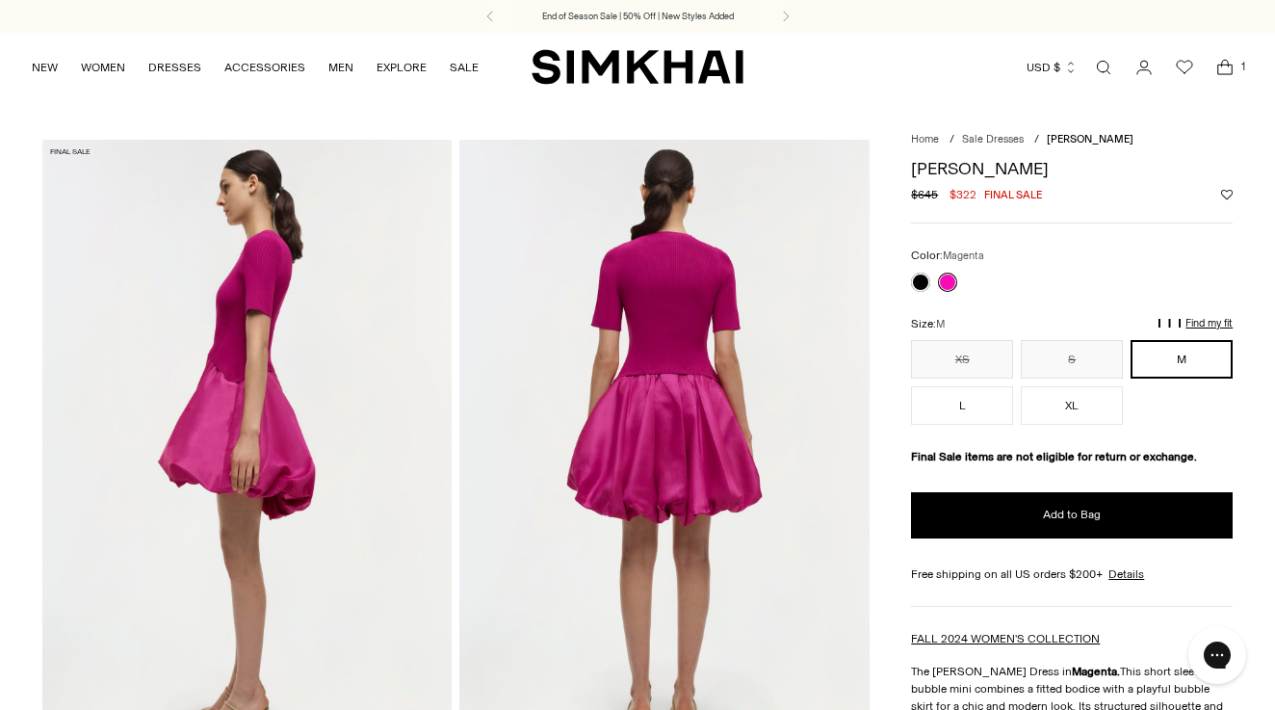
scroll to position [751, 0]
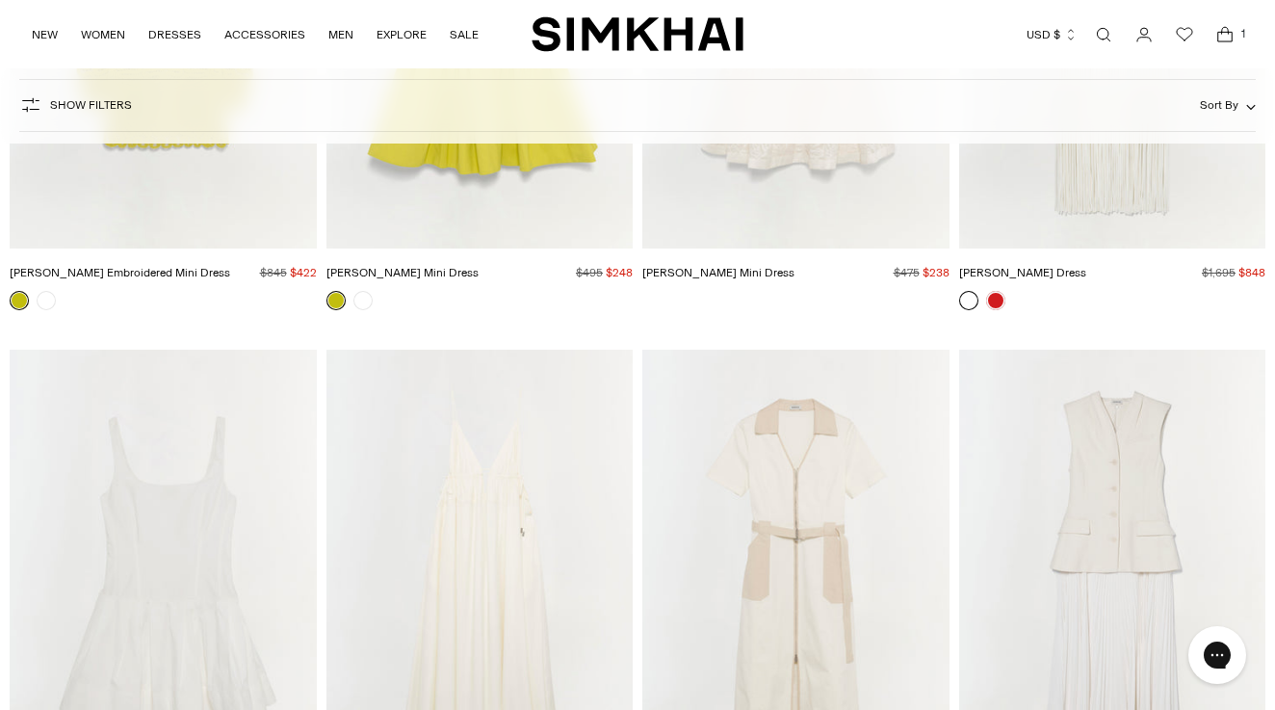
scroll to position [13318, 0]
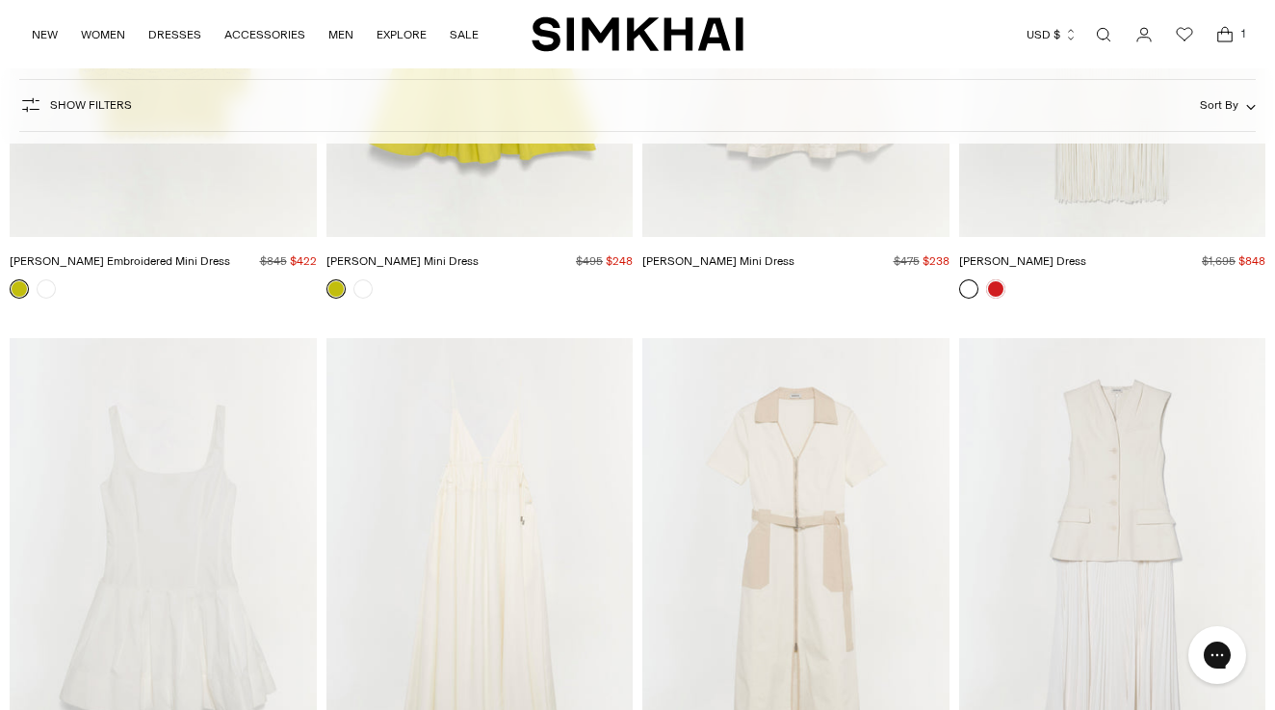
click at [1234, 33] on span "1" at bounding box center [1242, 33] width 17 height 17
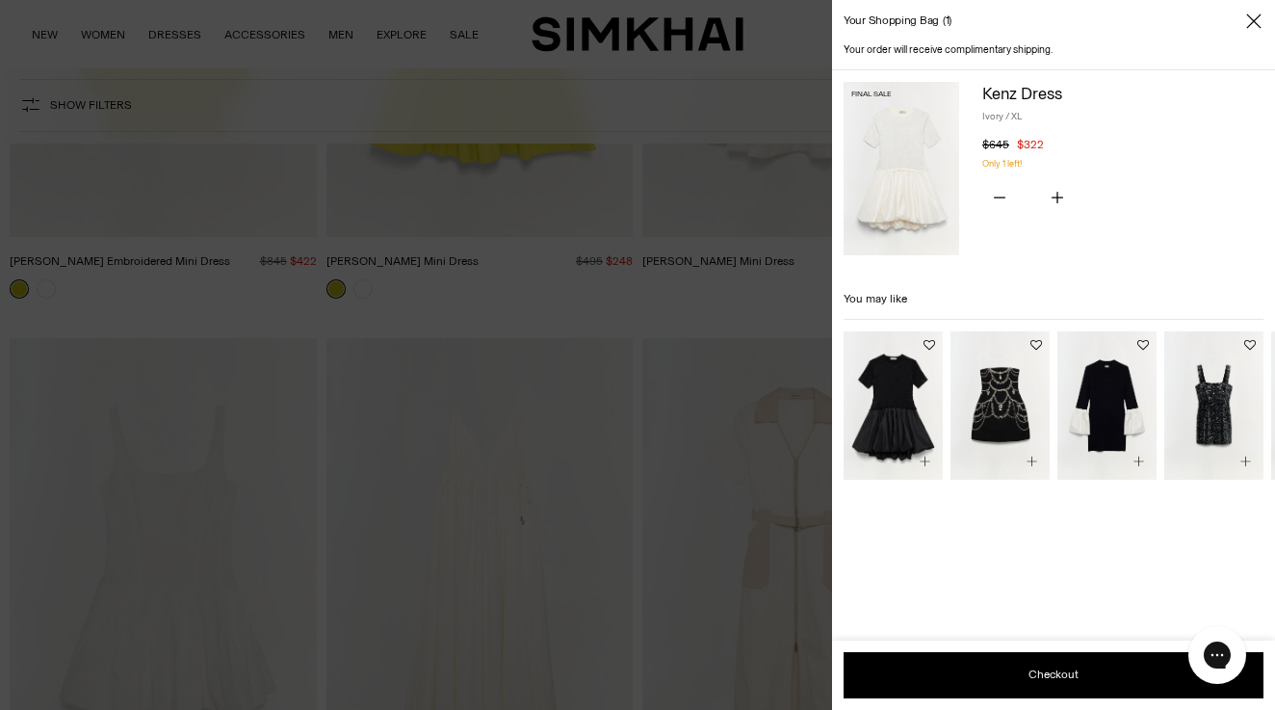
click at [910, 192] on img at bounding box center [901, 168] width 116 height 173
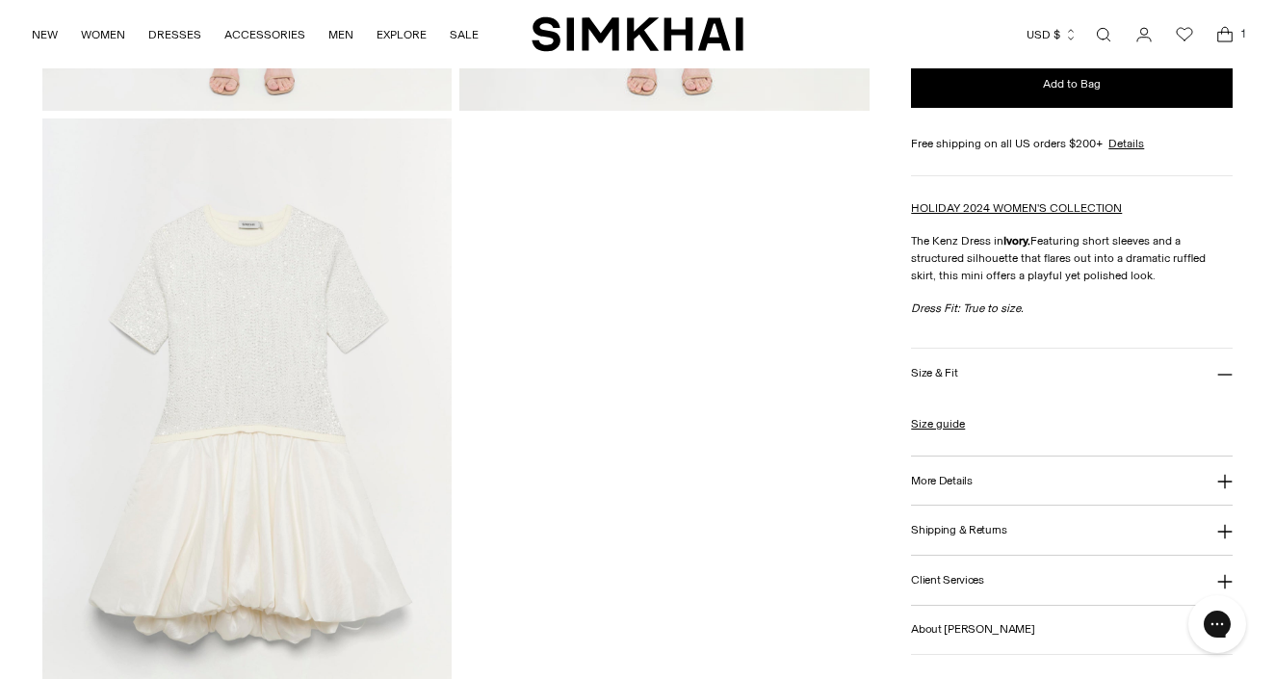
scroll to position [1922, 0]
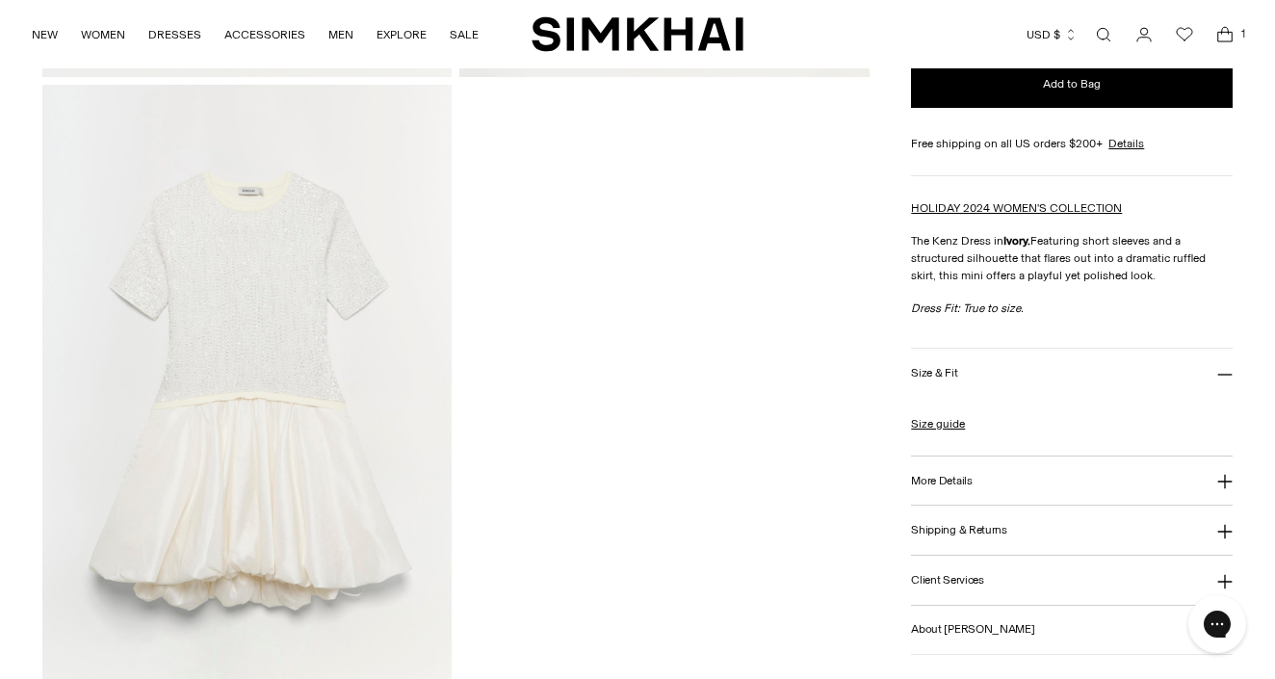
click at [251, 340] on img at bounding box center [246, 392] width 409 height 614
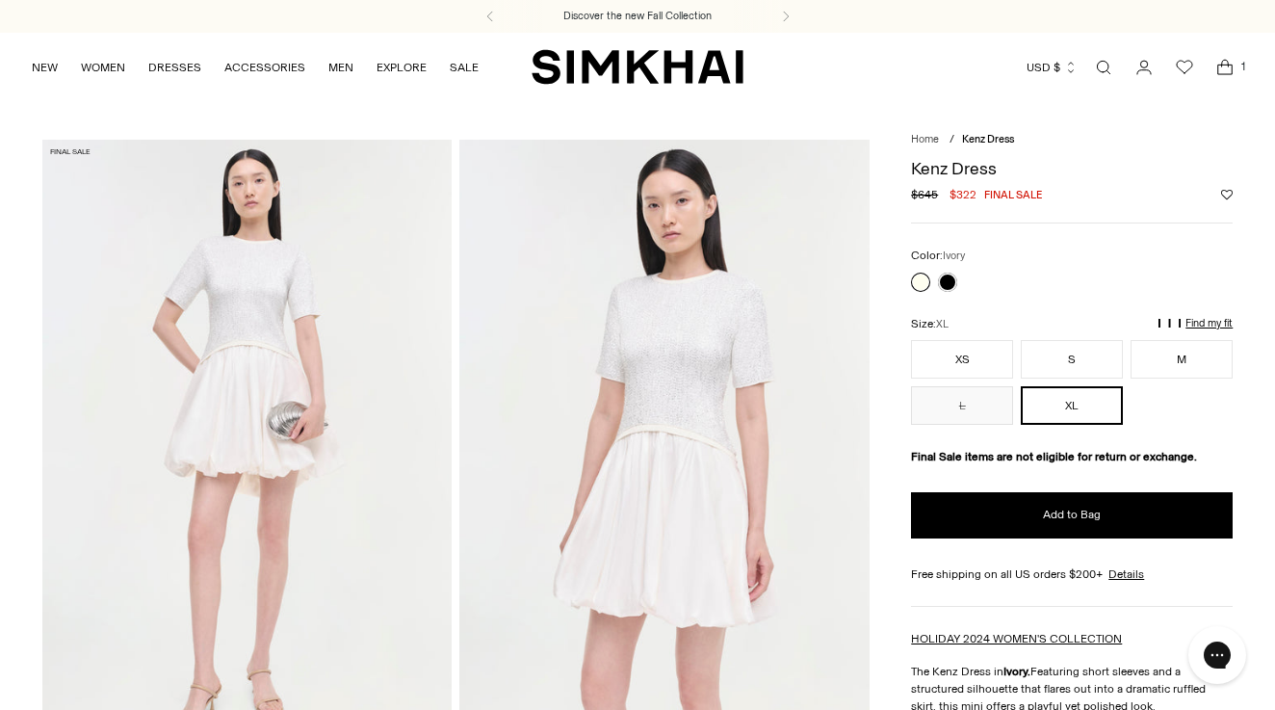
click at [1098, 72] on icon "Open search modal" at bounding box center [1103, 67] width 21 height 15
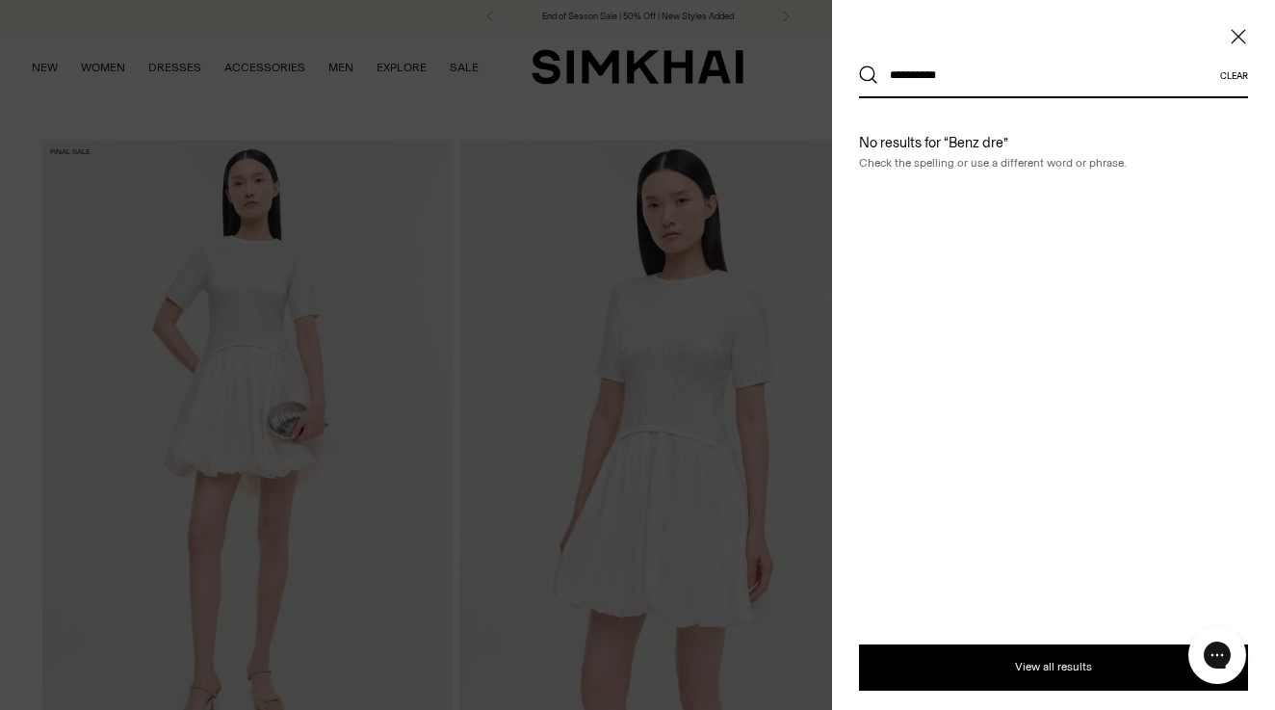
type input "**********"
click at [868, 75] on button "Search" at bounding box center [868, 74] width 19 height 19
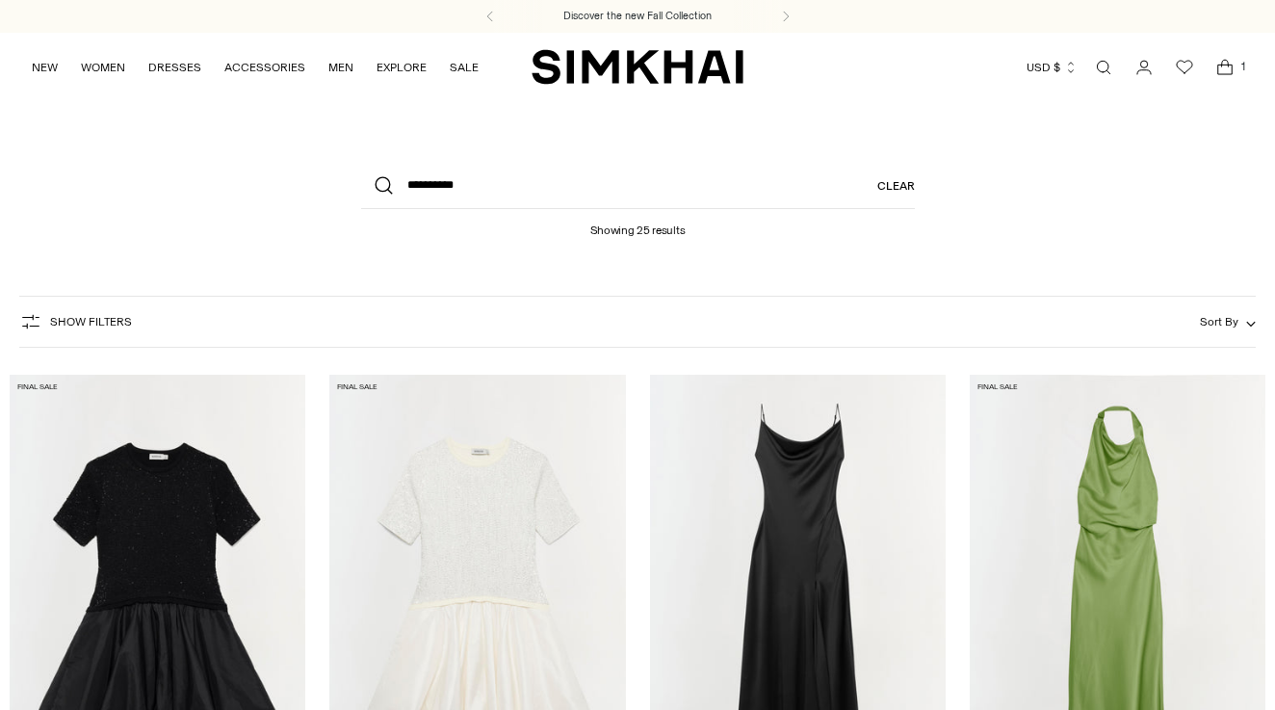
scroll to position [737, 0]
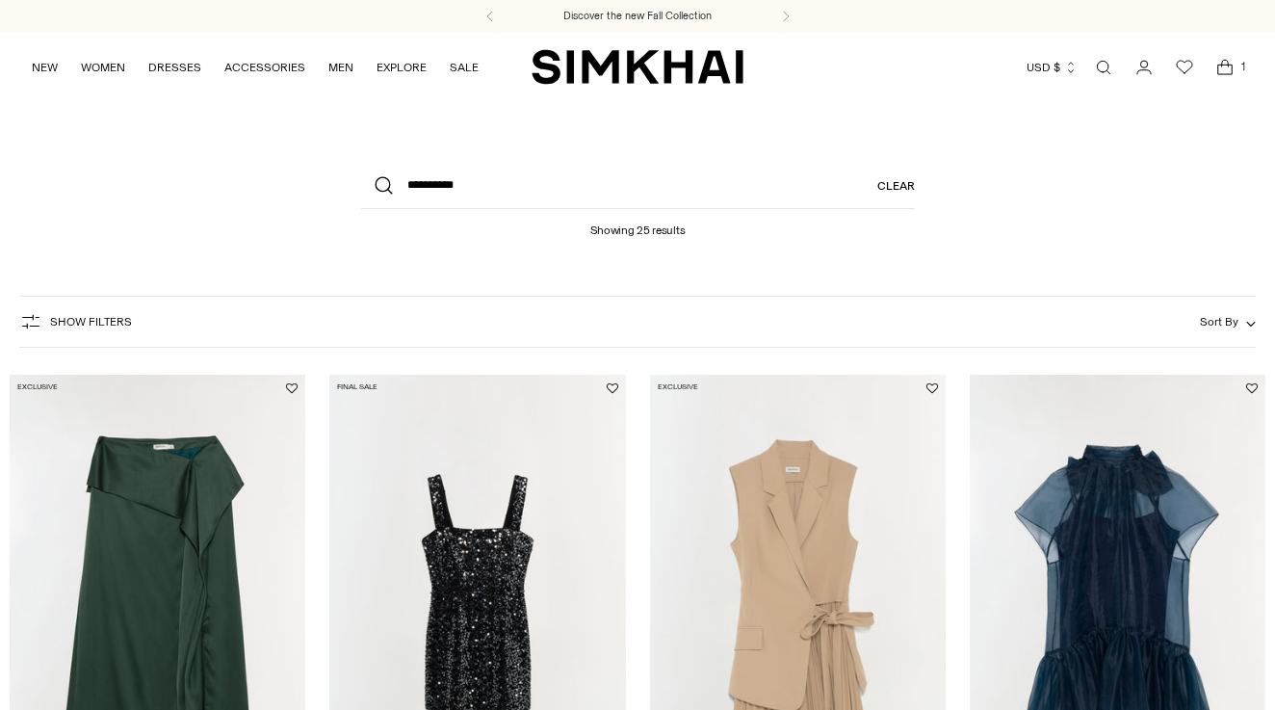
scroll to position [1587, 0]
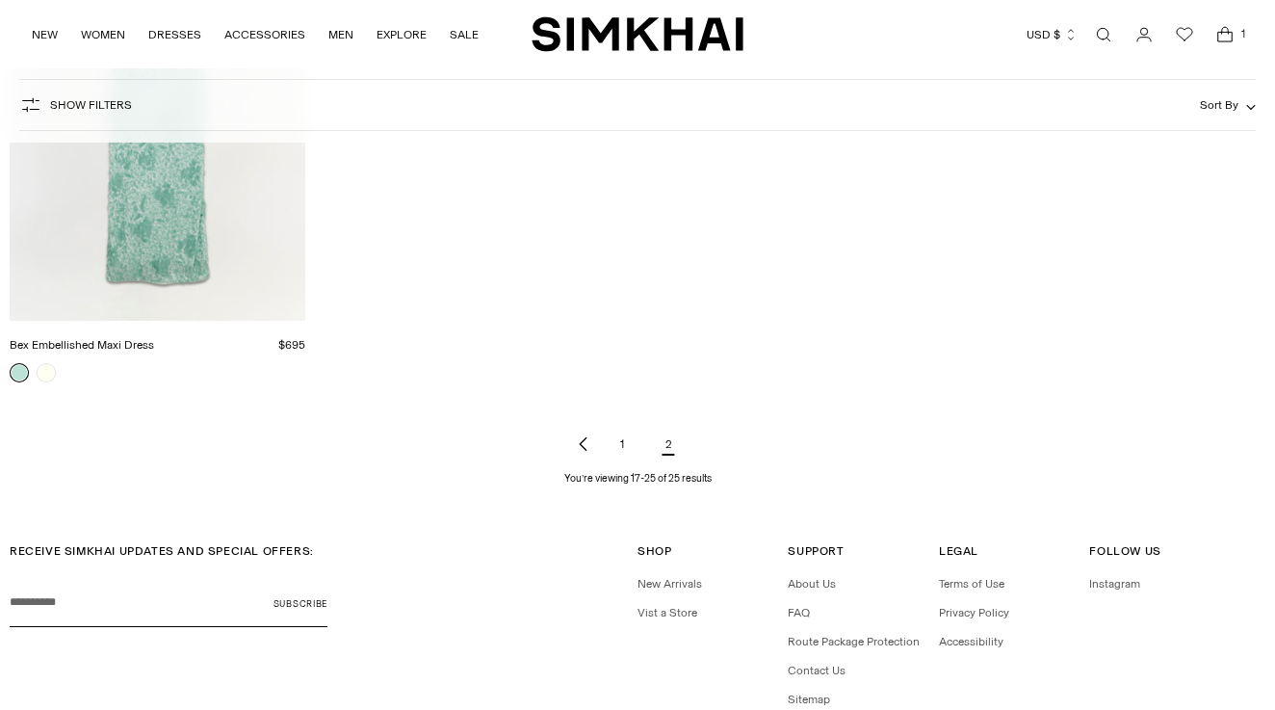
click at [623, 445] on link "1" at bounding box center [622, 444] width 39 height 39
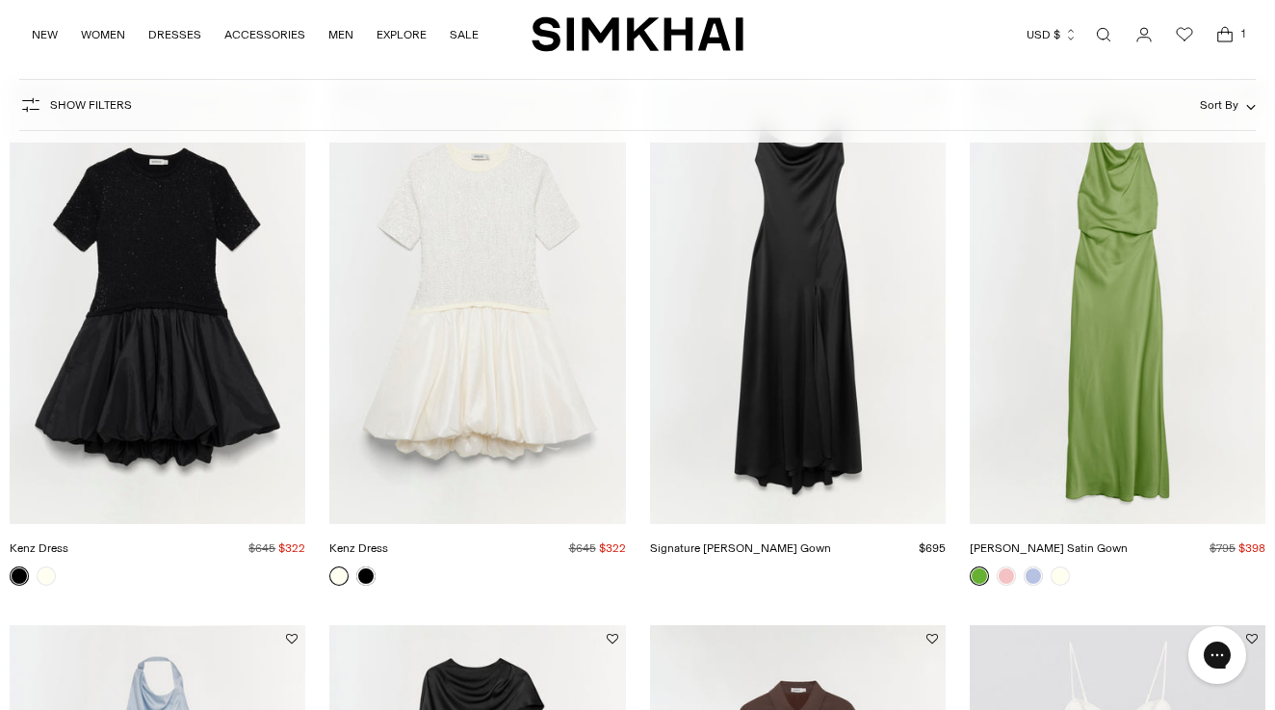
scroll to position [297, 0]
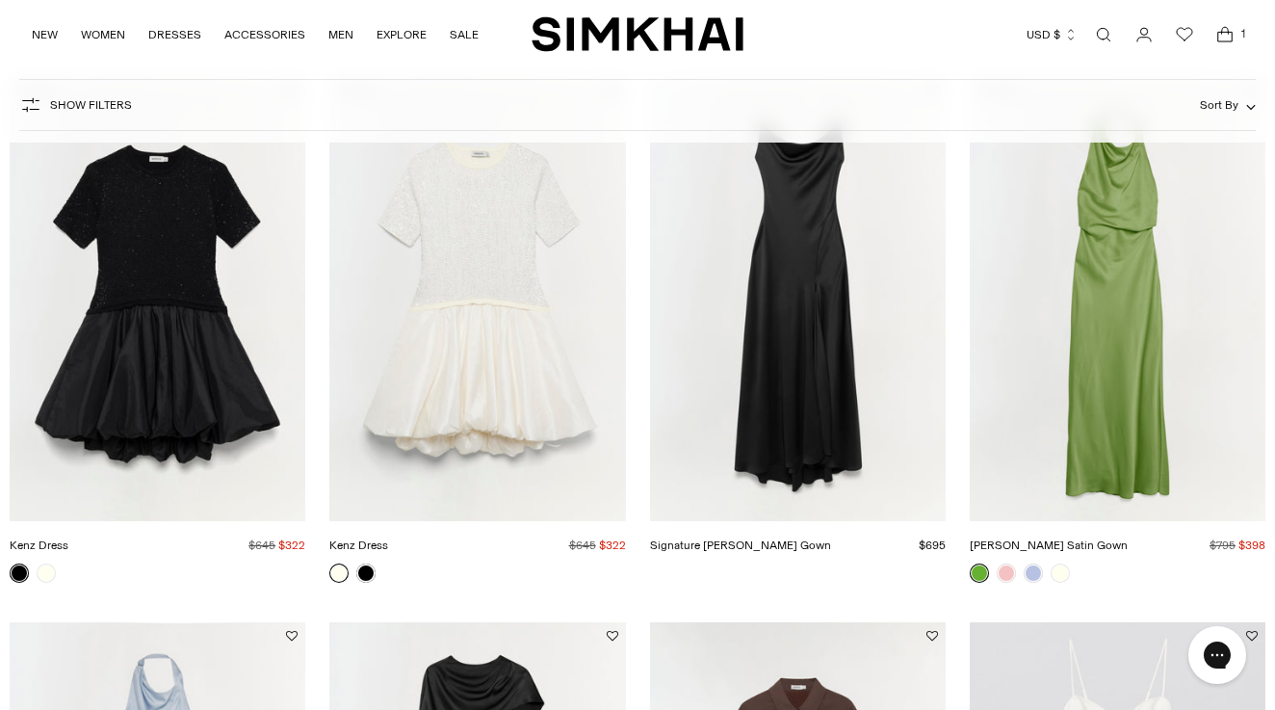
click at [0, 0] on img "Kenz Dress" at bounding box center [0, 0] width 0 height 0
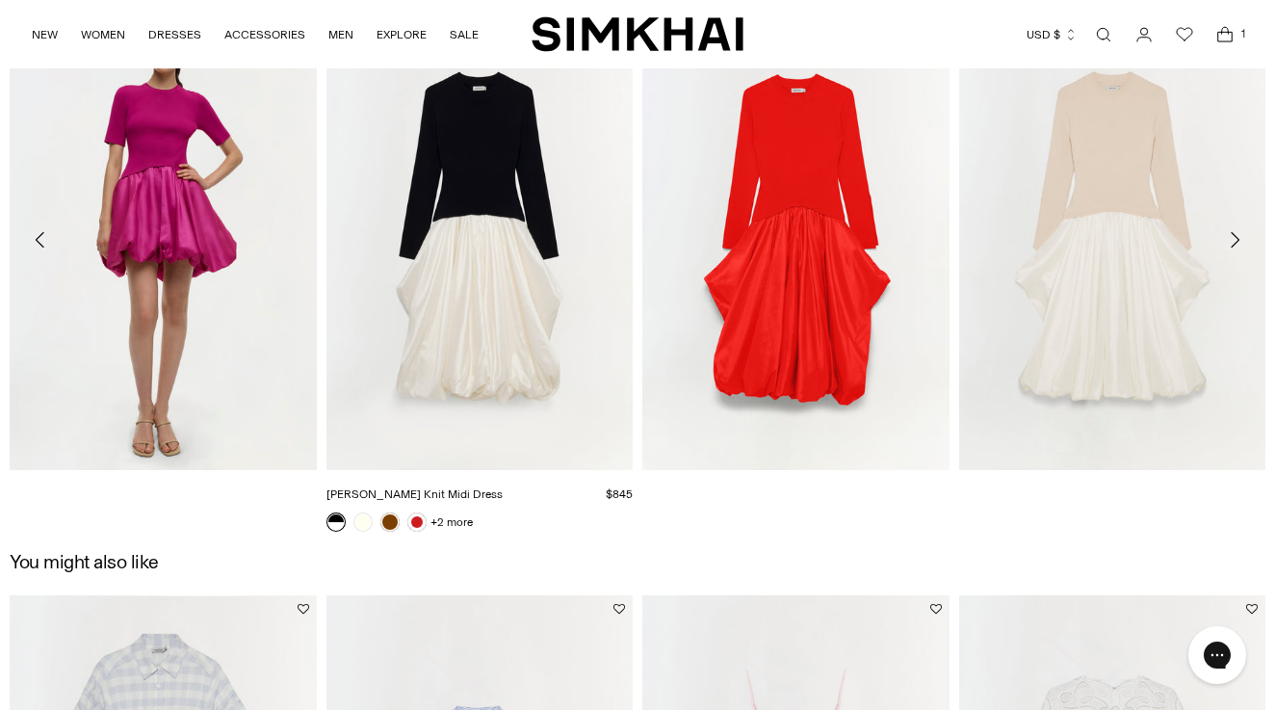
scroll to position [2698, 0]
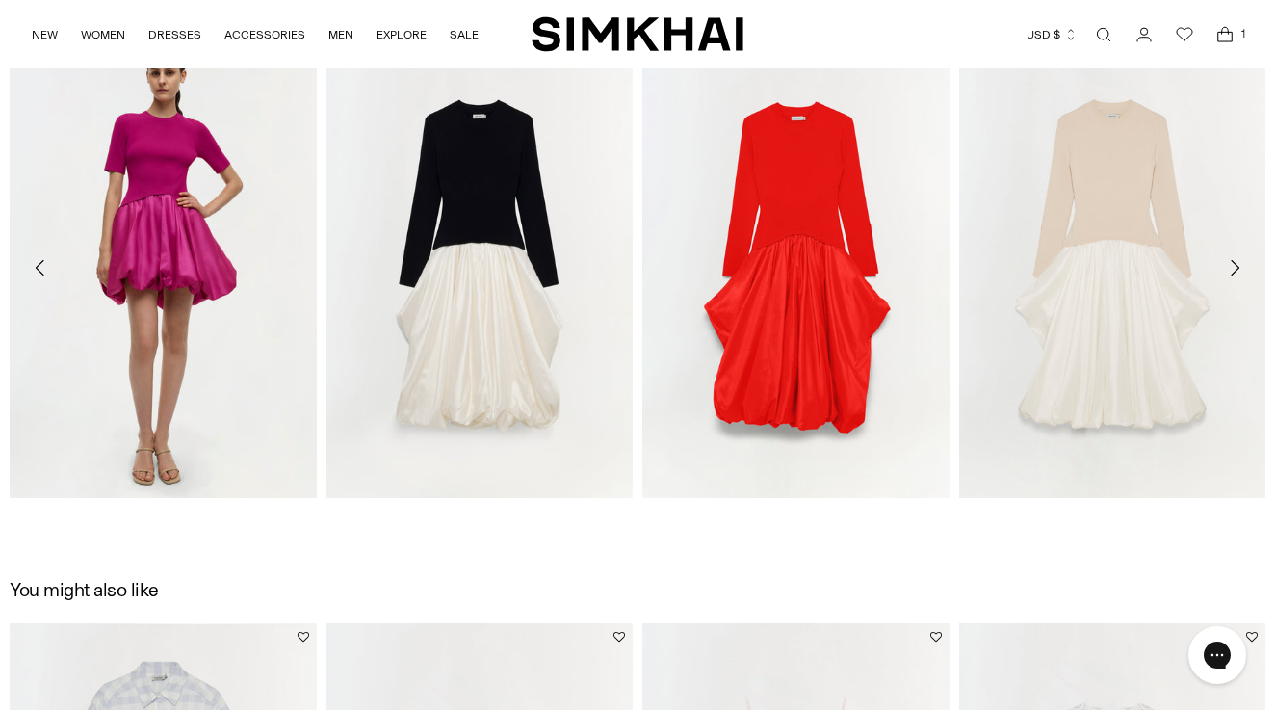
click at [1232, 270] on icon "Move to next carousel slide" at bounding box center [1234, 267] width 23 height 23
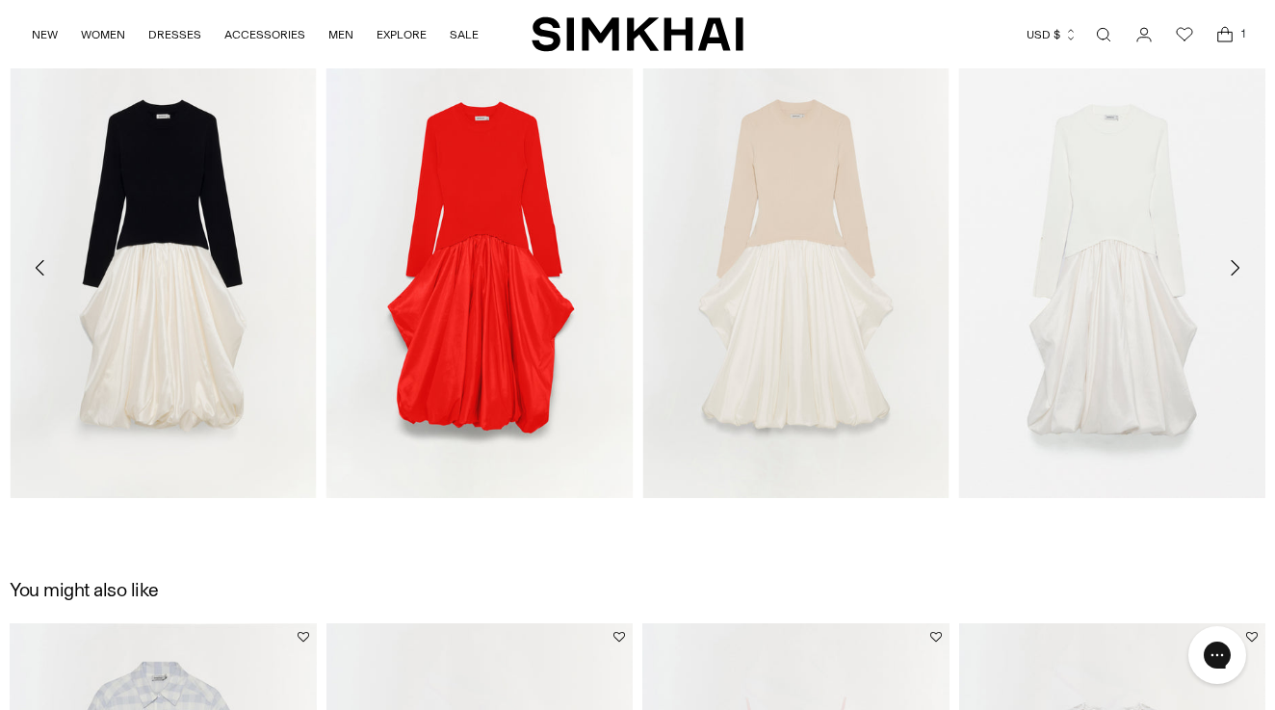
click at [1232, 270] on icon "Move to next carousel slide" at bounding box center [1234, 267] width 23 height 23
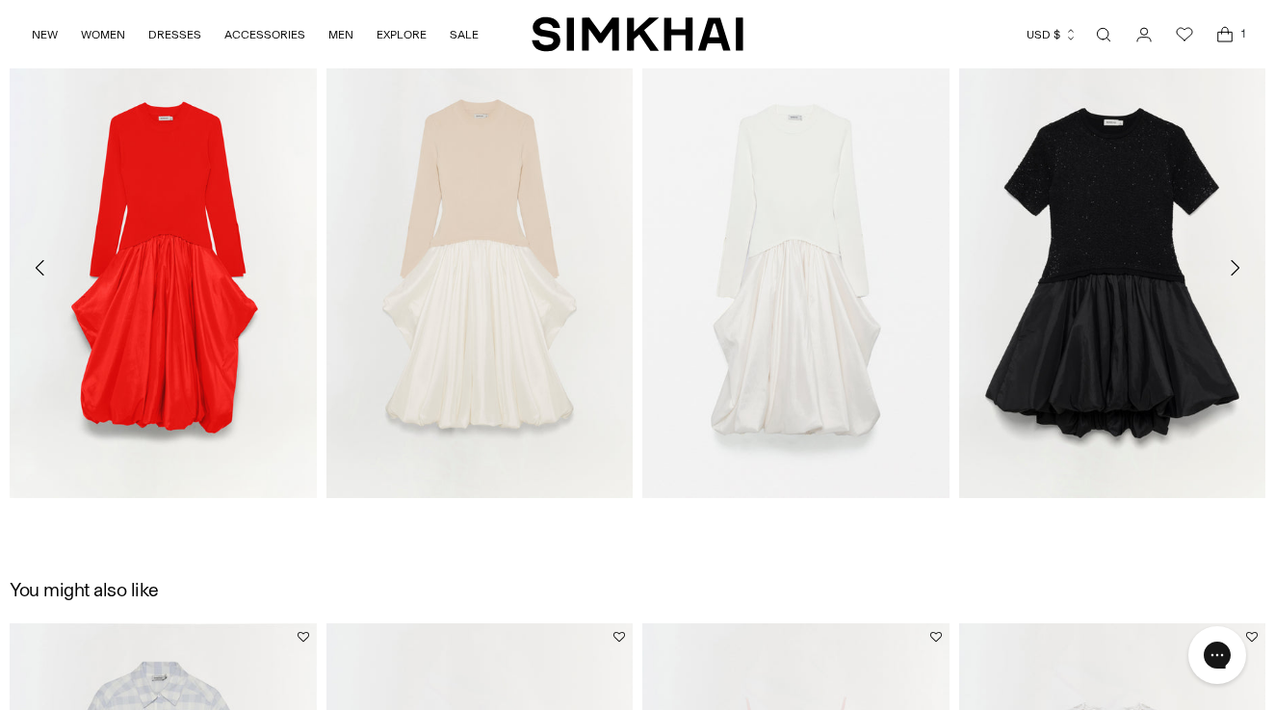
click at [1232, 270] on icon "Move to next carousel slide" at bounding box center [1234, 267] width 23 height 23
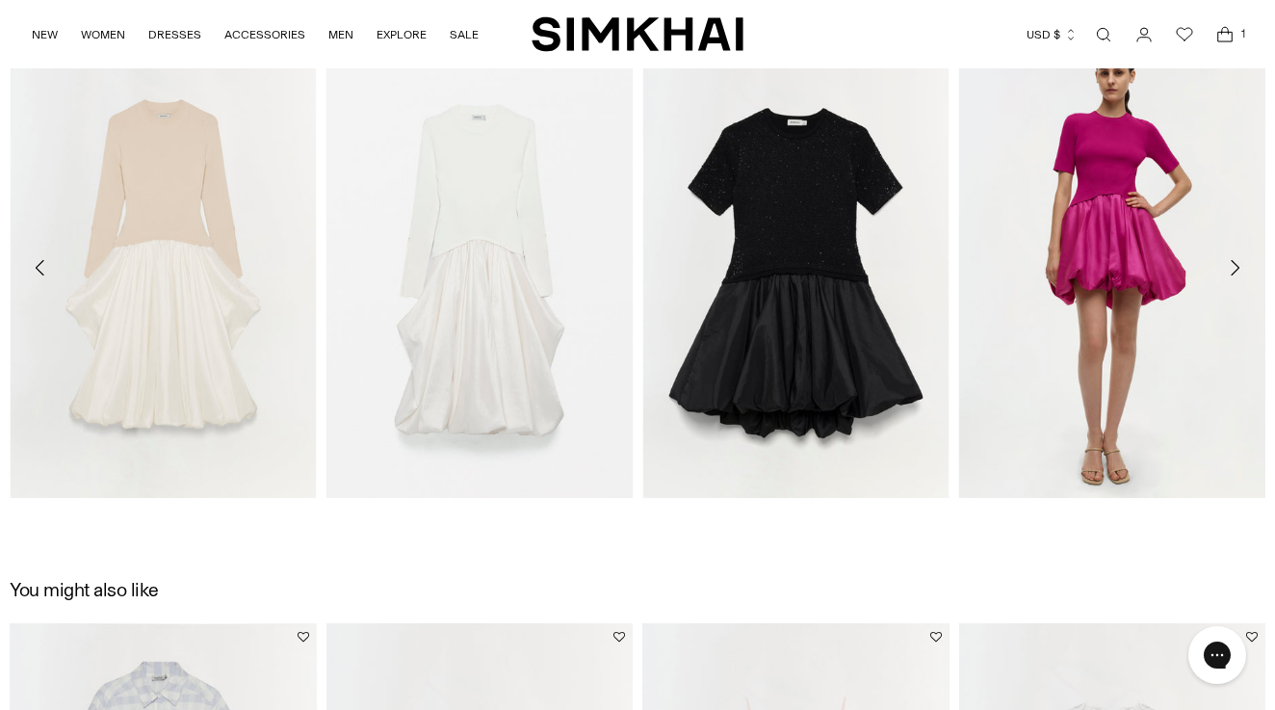
click at [1232, 270] on icon "Move to next carousel slide" at bounding box center [1234, 267] width 23 height 23
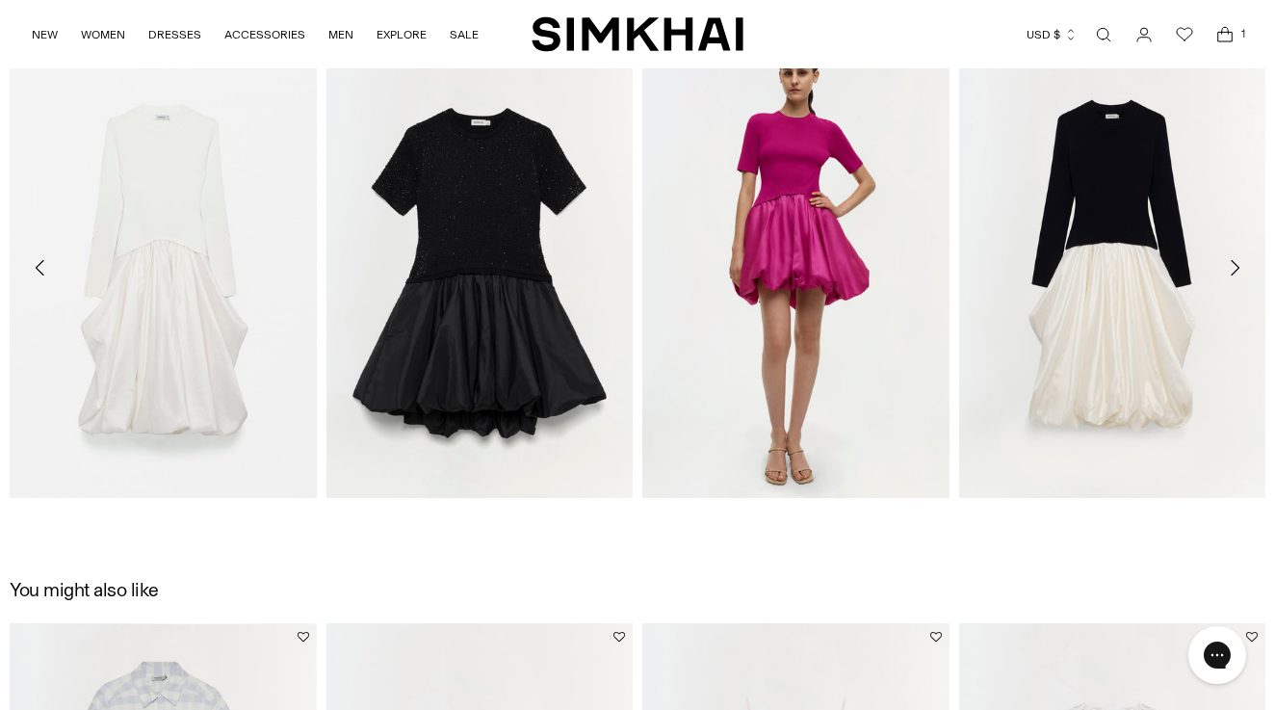
click at [1232, 270] on icon "Move to next carousel slide" at bounding box center [1234, 267] width 23 height 23
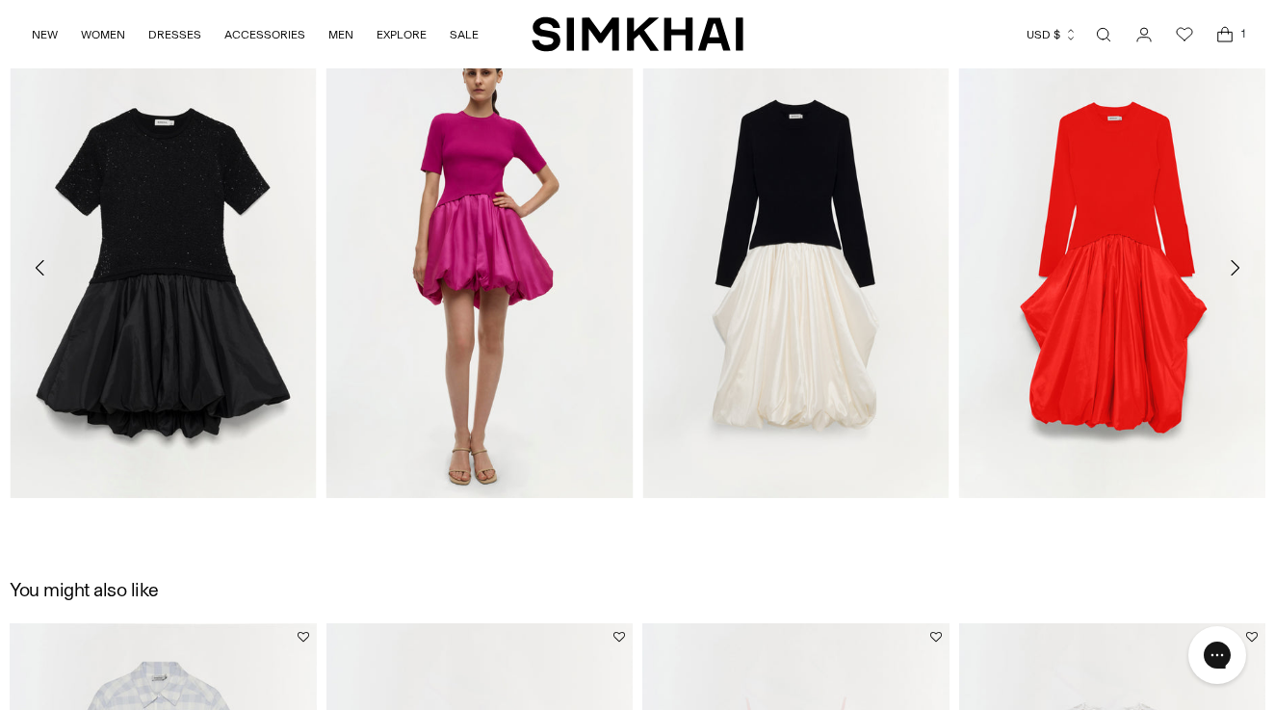
click at [1232, 270] on icon "Move to next carousel slide" at bounding box center [1234, 267] width 23 height 23
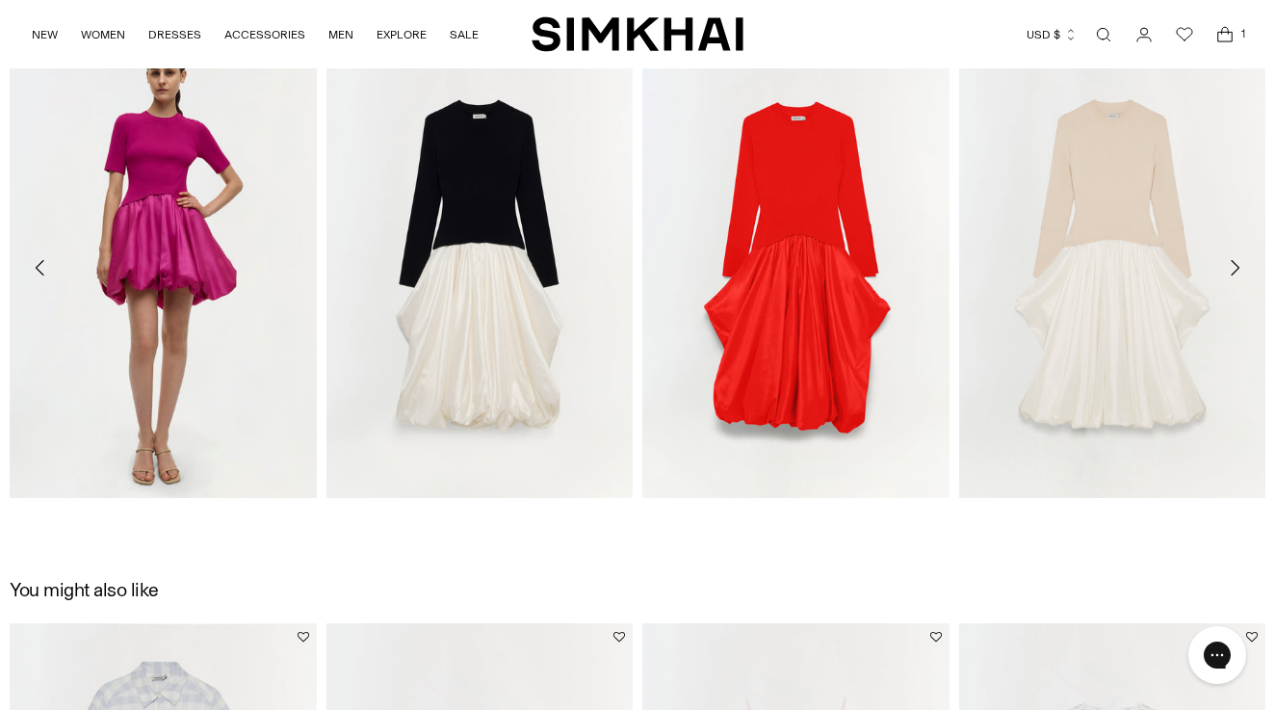
click at [1232, 270] on icon "Move to next carousel slide" at bounding box center [1234, 267] width 23 height 23
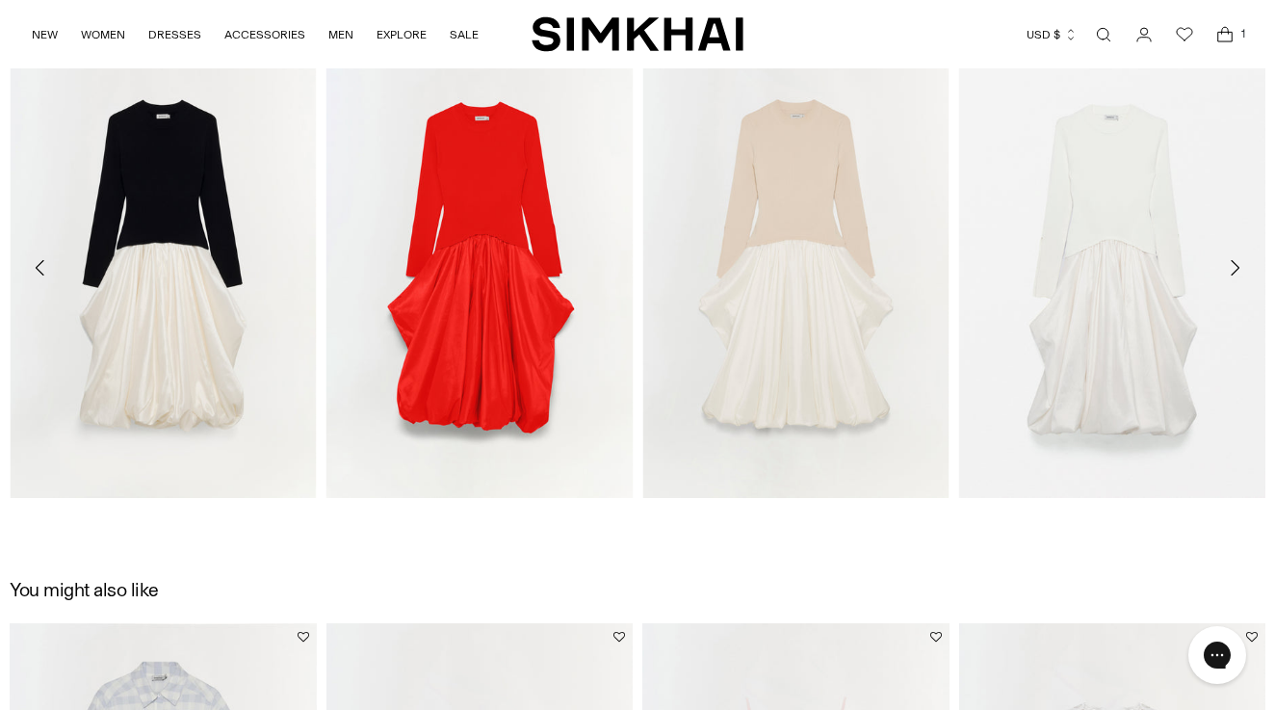
click at [1232, 270] on icon "Move to next carousel slide" at bounding box center [1234, 267] width 23 height 23
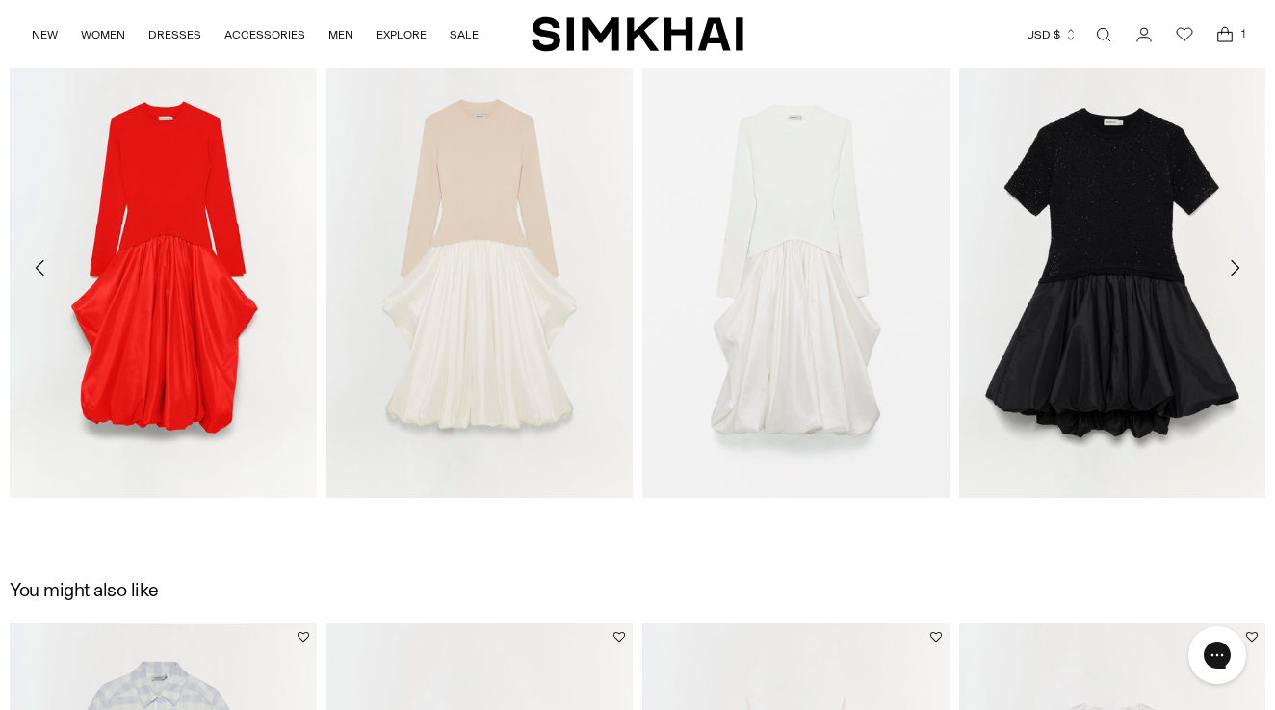
click at [1232, 270] on icon "Move to next carousel slide" at bounding box center [1234, 267] width 23 height 23
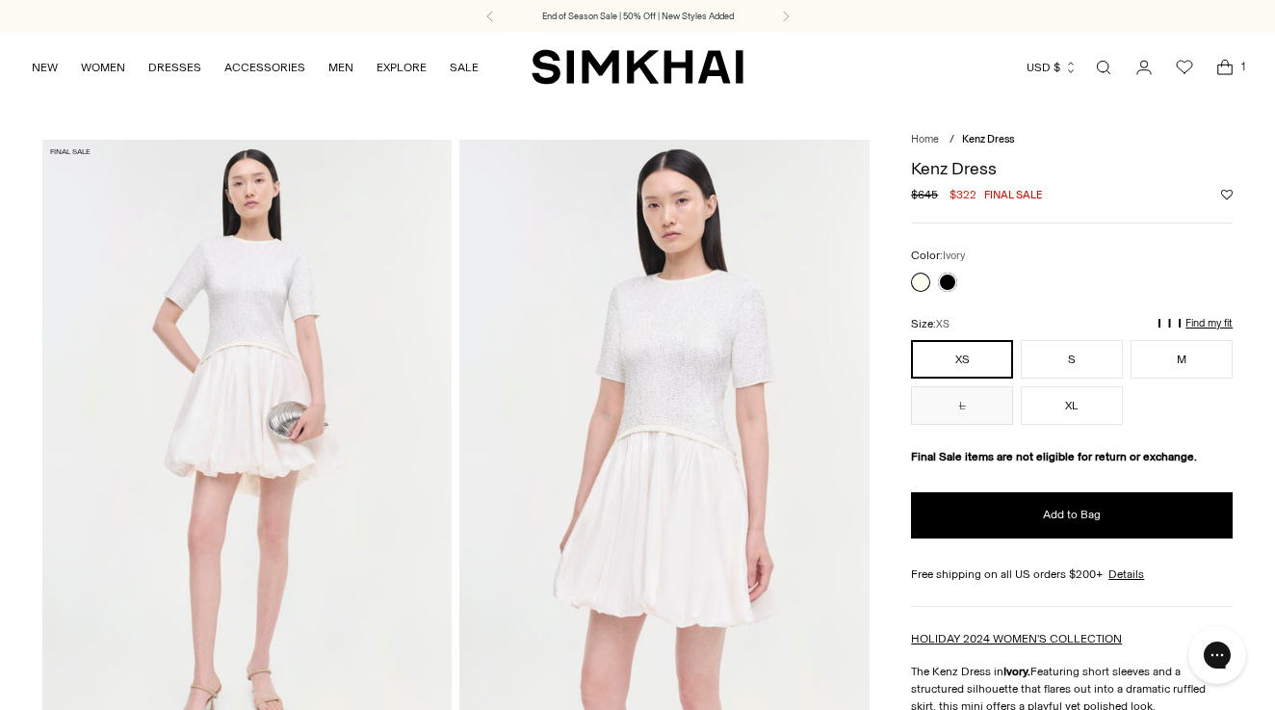
scroll to position [0, 0]
click at [1101, 68] on icon "Open search modal" at bounding box center [1103, 67] width 21 height 15
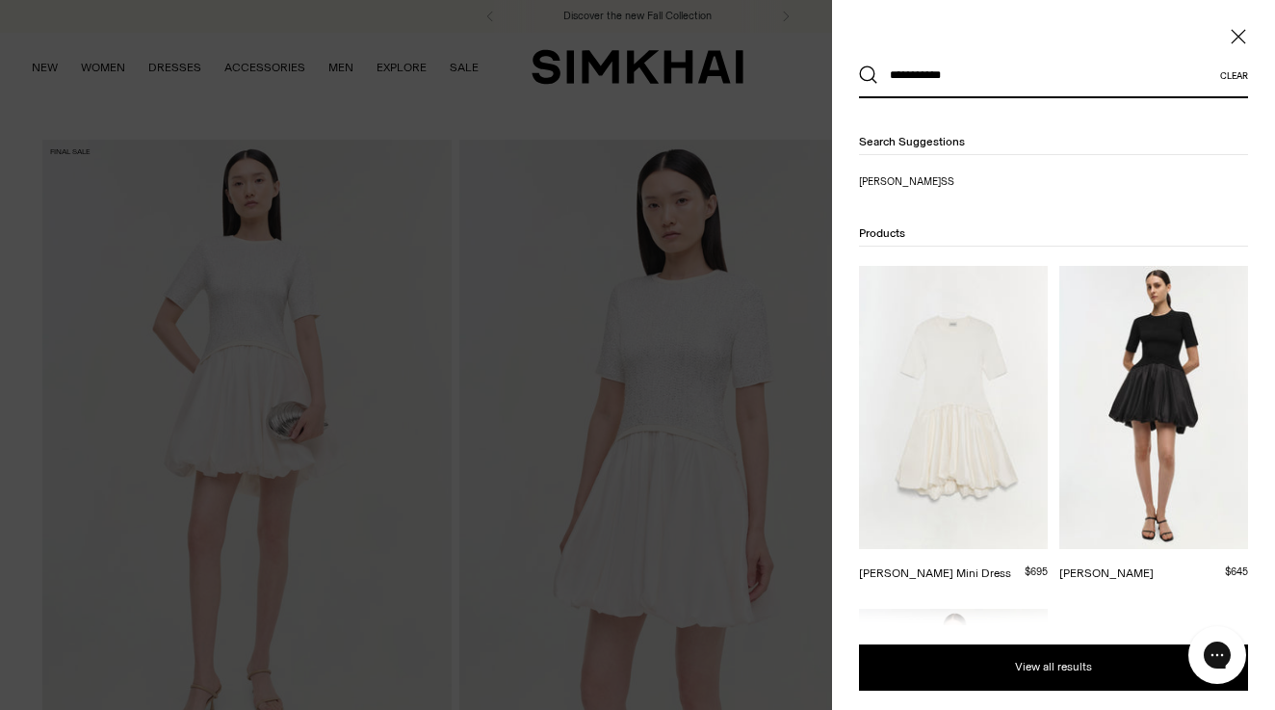
type input "**********"
click at [868, 75] on button "Search" at bounding box center [868, 74] width 19 height 19
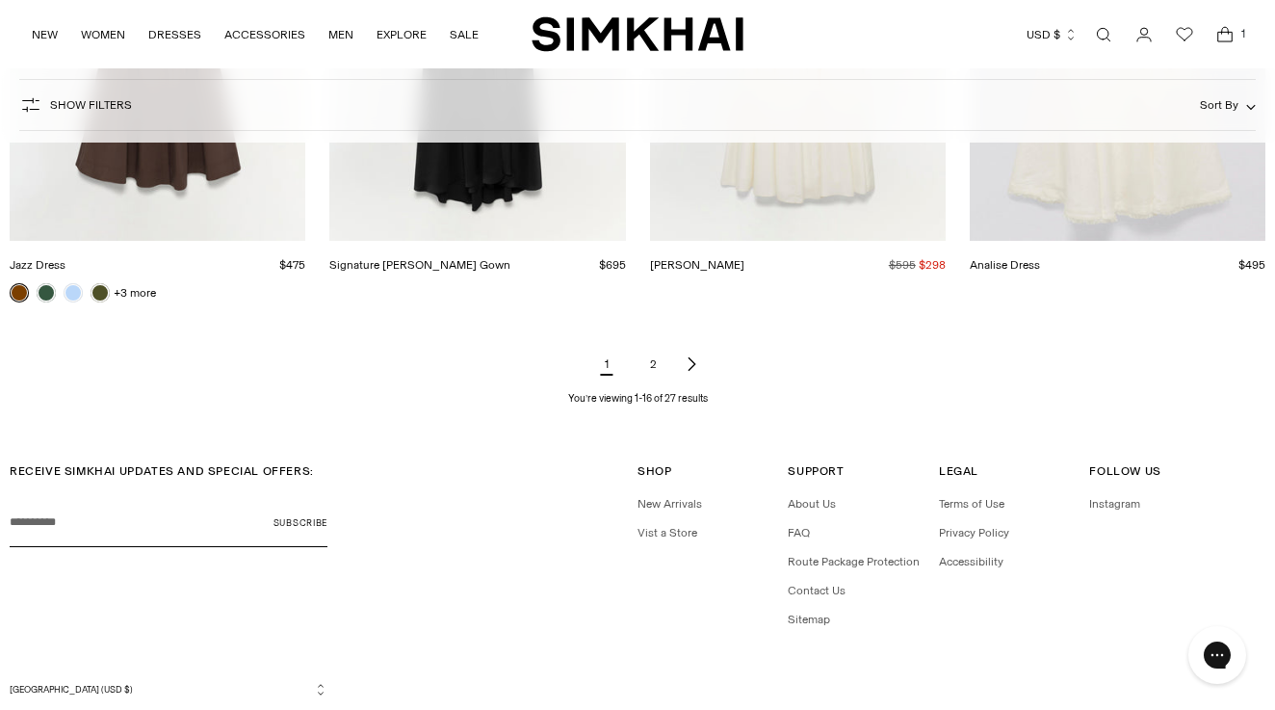
scroll to position [2258, 0]
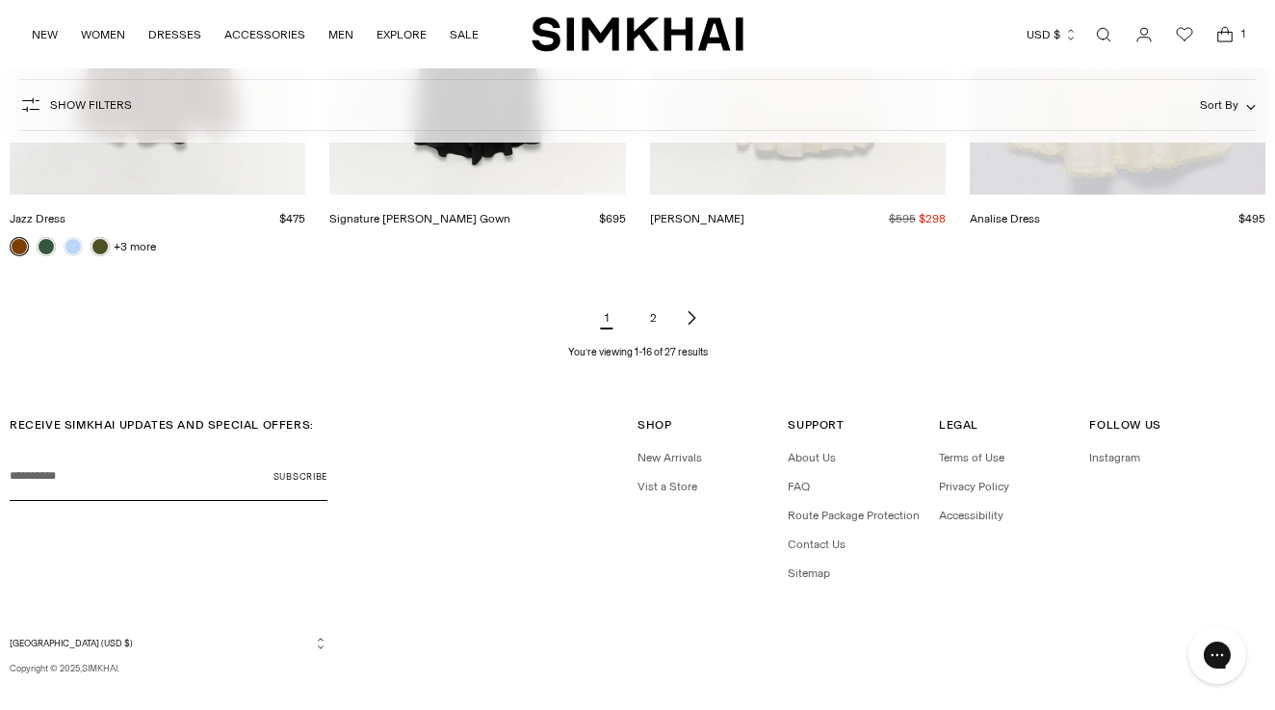
click at [649, 318] on link "2" at bounding box center [652, 317] width 39 height 39
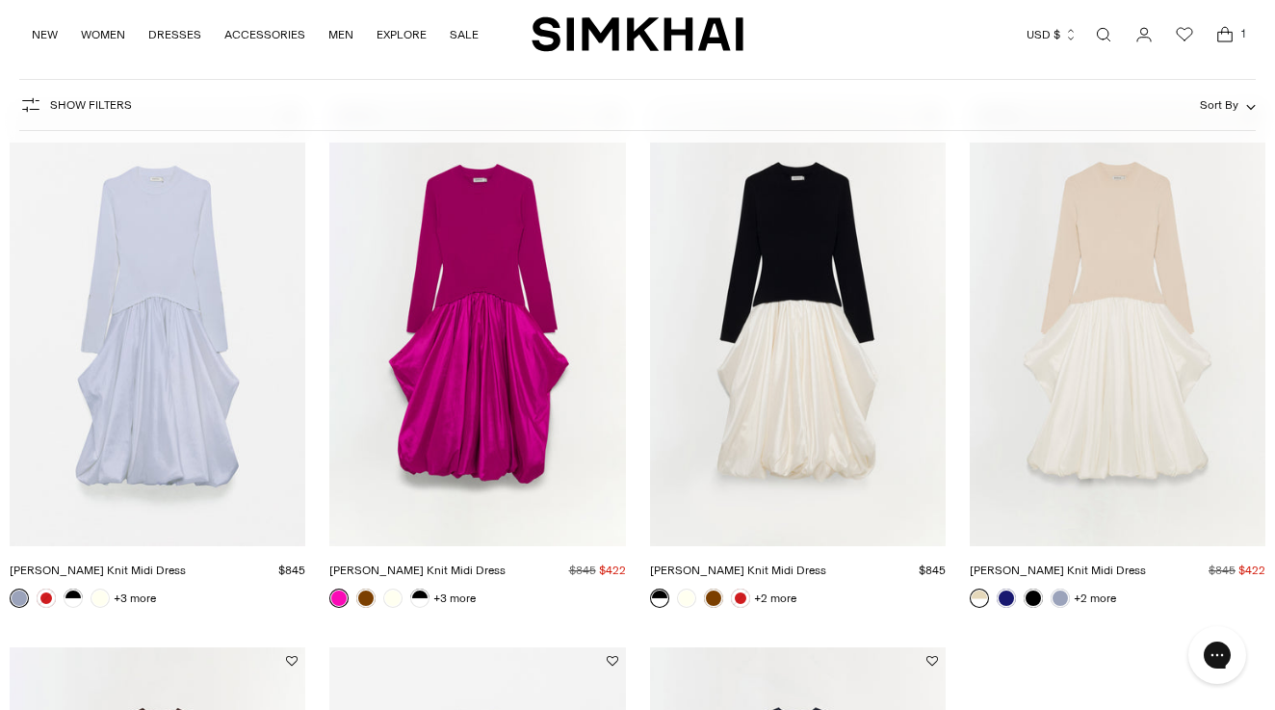
click at [0, 0] on img "Kenlie Taffeta Knit Midi Dress" at bounding box center [0, 0] width 0 height 0
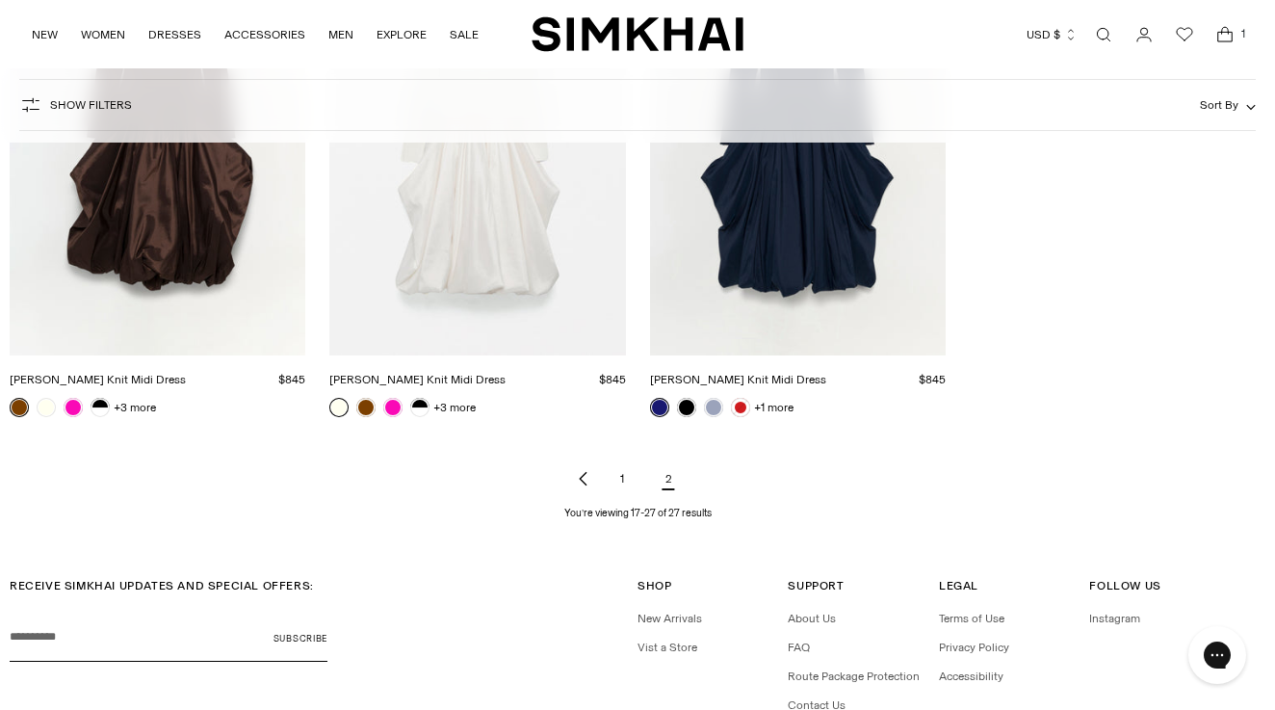
scroll to position [1560, 0]
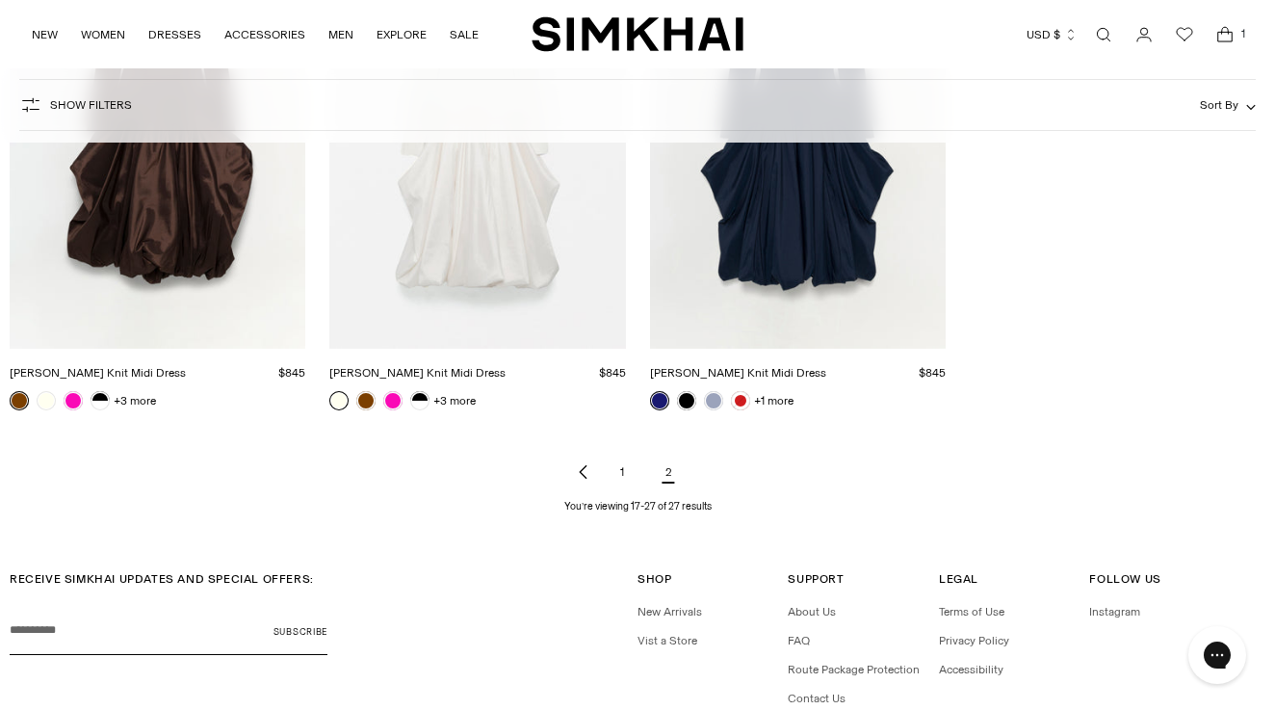
click at [625, 474] on link "1" at bounding box center [622, 471] width 39 height 39
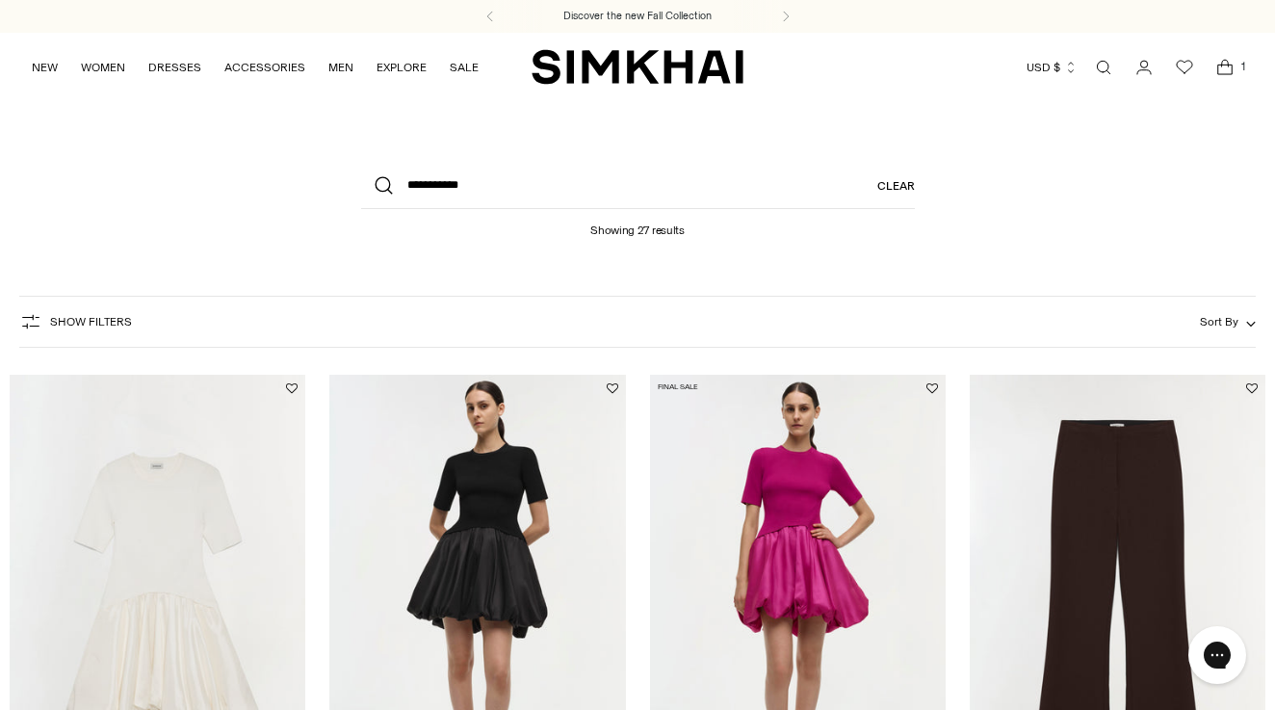
click at [0, 0] on img "Kenny Combo Mini Dress" at bounding box center [0, 0] width 0 height 0
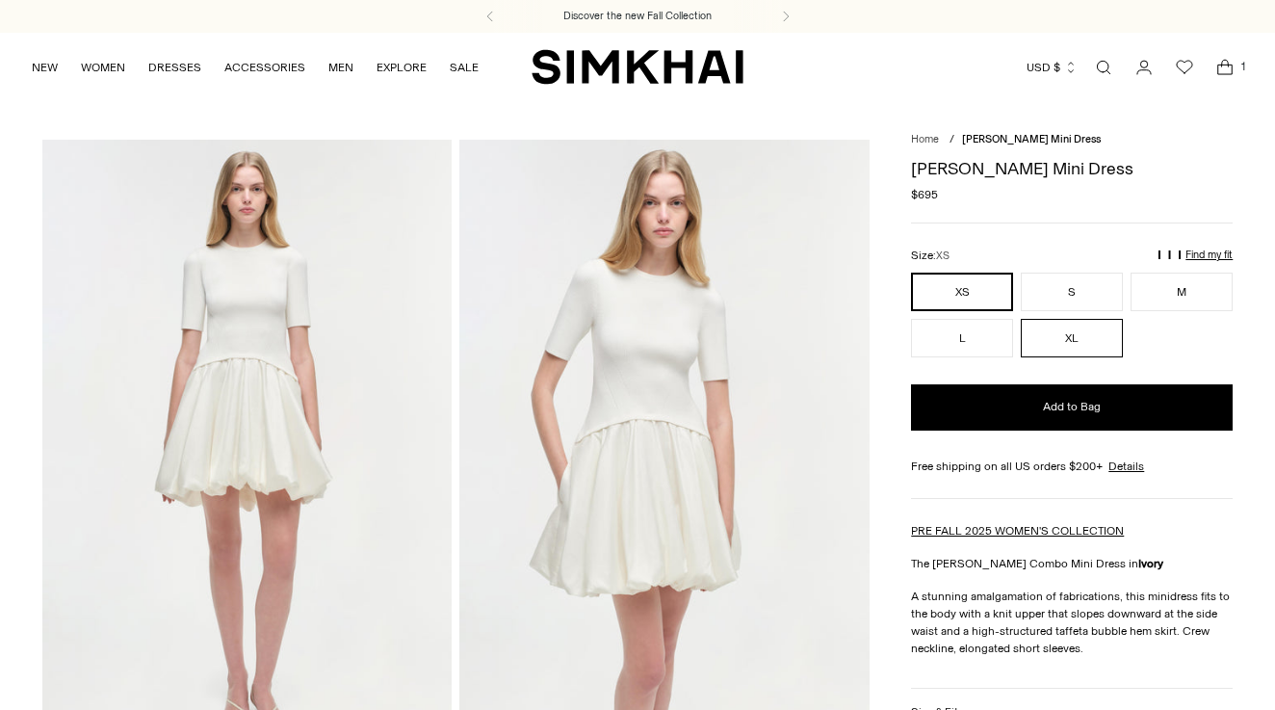
click at [1073, 340] on button "XL" at bounding box center [1071, 338] width 102 height 39
click at [1222, 65] on icon "Open cart modal" at bounding box center [1225, 70] width 14 height 10
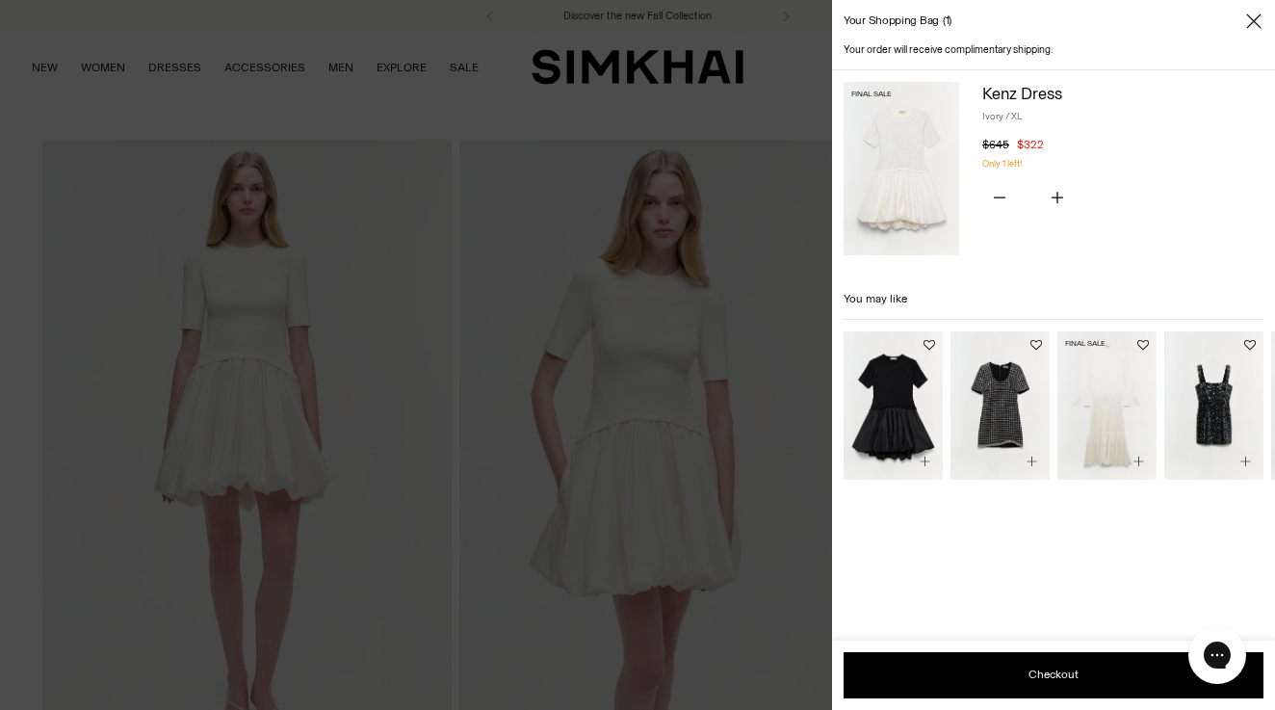
click at [0, 0] on img "Damoni Dress" at bounding box center [0, 0] width 0 height 0
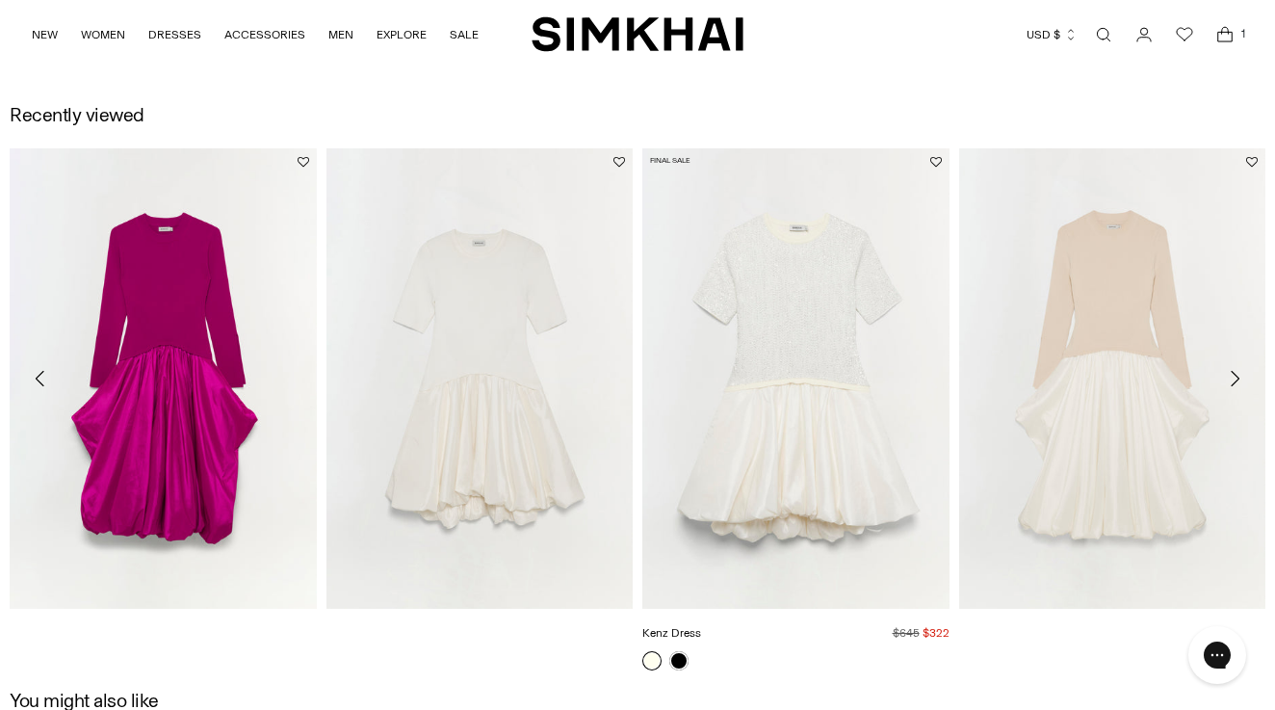
scroll to position [2722, 0]
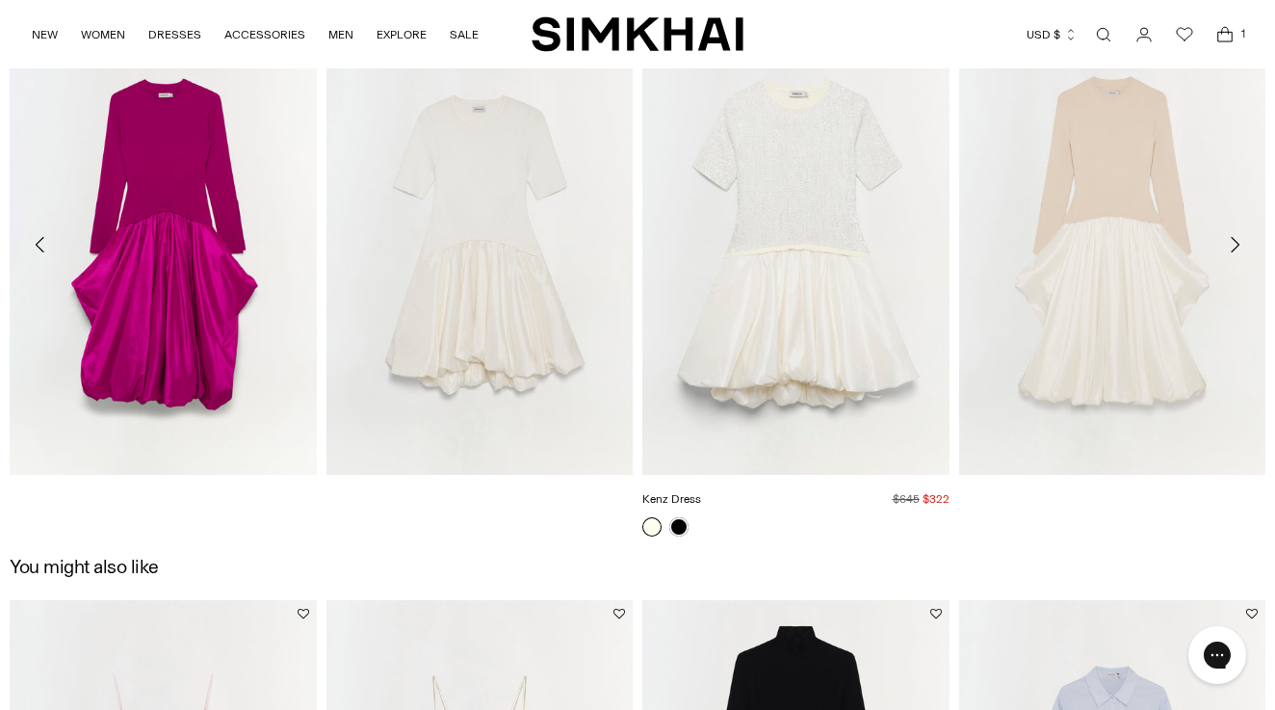
click at [0, 0] on img "Kenz Dress" at bounding box center [0, 0] width 0 height 0
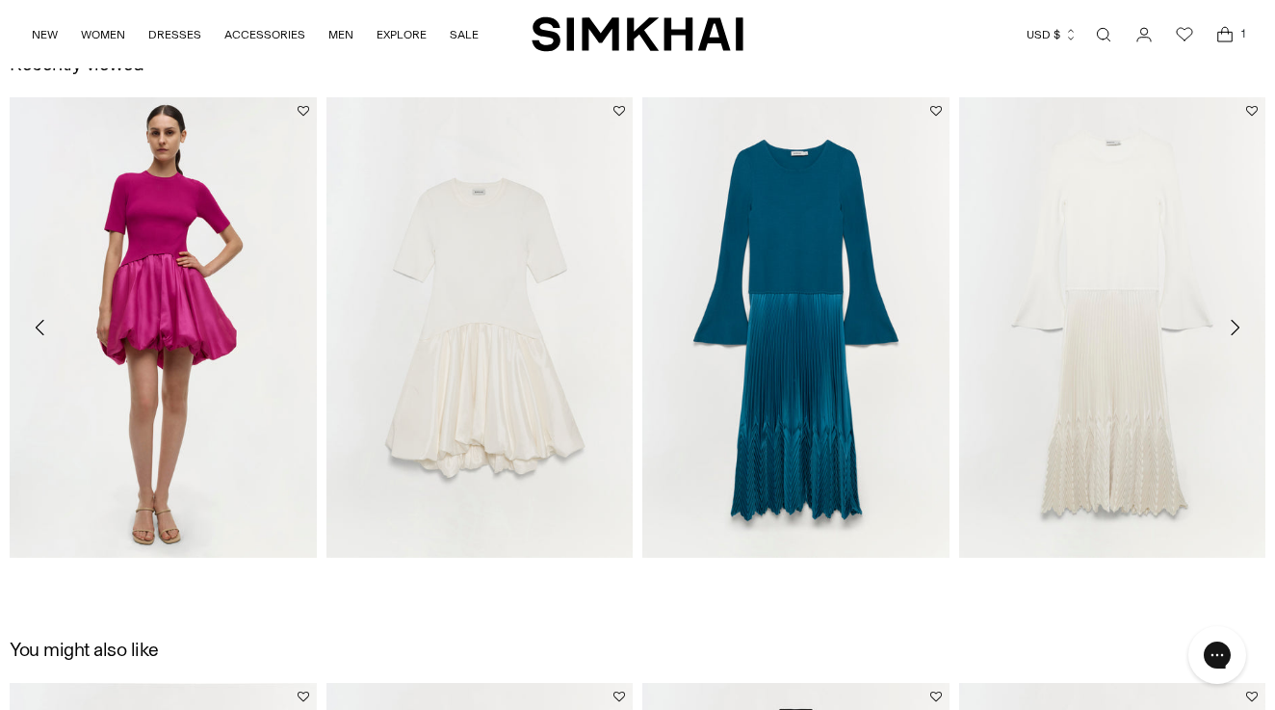
scroll to position [2643, 0]
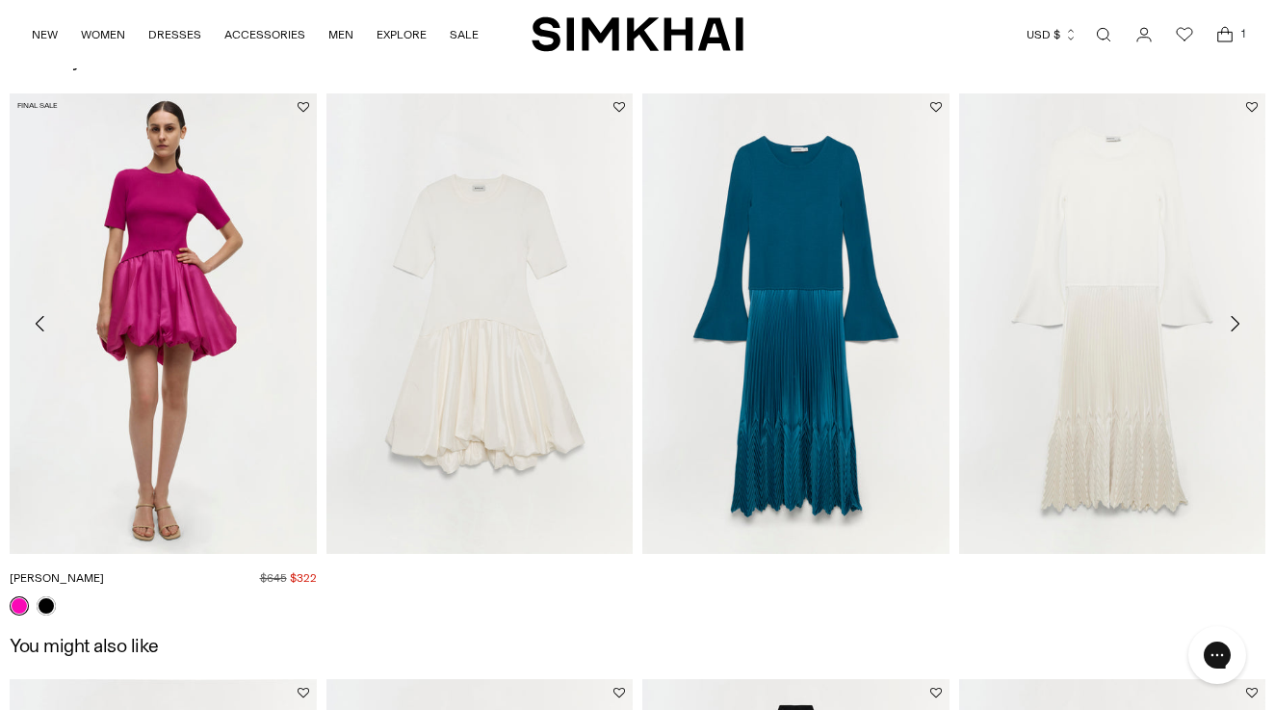
click at [0, 0] on img "Kenny Dress" at bounding box center [0, 0] width 0 height 0
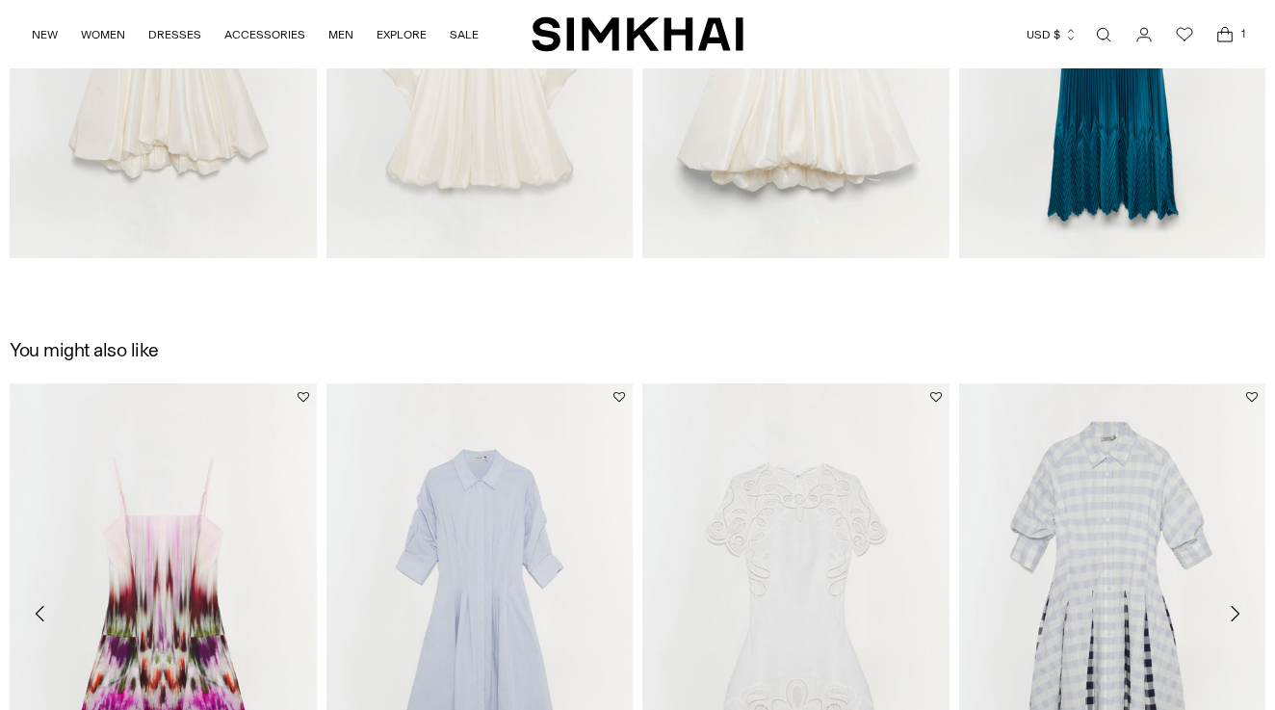
scroll to position [2704, 0]
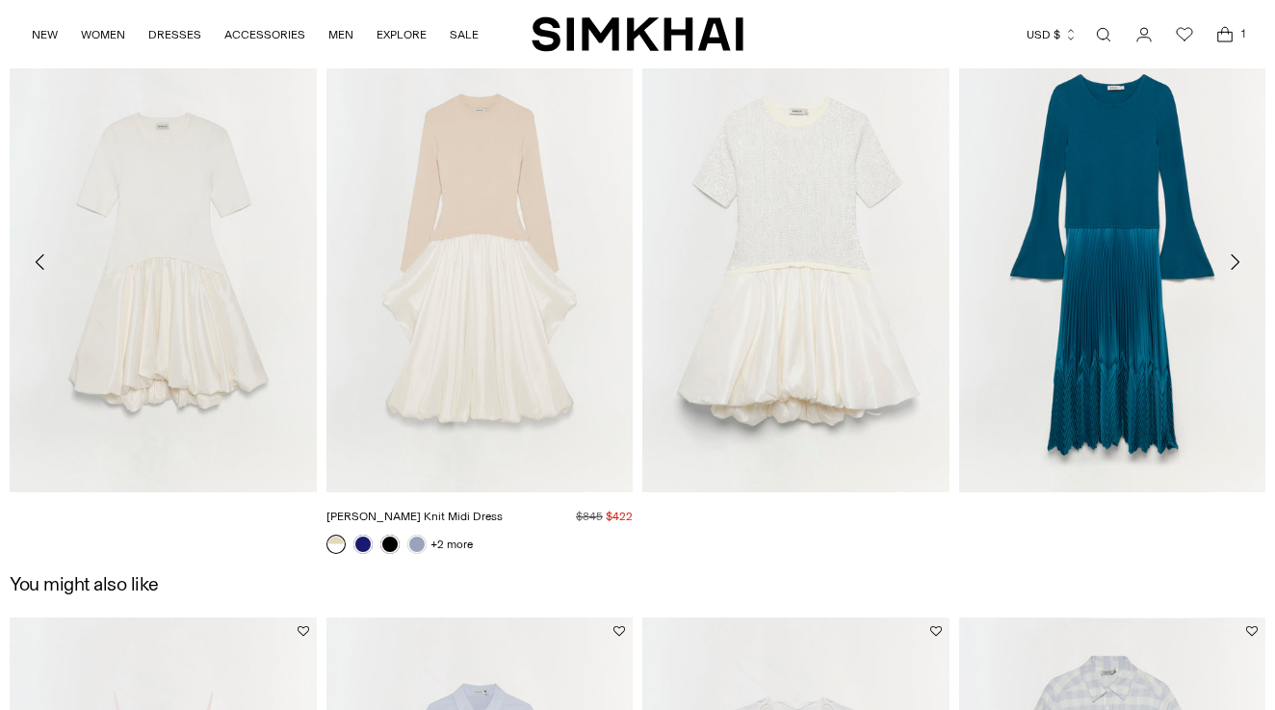
click at [0, 0] on img "Kenlie Taffeta Knit Midi Dress" at bounding box center [0, 0] width 0 height 0
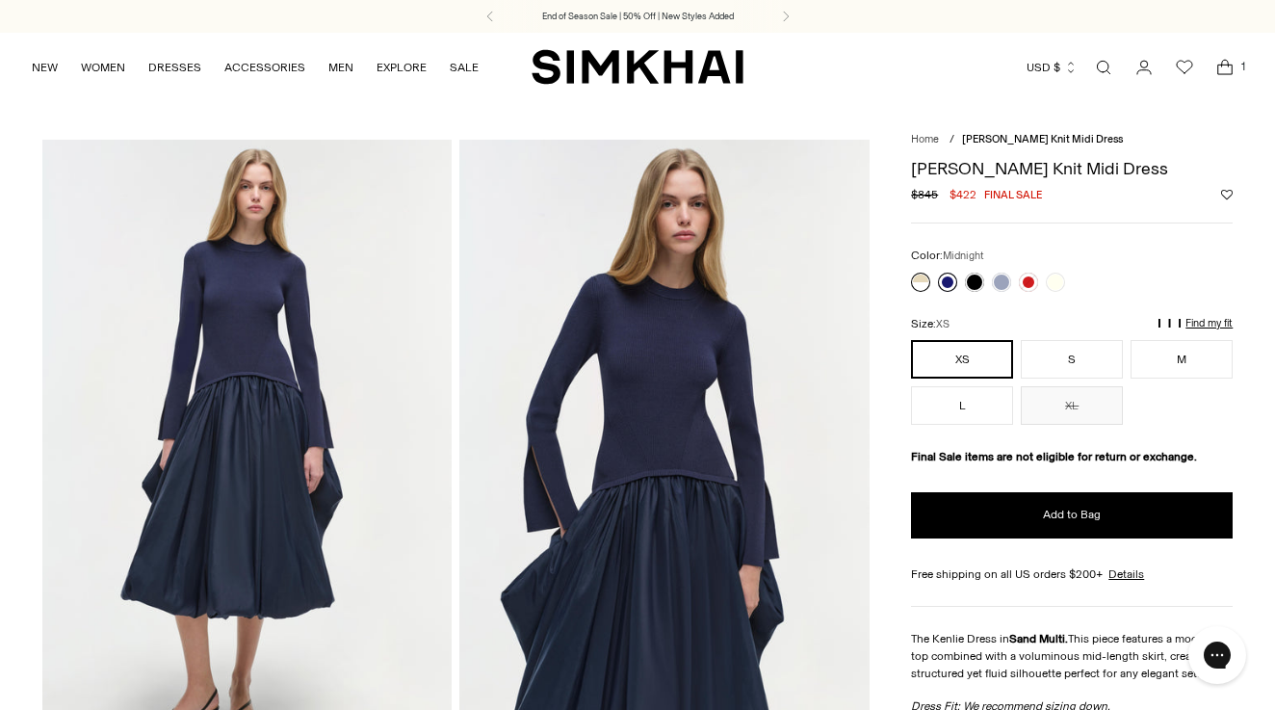
click at [950, 292] on link at bounding box center [947, 281] width 19 height 19
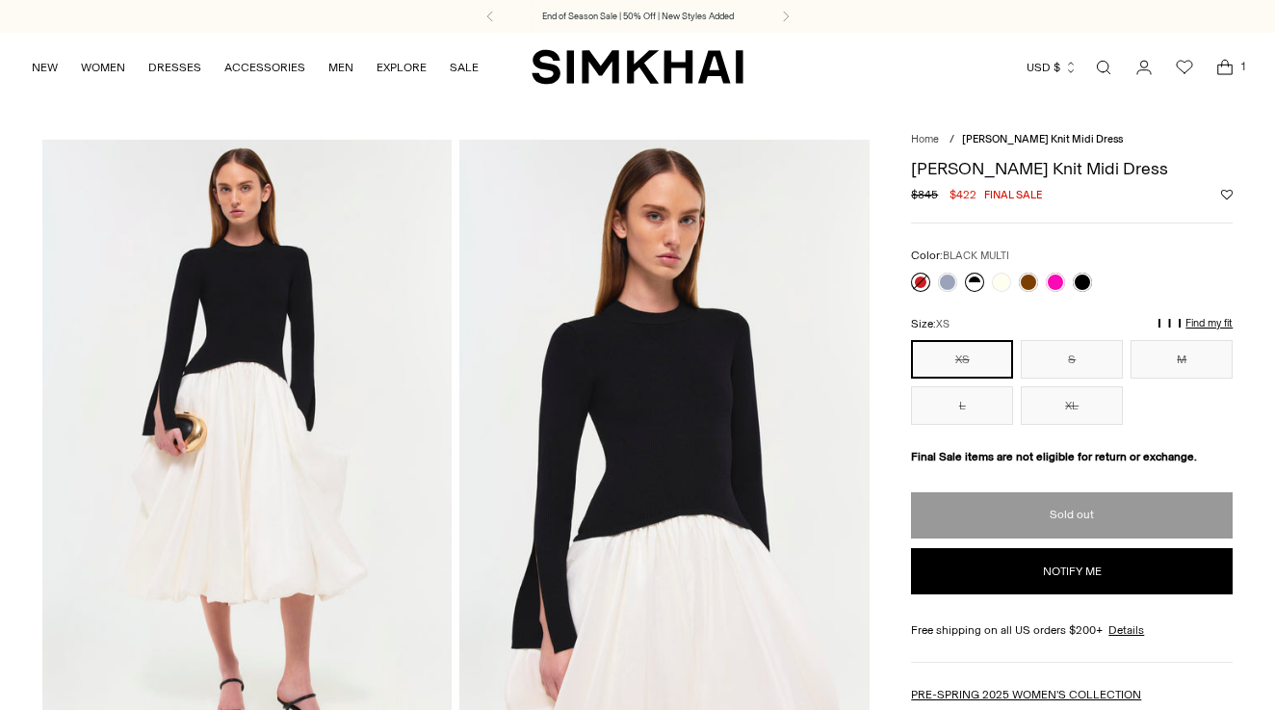
click at [977, 281] on link at bounding box center [974, 281] width 19 height 19
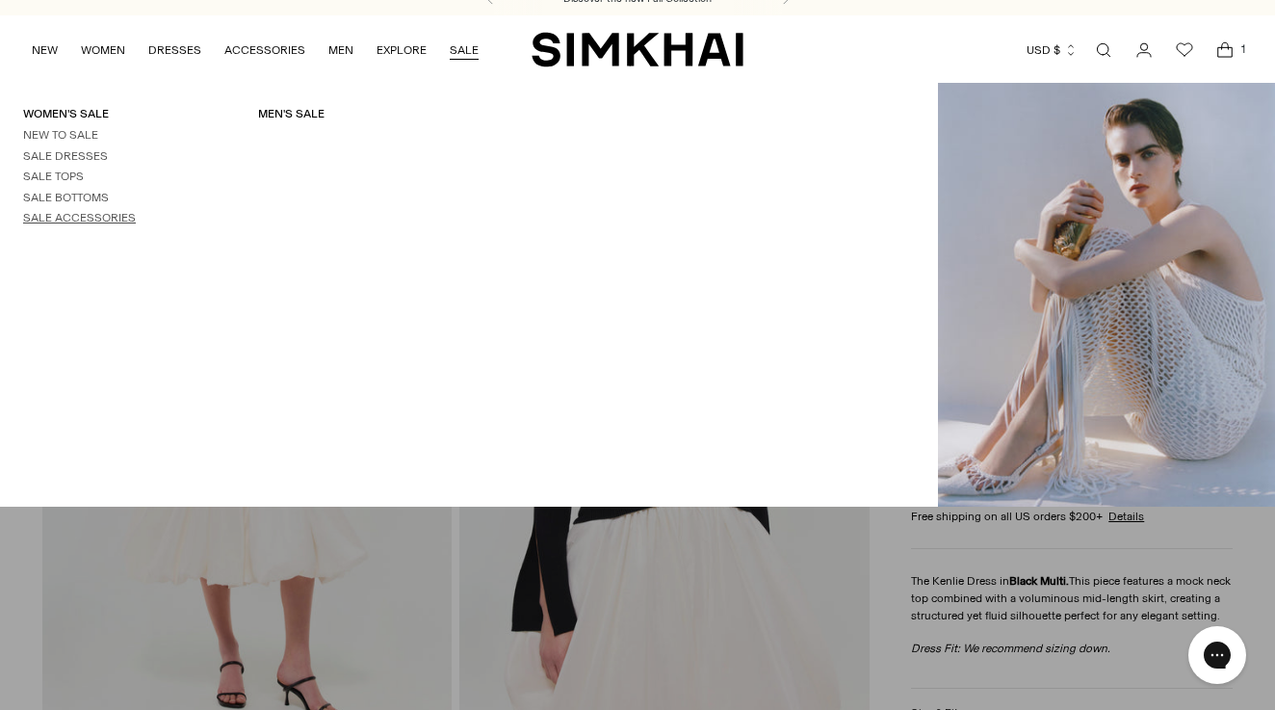
click at [56, 211] on link "Sale Accessories" at bounding box center [79, 217] width 113 height 13
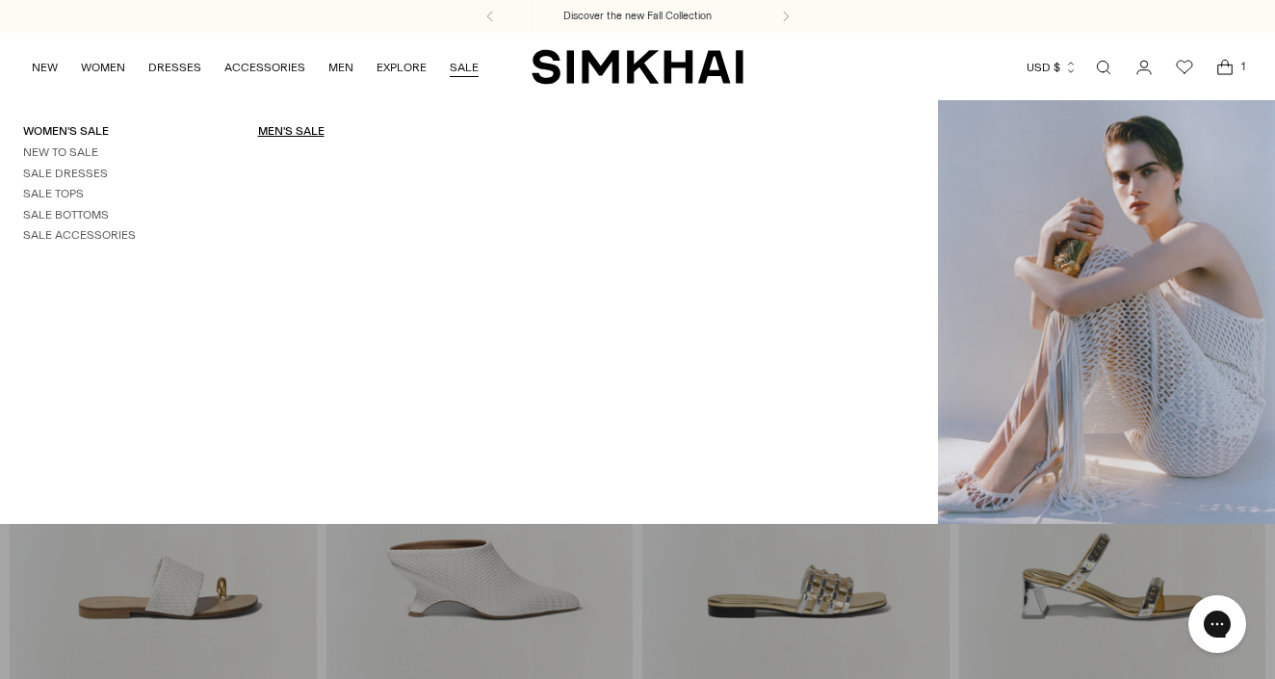
click at [305, 138] on link "Men's Sale" at bounding box center [291, 130] width 66 height 13
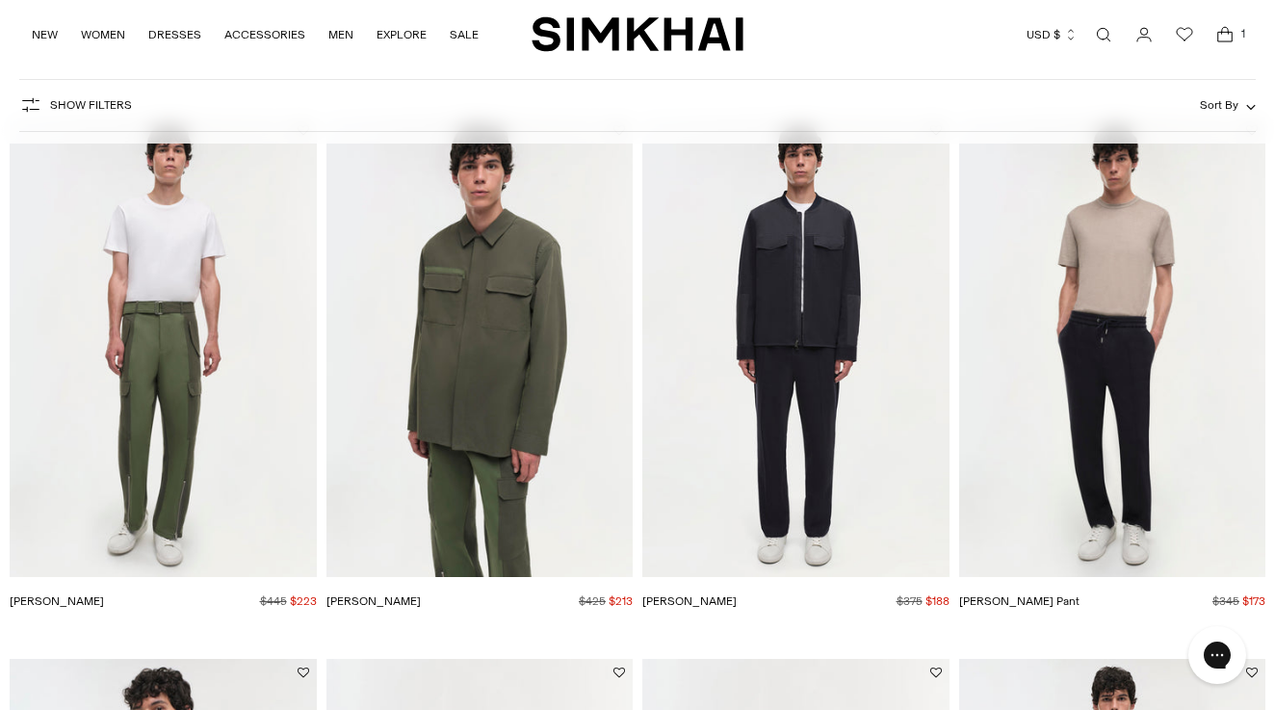
scroll to position [1241, 0]
